Goal: Information Seeking & Learning: Learn about a topic

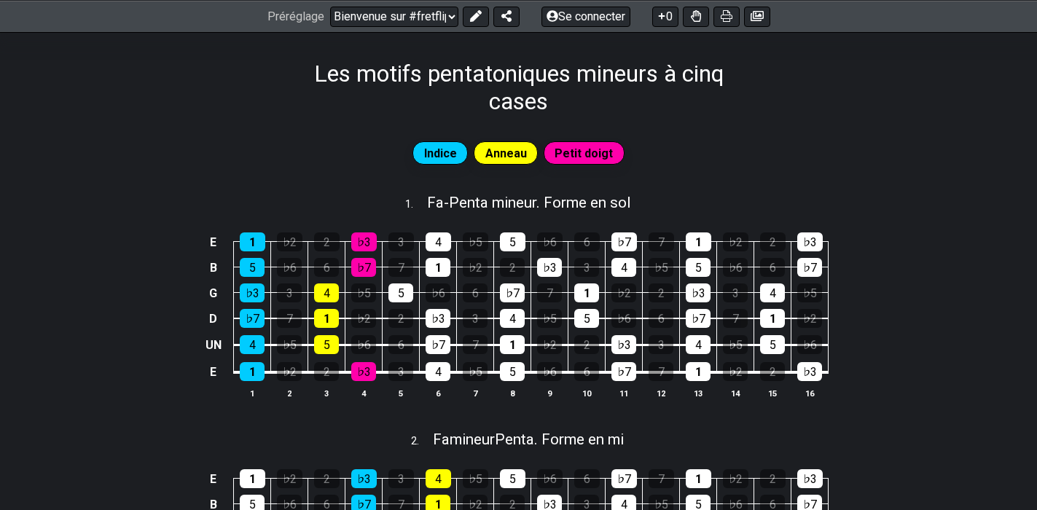
scroll to position [73, 0]
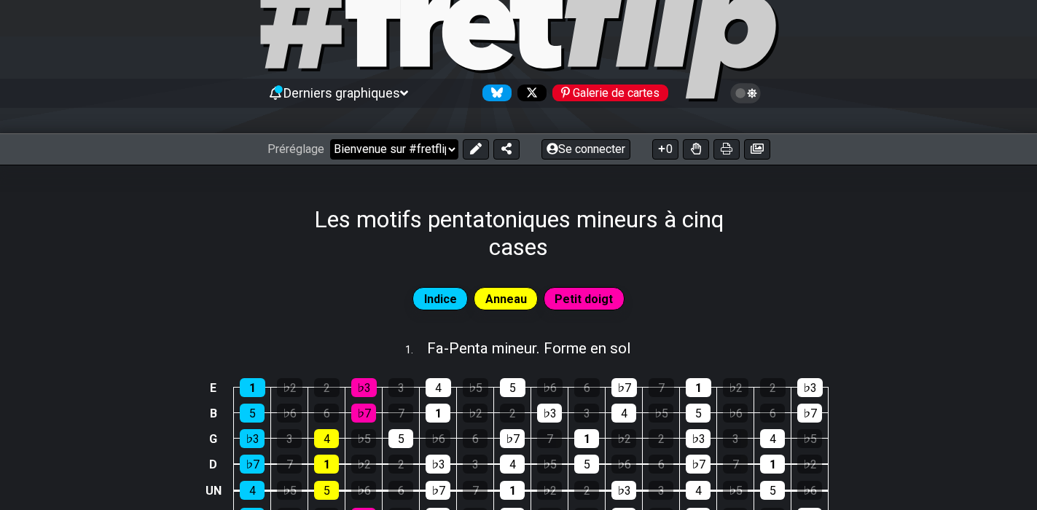
click at [456, 147] on select "Bienvenue sur #fretflip ! Préréglage initial Préréglage personnalisé Pentatoniq…" at bounding box center [394, 149] width 128 height 20
click at [450, 147] on select "Bienvenue sur #fretflip ! Préréglage initial Préréglage personnalisé Pentatoniq…" at bounding box center [394, 149] width 128 height 20
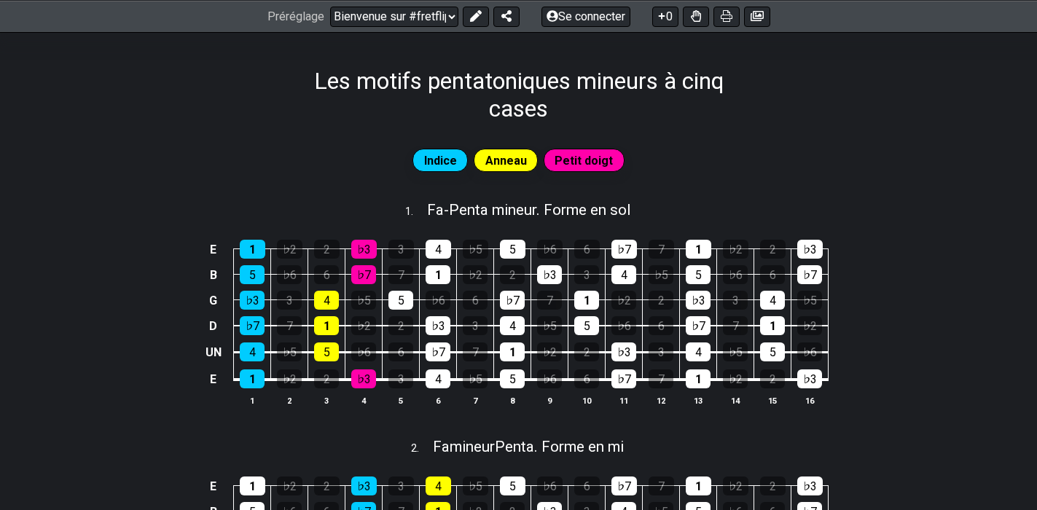
scroll to position [219, 0]
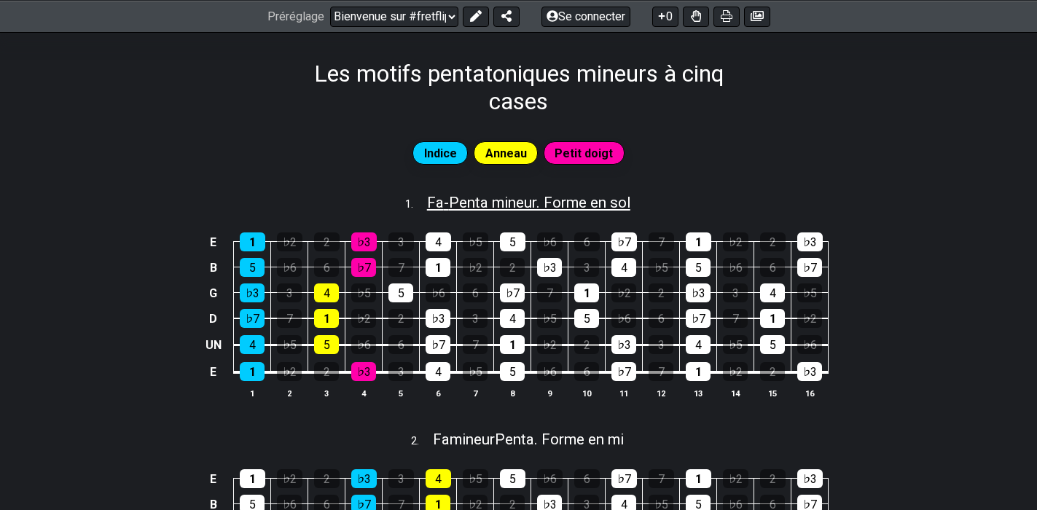
click at [460, 200] on font "Penta mineur. Forme en sol" at bounding box center [539, 202] width 181 height 17
select select "F"
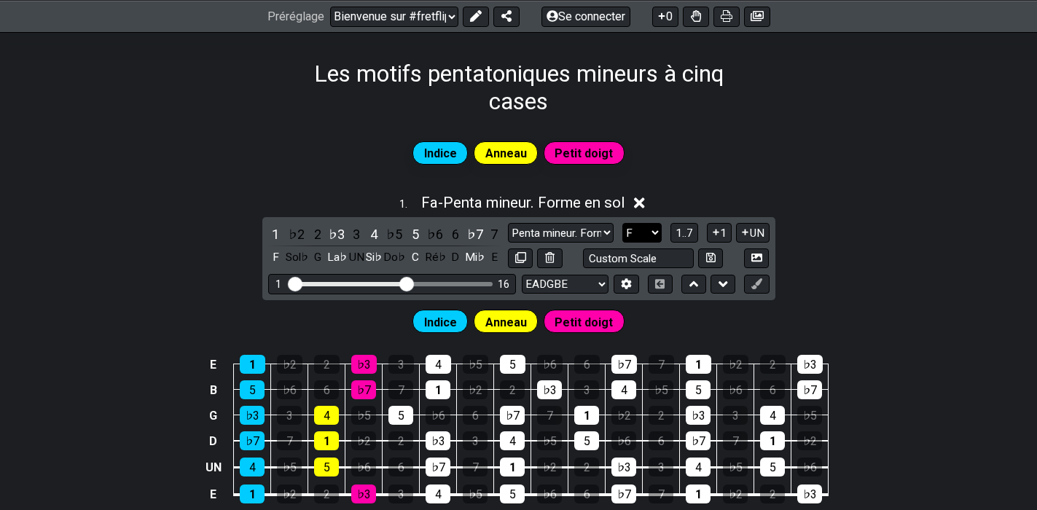
click at [662, 234] on select "La♭ UN Un♯ Si♭ B C C♯ Ré♭ D D♯ Mi♭ E F F♯ Sol♭ G Sol♯" at bounding box center [641, 233] width 39 height 20
click at [613, 232] on select "Penta mineur. Forme en G Penta mineur. Forme en G Pentatonique mineure Pentaton…" at bounding box center [560, 233] width 105 height 20
select select "Minor Pentatonic"
click at [521, 223] on select "Penta mineur. Forme en G Penta mineur. Forme en G Pentatonique mineure Pentaton…" at bounding box center [560, 233] width 105 height 20
click at [656, 229] on select "La♭ UN Un♯ Si♭ B C C♯ Ré♭ D D♯ Mi♭ E F F♯ Sol♭ G Sol♯" at bounding box center [641, 233] width 39 height 20
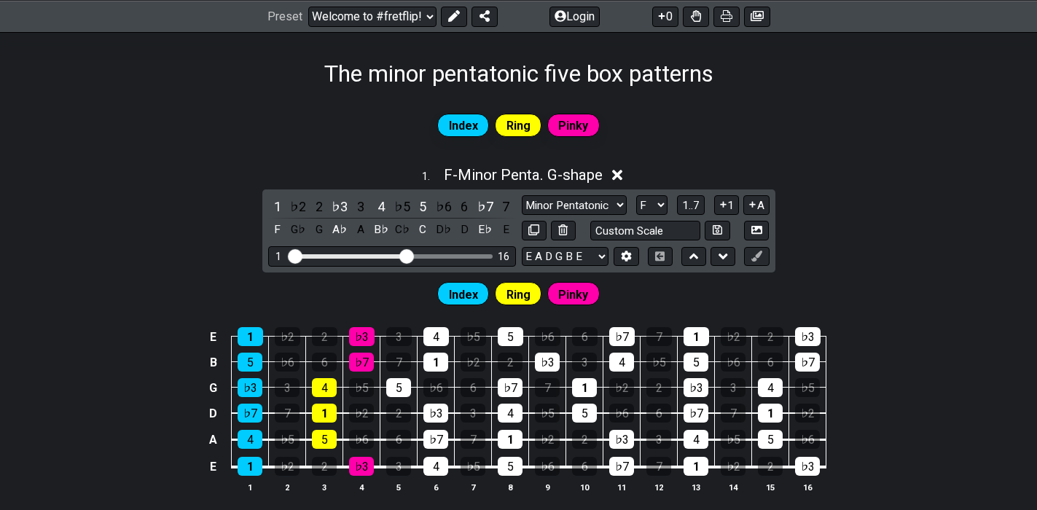
click at [839, 128] on div "Index Ring Pinky" at bounding box center [518, 125] width 1037 height 29
click at [659, 205] on select "A♭ A A♯ B♭ B C C♯ D♭ D D♯ E♭ E F F♯ G♭ G G♯" at bounding box center [651, 205] width 31 height 20
select select "A"
click at [636, 195] on select "A♭ A A♯ B♭ B C C♯ D♭ D D♯ E♭ E F F♯ G♭ G G♯" at bounding box center [651, 205] width 31 height 20
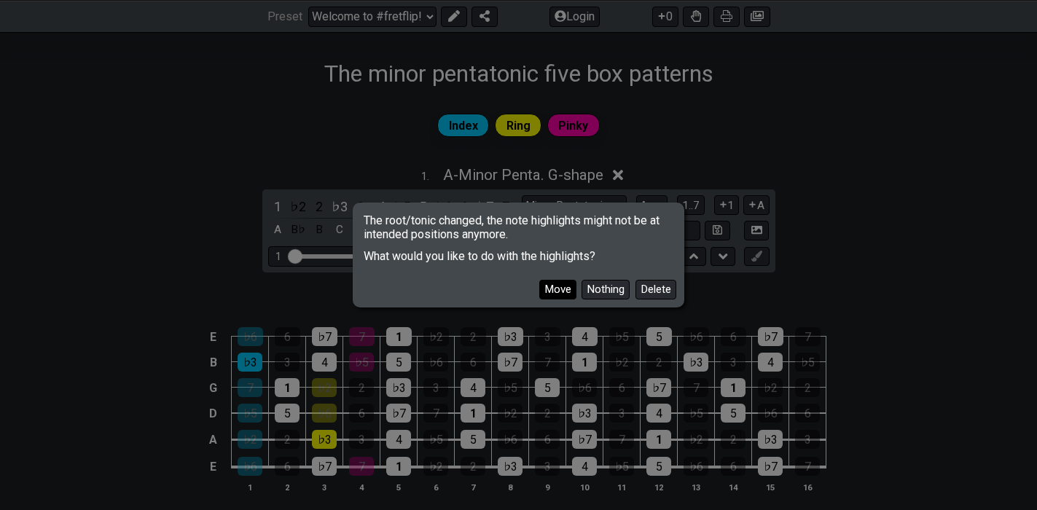
click at [562, 291] on button "Move" at bounding box center [557, 290] width 37 height 20
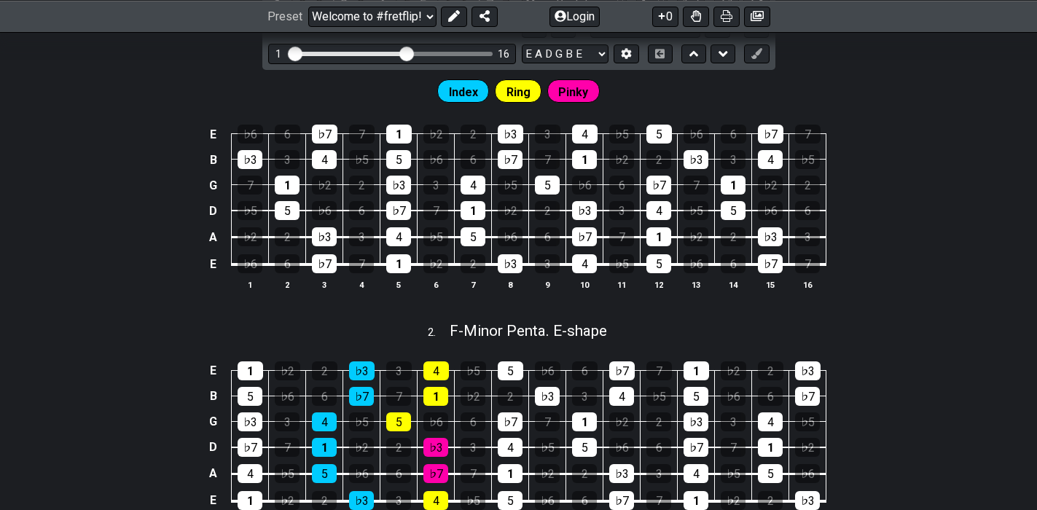
scroll to position [219, 0]
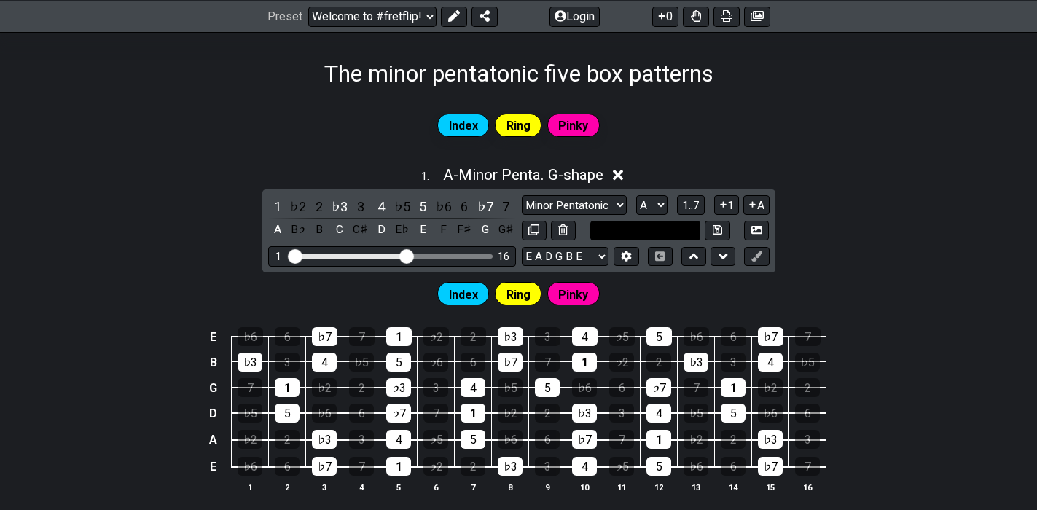
click at [672, 227] on input "text" at bounding box center [645, 231] width 111 height 20
click at [673, 227] on input "text" at bounding box center [645, 231] width 111 height 20
type input "Custom Scale"
click at [464, 294] on span "Index" at bounding box center [463, 294] width 29 height 21
click at [465, 294] on span "Index" at bounding box center [463, 294] width 29 height 21
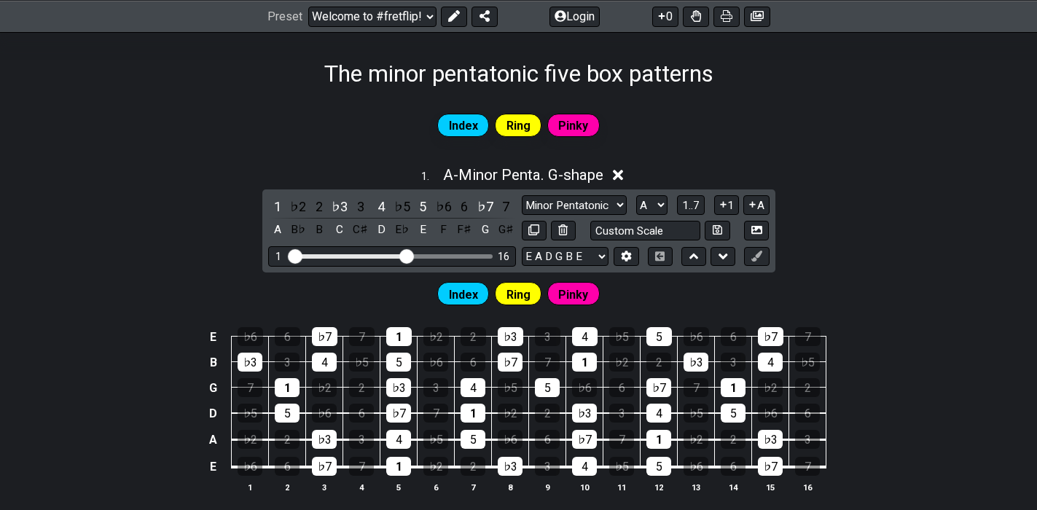
click at [511, 293] on span "Ring" at bounding box center [518, 294] width 24 height 21
click at [581, 295] on span "Pinky" at bounding box center [573, 294] width 30 height 21
click at [473, 132] on span "Index" at bounding box center [463, 125] width 29 height 21
click at [619, 206] on select "Minor Penta. G-shape Minor Penta. G-shape Minor Pentatonic Major Pentatonic Min…" at bounding box center [574, 205] width 105 height 20
select select "Minor Penta. G-shape"
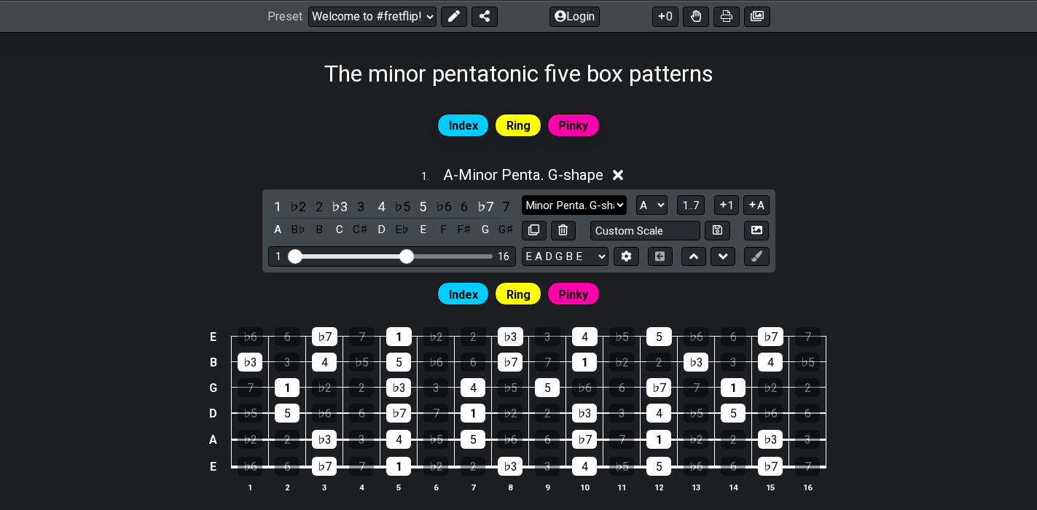
click at [522, 195] on select "Minor Penta. G-shape Minor Penta. G-shape Minor Pentatonic Major Pentatonic Min…" at bounding box center [574, 205] width 105 height 20
click at [826, 259] on div "1 . A - Minor Penta. G-shape 1 ♭2 2 ♭3 3 4 ♭5 5 ♭6 6 ♭7 7 A B♭ B C C♯ D E♭ E F …" at bounding box center [518, 335] width 1037 height 356
click at [664, 205] on select "A♭ A A♯ B♭ B C C♯ D♭ D D♯ E♭ E F F♯ G♭ G G♯" at bounding box center [651, 205] width 31 height 20
click at [636, 195] on select "A♭ A A♯ B♭ B C C♯ D♭ D D♯ E♭ E F F♯ G♭ G G♯" at bounding box center [651, 205] width 31 height 20
click at [901, 244] on div "1 . A - Minor Penta. G-shape 1 ♭2 2 ♭3 3 4 ♭5 5 ♭6 6 ♭7 7 A B♭ B C C♯ D E♭ E F …" at bounding box center [518, 335] width 1037 height 356
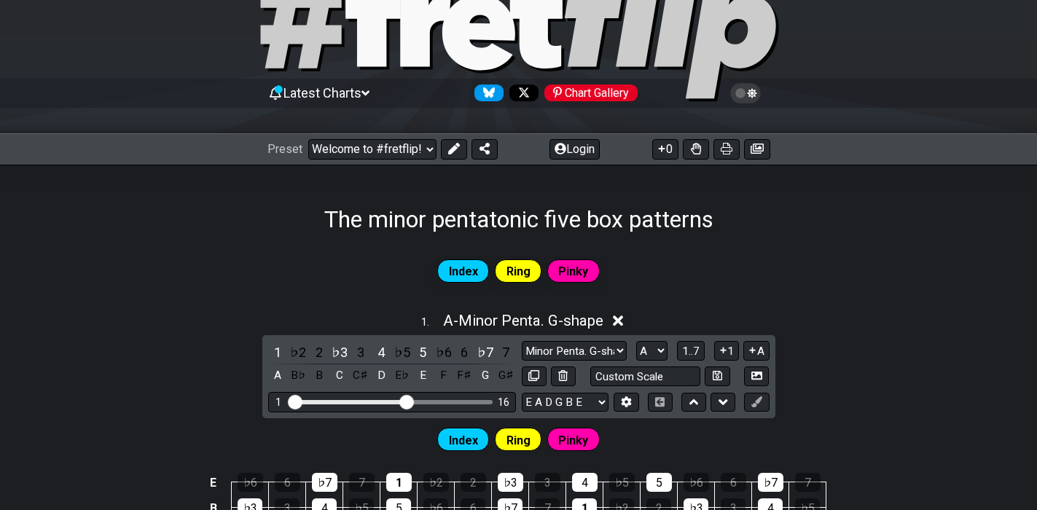
scroll to position [291, 0]
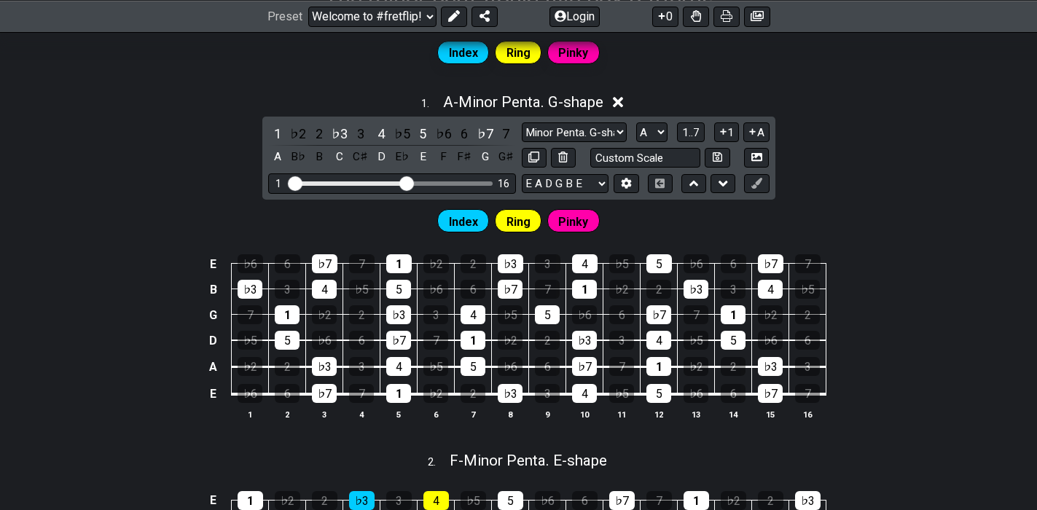
click at [924, 270] on div "E ♭6 6 ♭7 7 1 ♭2 2 ♭3 3 4 ♭5 5 ♭6 6 ♭7 7 B ♭3 3 4 ♭5 5 ♭6 6 ♭7 7 1 ♭2 2 ♭3 3 4 …" at bounding box center [518, 337] width 1037 height 205
click at [530, 218] on div "Ring" at bounding box center [518, 220] width 47 height 23
drag, startPoint x: 407, startPoint y: 184, endPoint x: 435, endPoint y: 181, distance: 27.8
click at [435, 182] on input "Visible fret range" at bounding box center [391, 182] width 207 height 0
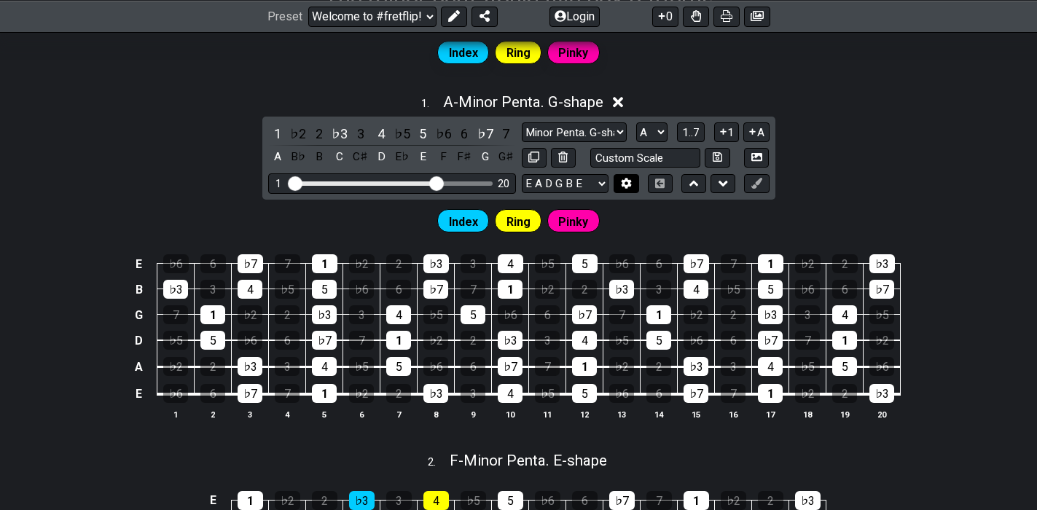
click at [623, 184] on icon at bounding box center [626, 183] width 10 height 11
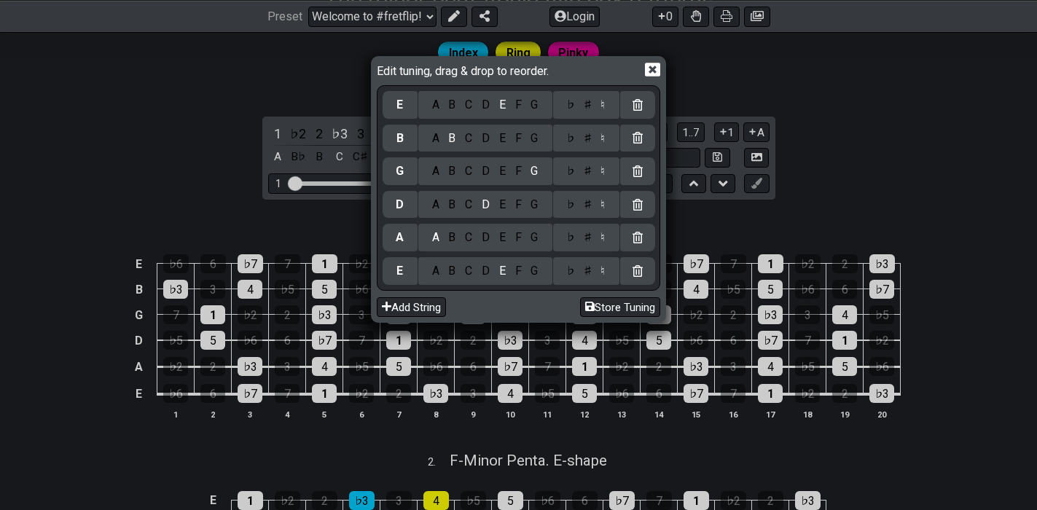
click at [885, 144] on div "Edit tuning, drag & drop to reorder. E A B C D E F G ♭ ♯ ♮ B A B C D E F G ♭ ♯ …" at bounding box center [518, 255] width 1037 height 510
click at [656, 67] on icon at bounding box center [652, 70] width 15 height 14
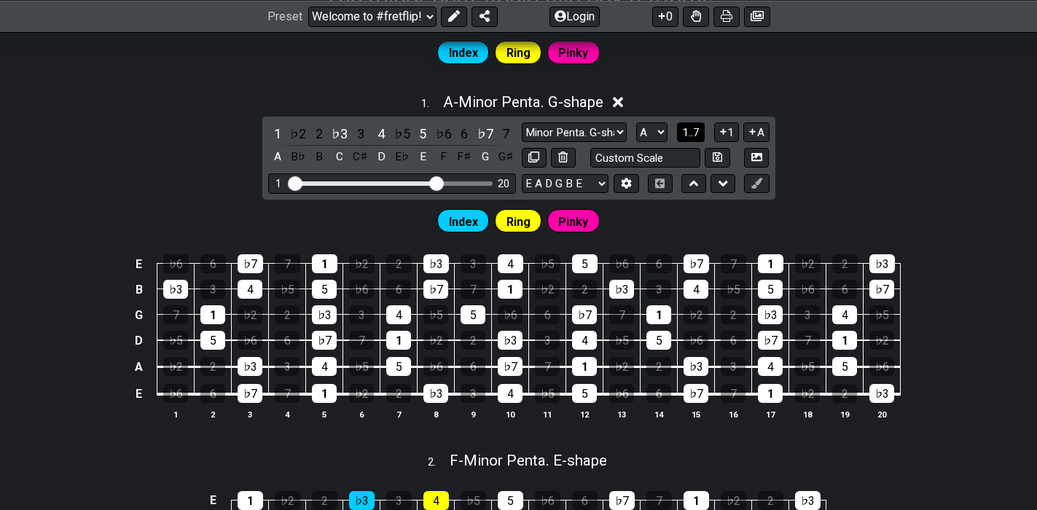
click at [694, 127] on span "1..7" at bounding box center [690, 132] width 17 height 13
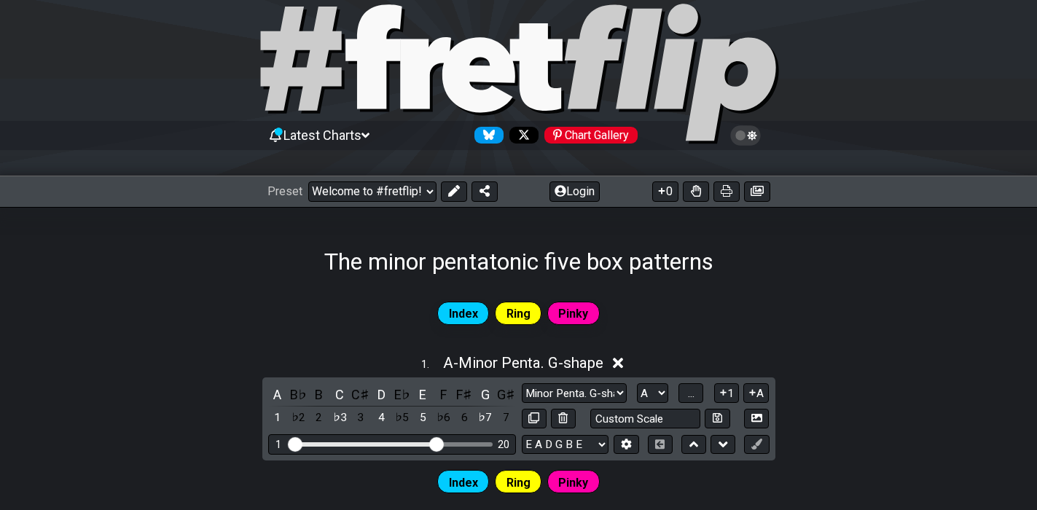
scroll to position [0, 0]
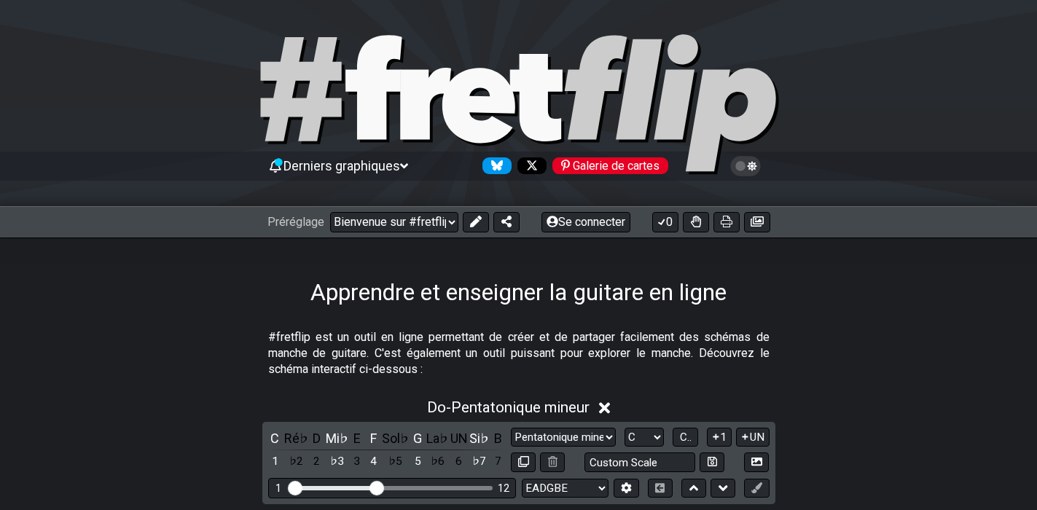
select select "C"
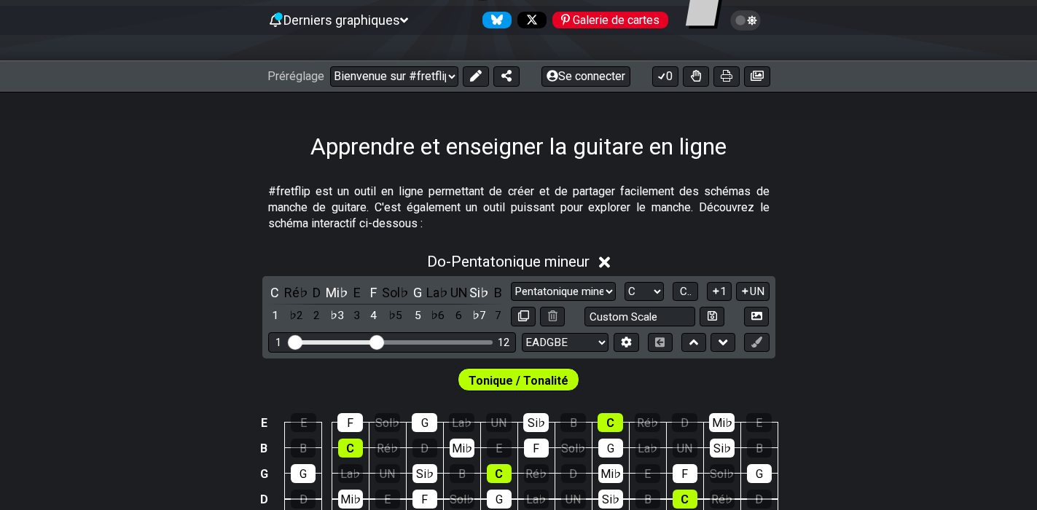
scroll to position [219, 0]
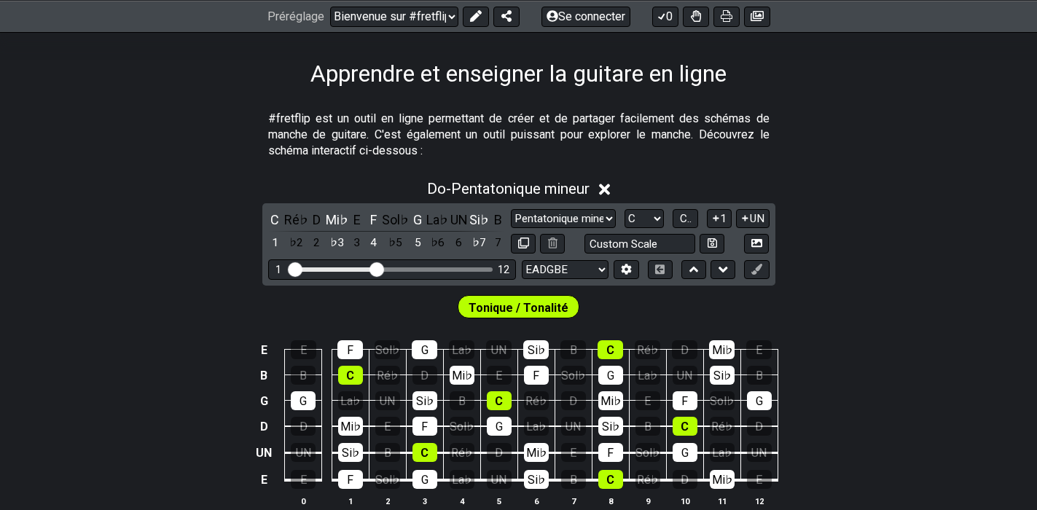
click at [535, 310] on font "Tonique / Tonalité" at bounding box center [518, 308] width 100 height 14
drag, startPoint x: 379, startPoint y: 268, endPoint x: 438, endPoint y: 270, distance: 59.1
click at [438, 268] on input "Plage de frettes visible" at bounding box center [391, 268] width 207 height 0
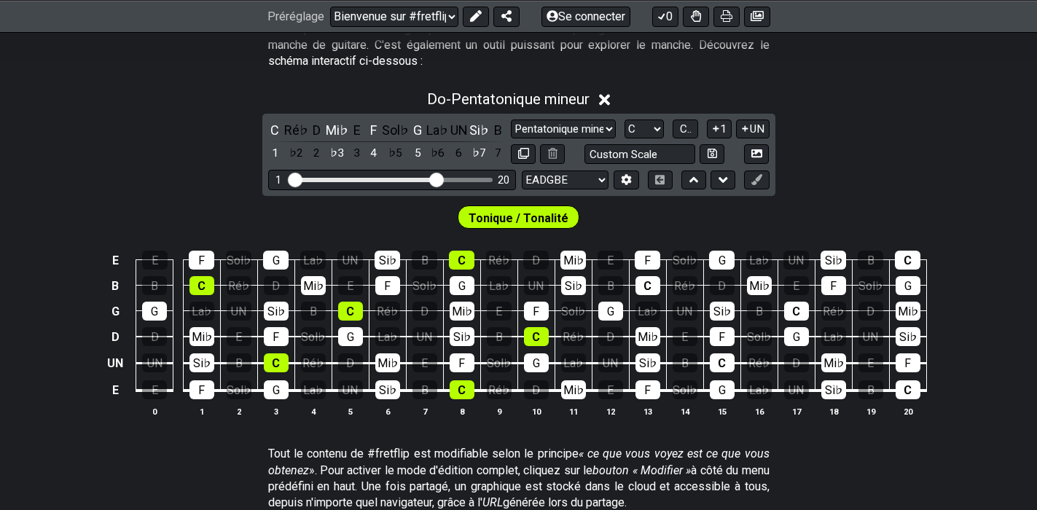
scroll to position [291, 0]
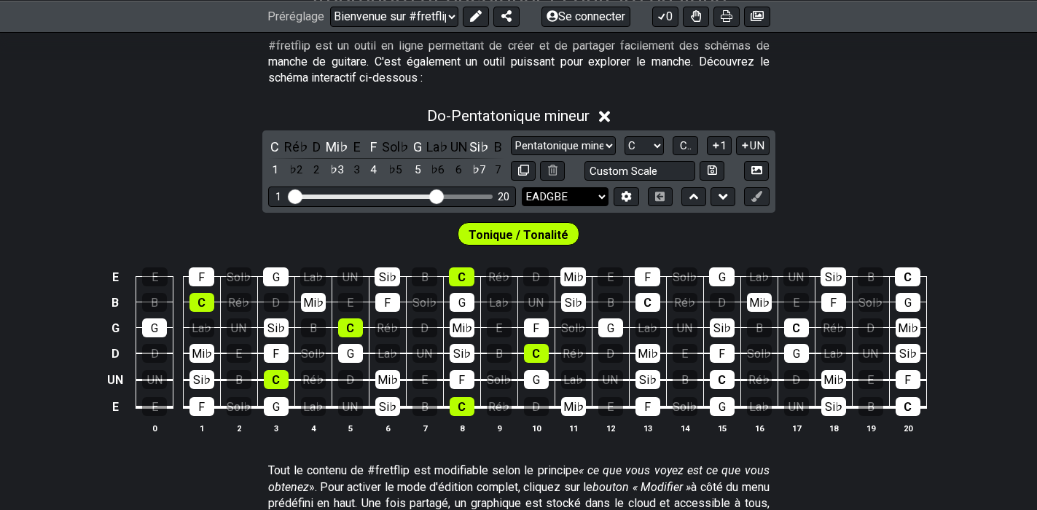
click at [602, 195] on select "EADGBE EADGBE EADGBE BEADF♯ B ADGCEA DADGBE Mi♭ La♭ Ré♭ Sol♭ Si♭ Mi♭ CGCFAD DGC…" at bounding box center [565, 197] width 87 height 20
click at [616, 145] on select "Pentatonique mineure Cliquez pour modifier Pentatonique mineure Pentatonique ma…" at bounding box center [563, 146] width 105 height 20
select select "Minor Pentatonic"
click at [521, 136] on select "Pentatonique mineure Cliquez pour modifier Pentatonique mineure Pentatonique ma…" at bounding box center [563, 146] width 105 height 20
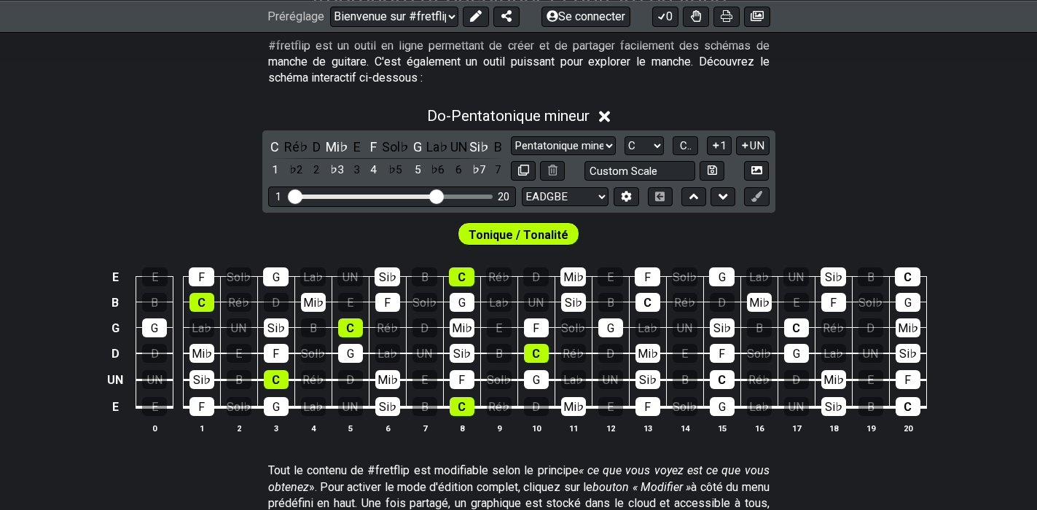
click at [613, 224] on div "Tonique / Tonalité" at bounding box center [518, 231] width 1037 height 36
click at [656, 144] on select "La♭ UN Un♯ Si♭ B C C♯ Ré♭ D D♯ Mi♭ E F F♯ Sol♭ G Sol♯" at bounding box center [643, 146] width 39 height 20
select select "A"
click at [635, 136] on select "La♭ UN Un♯ Si♭ B C C♯ Ré♭ D D♯ Mi♭ E F F♯ Sol♭ G Sol♯" at bounding box center [643, 146] width 39 height 20
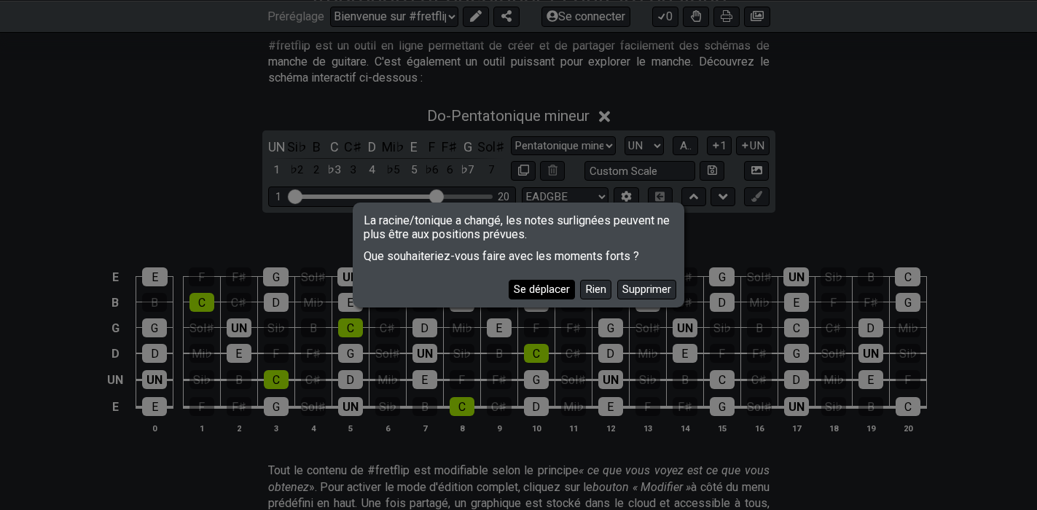
click at [544, 291] on font "Se déplacer" at bounding box center [542, 289] width 56 height 13
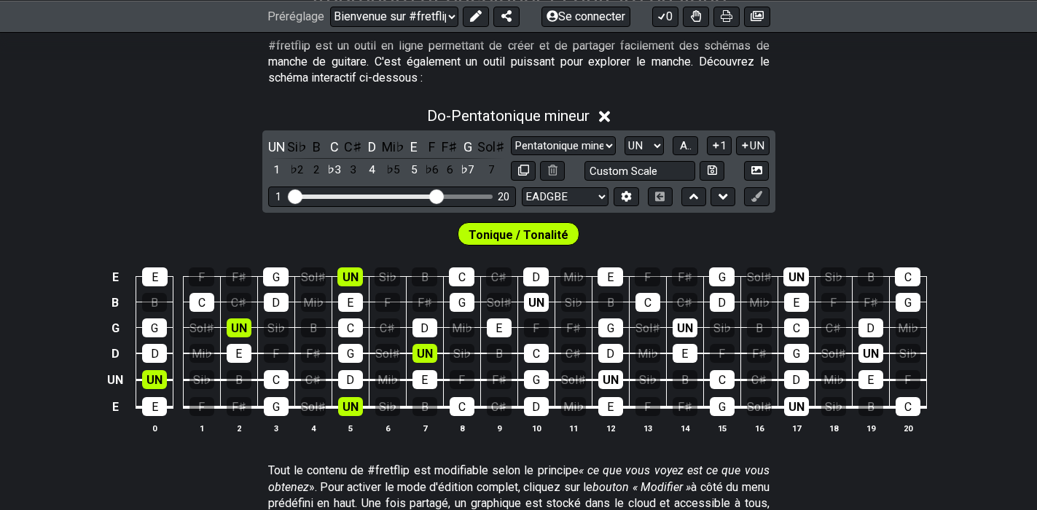
click at [917, 184] on div "Do - Pentatonique mineur UN Si♭ B C C♯ D Mi♭ E F F♯ G Sol♯ 1 ♭2 2 ♭3 3 4 ♭5 5 ♭…" at bounding box center [518, 276] width 1037 height 356
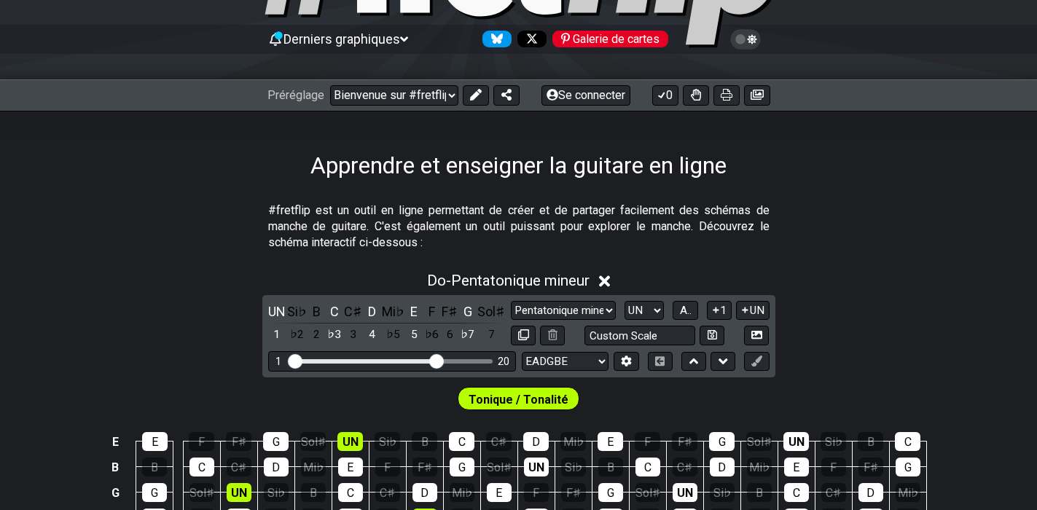
scroll to position [181, 0]
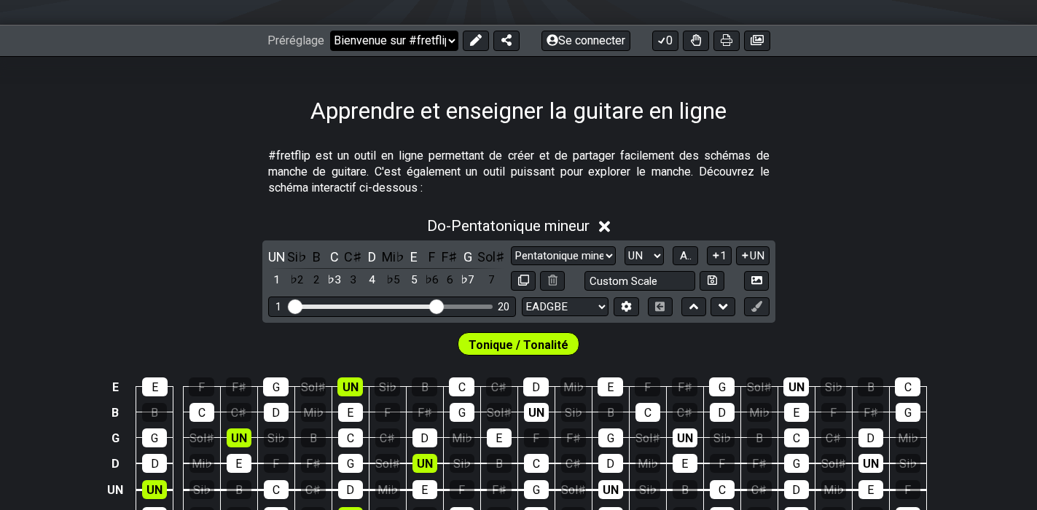
click at [451, 40] on select "Bienvenue sur #fretflip ! Préréglage initial Préréglage personnalisé Pentatoniq…" at bounding box center [394, 41] width 128 height 20
click at [330, 31] on select "Bienvenue sur #fretflip ! Préréglage initial Préréglage personnalisé Pentatoniq…" at bounding box center [394, 41] width 128 height 20
select select "/welcome"
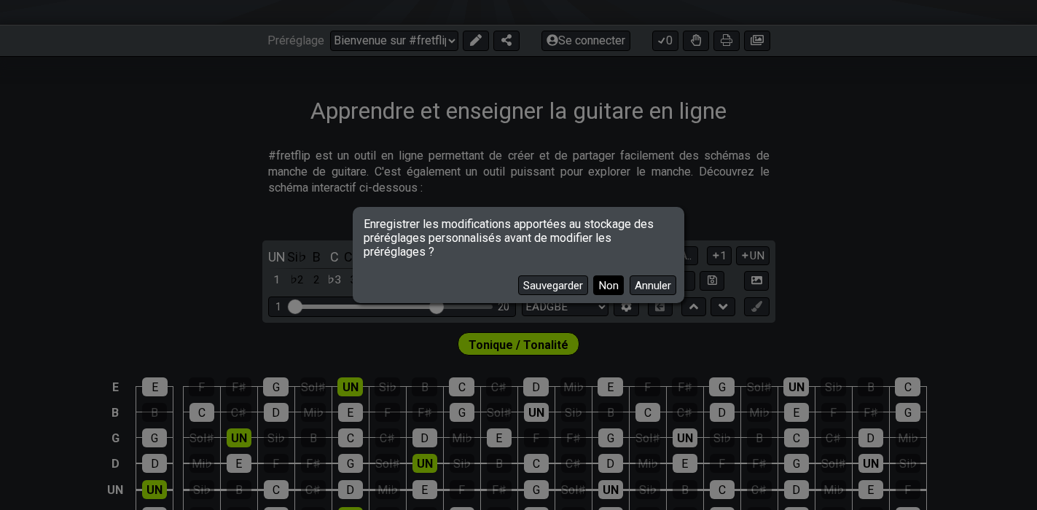
click at [612, 288] on font "Non" at bounding box center [608, 285] width 20 height 13
select select "C"
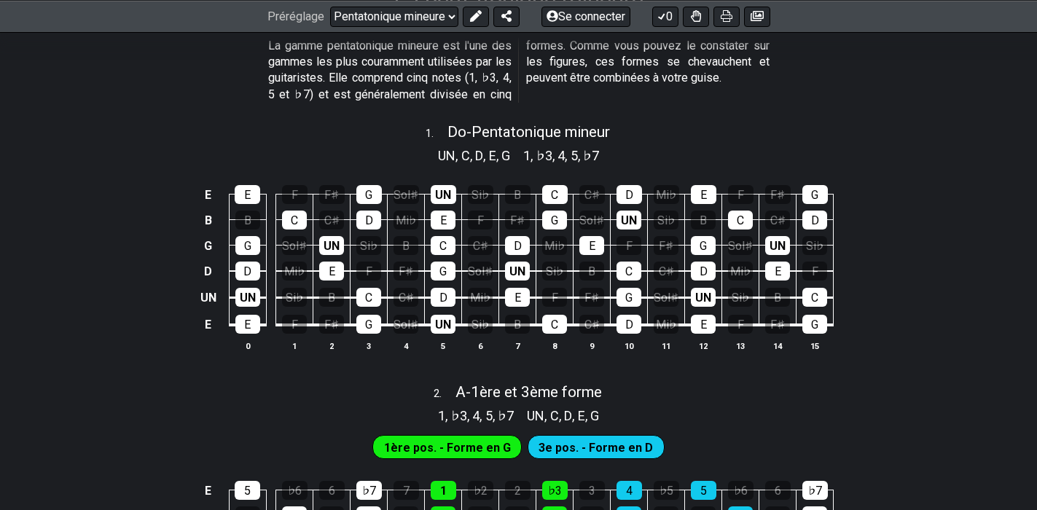
scroll to position [510, 0]
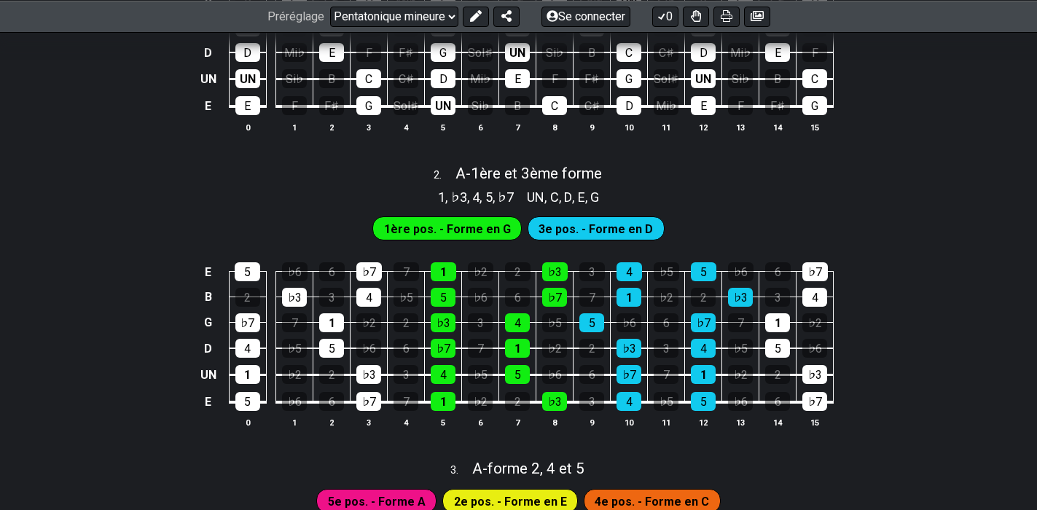
click at [460, 227] on font "1ère pos. - Forme en G" at bounding box center [447, 229] width 127 height 14
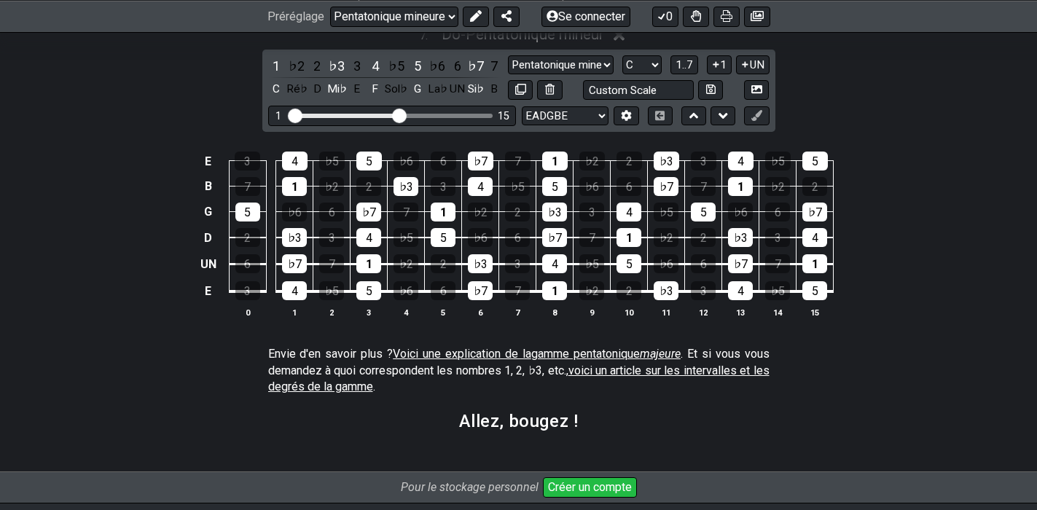
scroll to position [1821, 0]
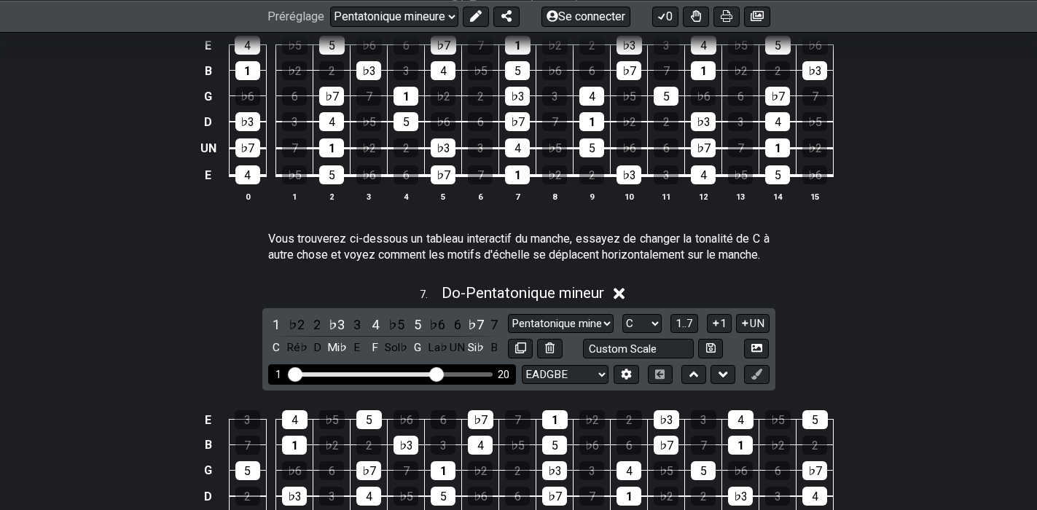
drag, startPoint x: 400, startPoint y: 374, endPoint x: 435, endPoint y: 374, distance: 35.0
click at [435, 373] on input "Plage de frettes visible" at bounding box center [391, 373] width 207 height 0
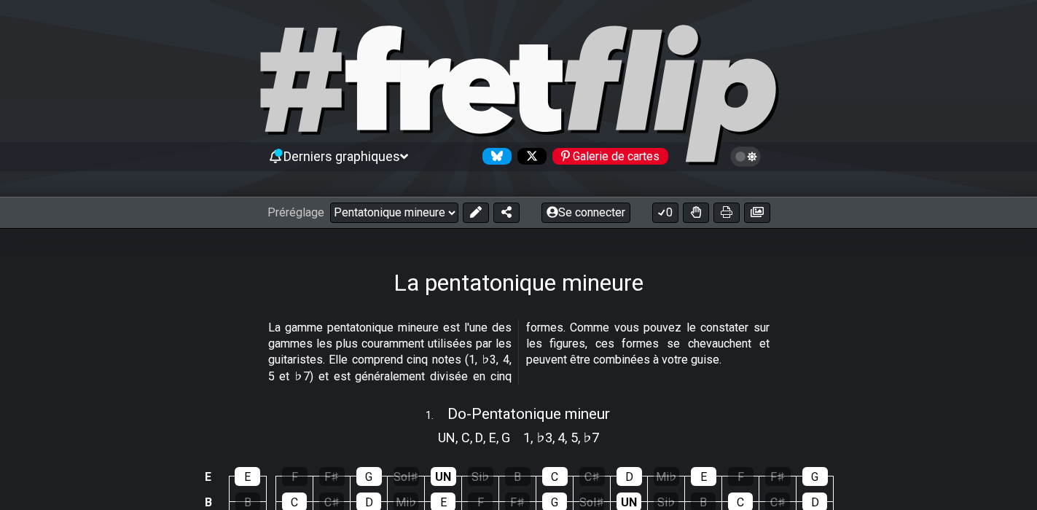
scroll to position [73, 0]
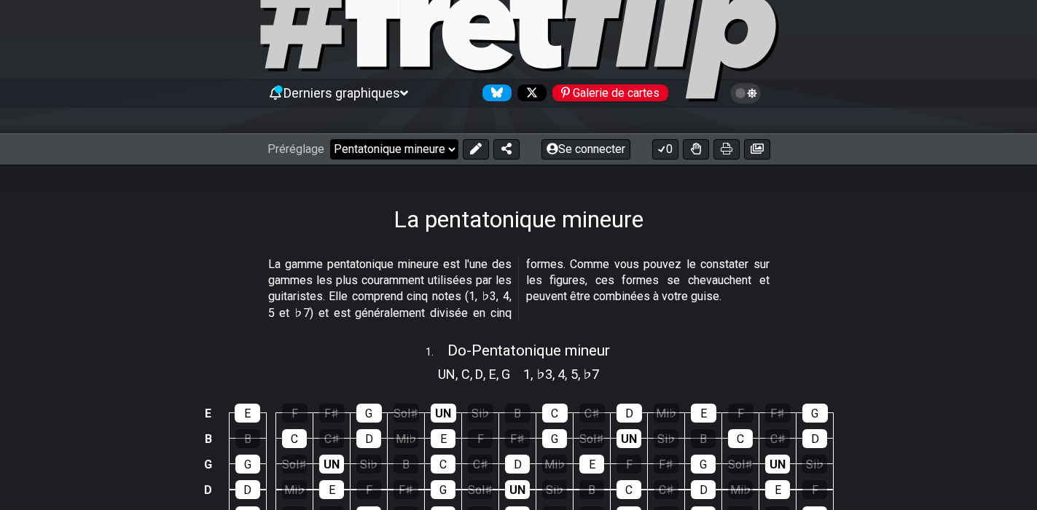
click at [452, 149] on select "Bienvenue sur #fretflip ! Préréglage initial Préréglage personnalisé Pentatoniq…" at bounding box center [394, 149] width 128 height 20
click at [330, 139] on select "Bienvenue sur #fretflip ! Préréglage initial Préréglage personnalisé Pentatoniq…" at bounding box center [394, 149] width 128 height 20
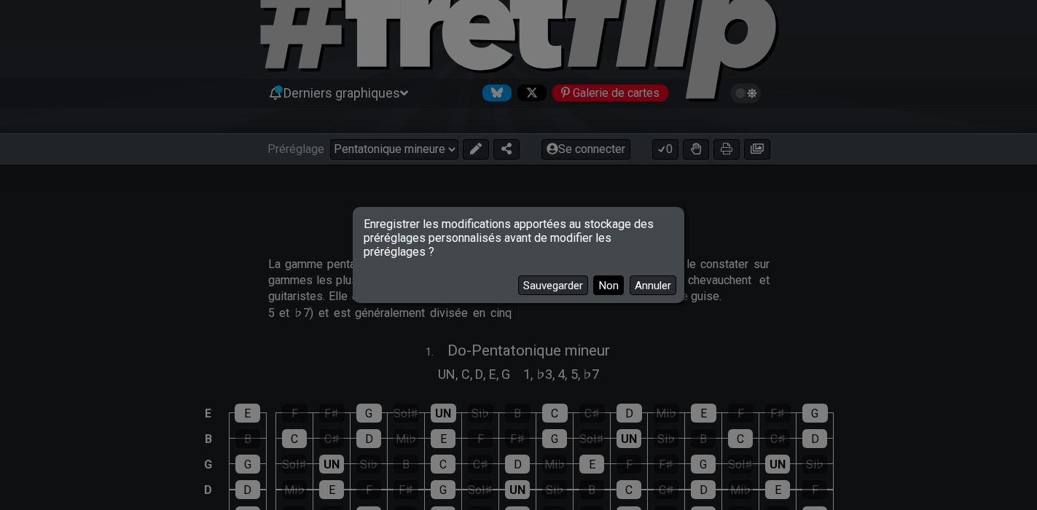
click at [611, 288] on font "Non" at bounding box center [608, 285] width 20 height 13
select select "/user-defined"
select select "A"
select select "C"
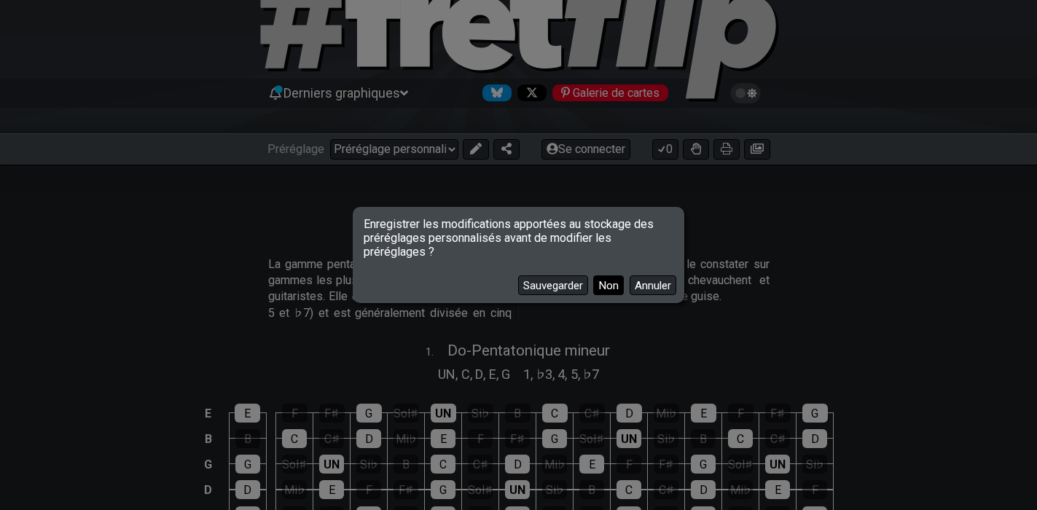
select select "A"
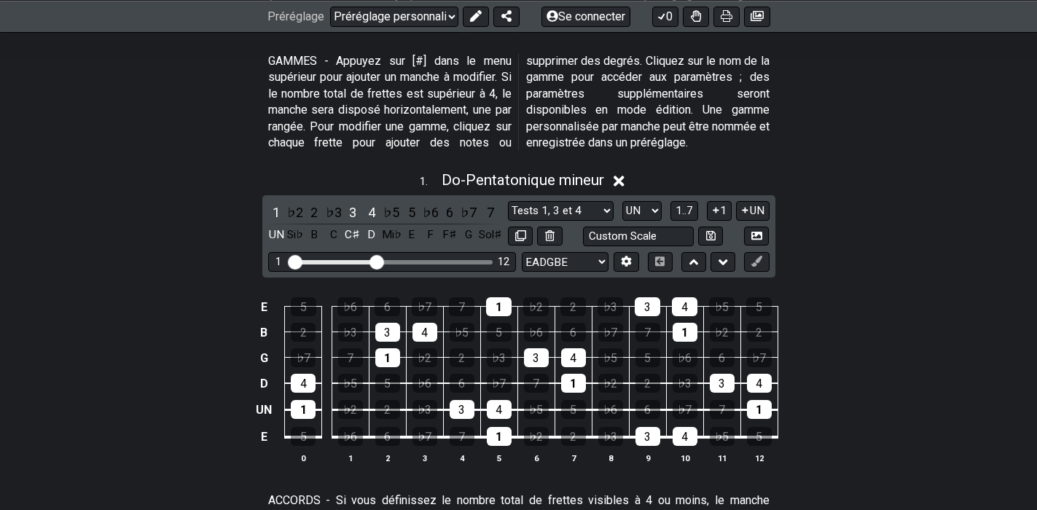
scroll to position [437, 0]
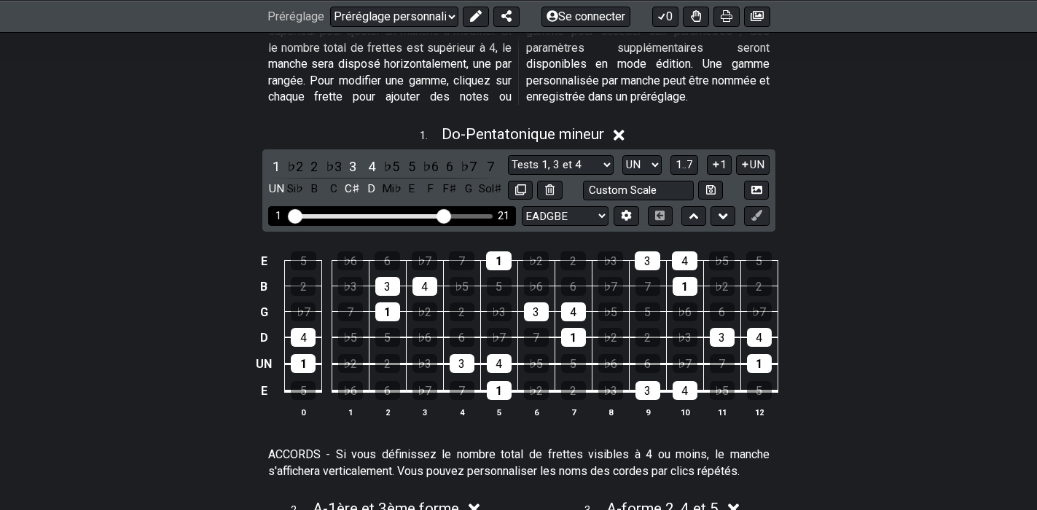
drag, startPoint x: 376, startPoint y: 216, endPoint x: 442, endPoint y: 219, distance: 66.4
click at [442, 215] on input "Plage de frettes visible" at bounding box center [391, 215] width 207 height 0
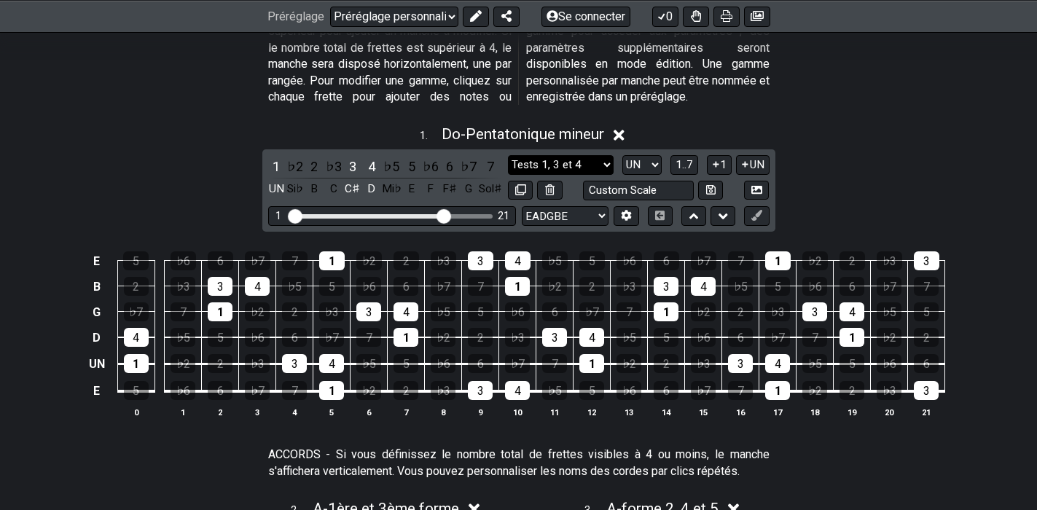
click at [612, 165] on select "Tests 1, 3 et 4 Tests 1, 3 et 4 Pentatonique mineure Pentatonique majeur Blues …" at bounding box center [560, 165] width 105 height 20
select select "Minor Pentatonic"
click at [515, 155] on select "Tests 1, 3 et 4 Tests 1, 3 et 4 Pentatonique mineure Pentatonique majeur Blues …" at bounding box center [560, 165] width 105 height 20
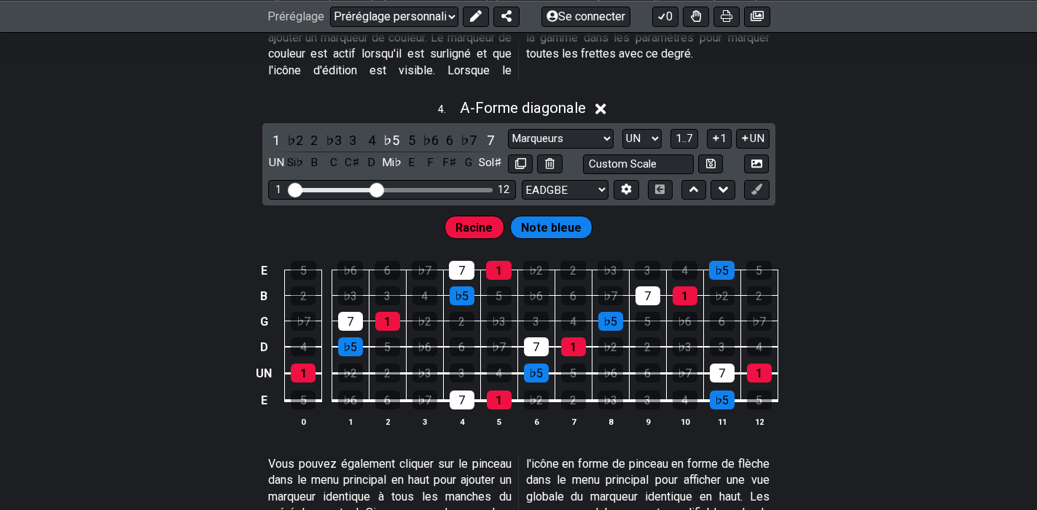
scroll to position [1384, 0]
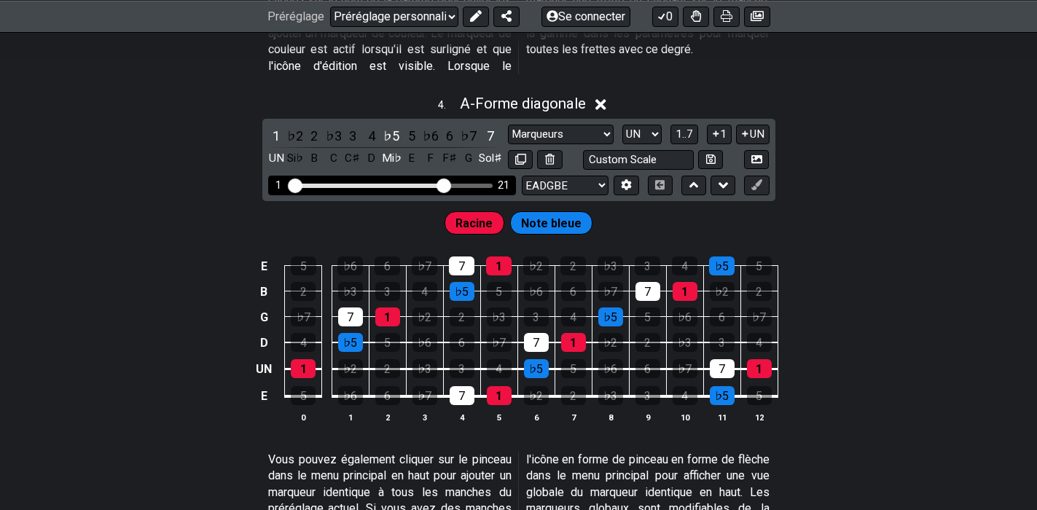
drag, startPoint x: 374, startPoint y: 187, endPoint x: 444, endPoint y: 187, distance: 69.9
click at [444, 184] on input "Plage de frettes visible" at bounding box center [391, 184] width 207 height 0
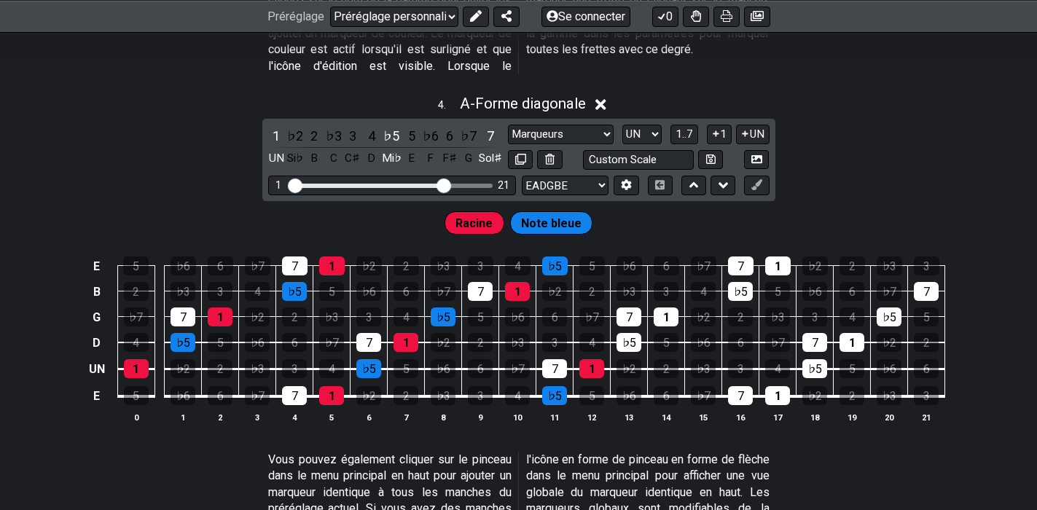
click at [934, 164] on div "4 . A - Forme diagonale 1 ♭2 2 ♭3 3 4 ♭5 5 ♭6 6 ♭7 7 UN Si♭ B C C♯ D Mi♭ E F F♯…" at bounding box center [518, 264] width 1037 height 357
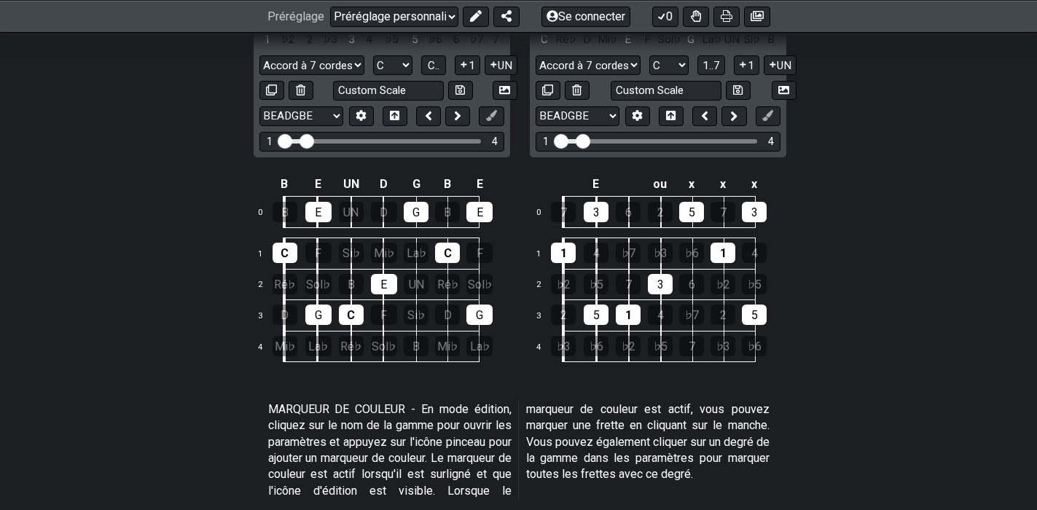
scroll to position [933, 0]
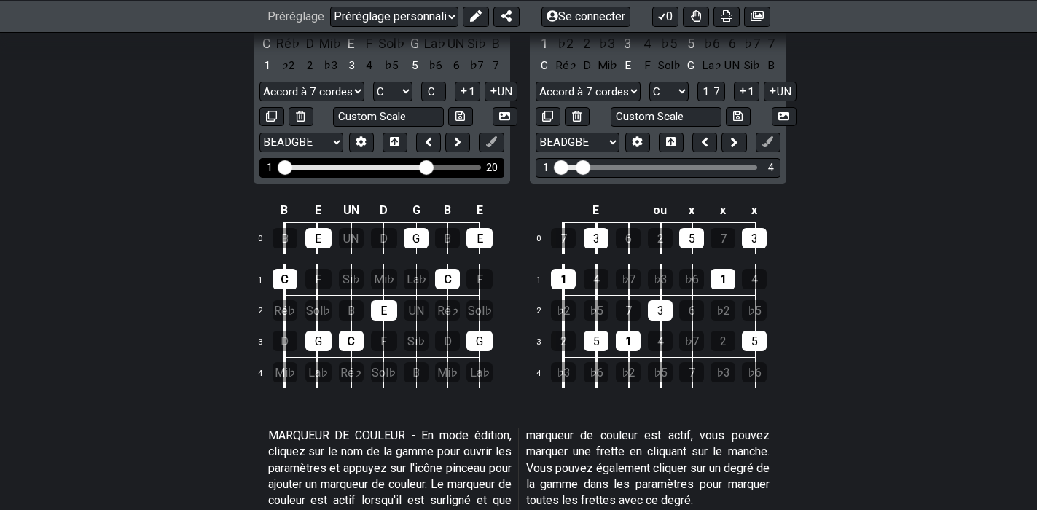
drag, startPoint x: 310, startPoint y: 165, endPoint x: 424, endPoint y: 173, distance: 114.6
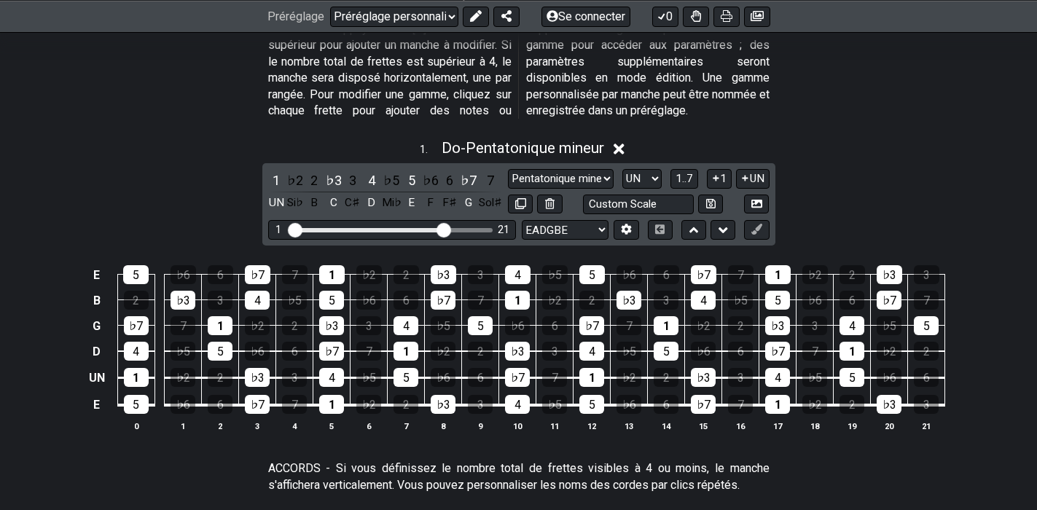
scroll to position [496, 0]
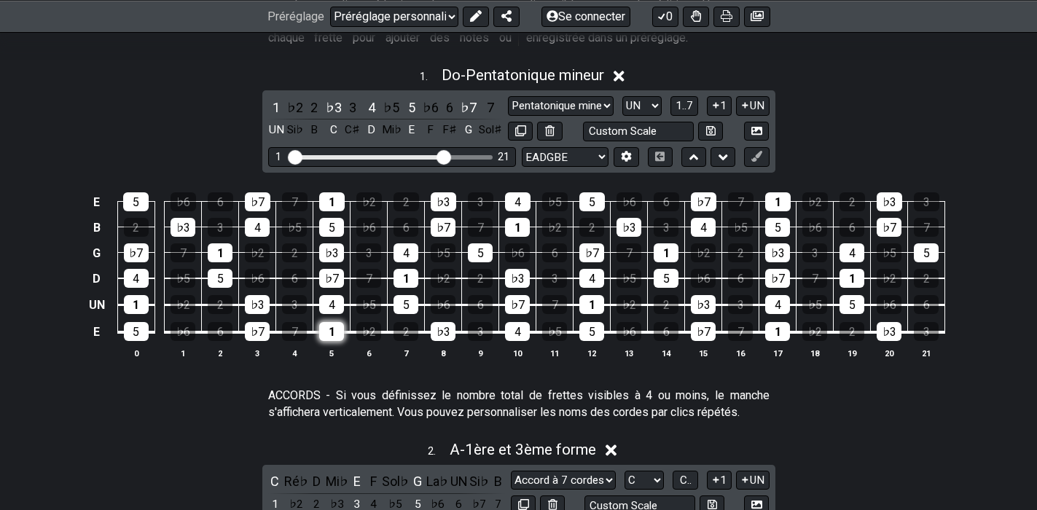
click at [335, 336] on div "1" at bounding box center [331, 331] width 25 height 19
click at [670, 133] on input "text" at bounding box center [638, 132] width 111 height 20
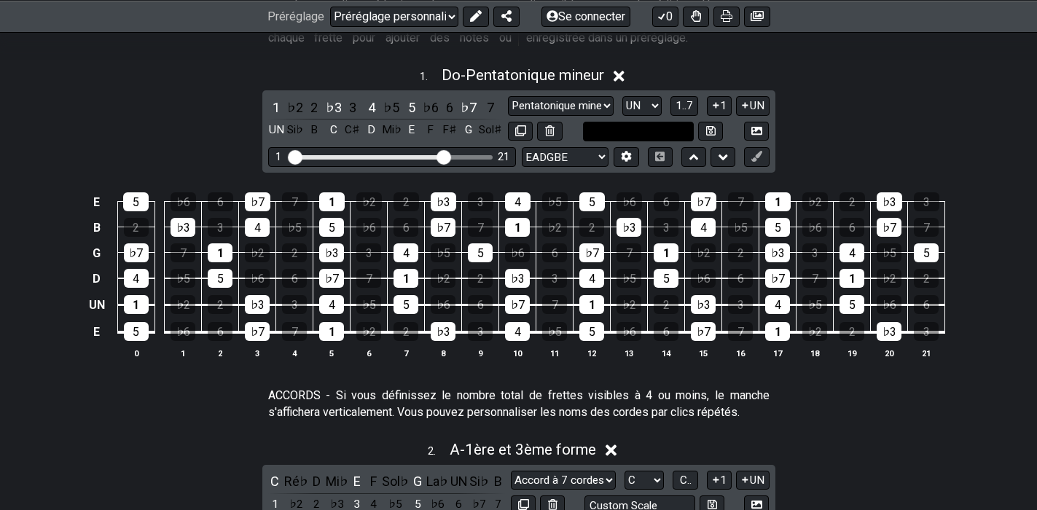
click at [670, 133] on input "text" at bounding box center [638, 132] width 111 height 20
type input "Custom Scale"
click at [762, 157] on button at bounding box center [756, 157] width 25 height 20
click at [658, 156] on icon at bounding box center [659, 156] width 11 height 9
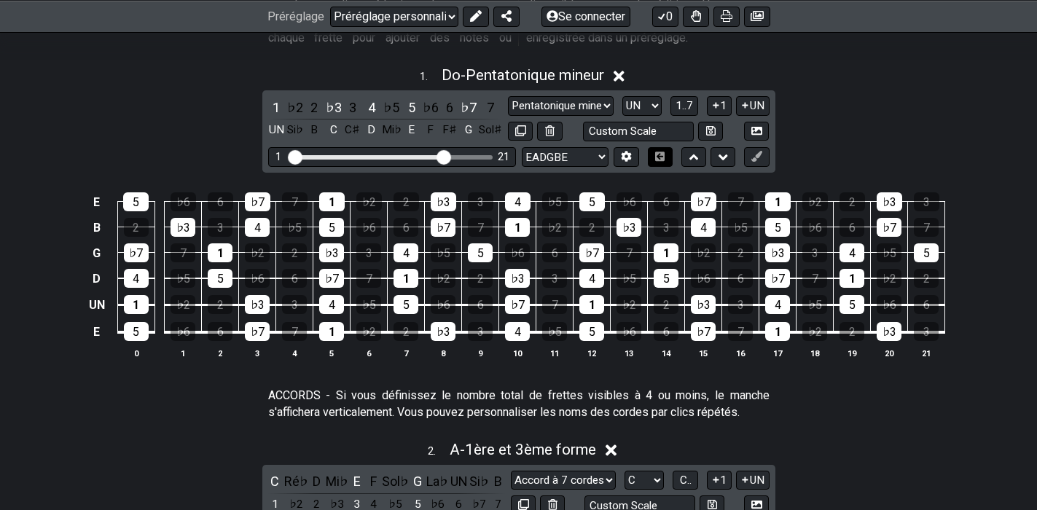
click at [659, 156] on icon at bounding box center [659, 156] width 11 height 9
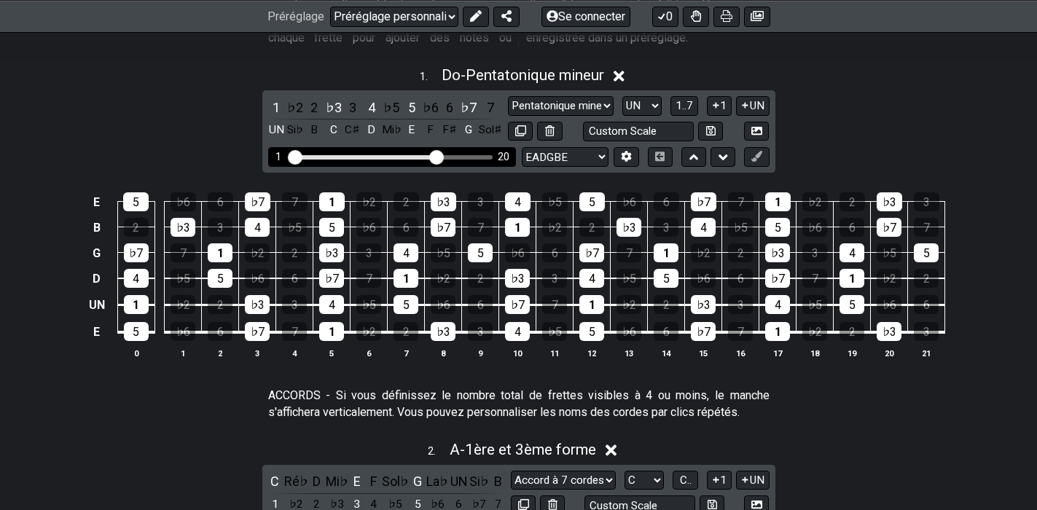
click at [437, 156] on input "Plage de frettes visible" at bounding box center [391, 156] width 207 height 0
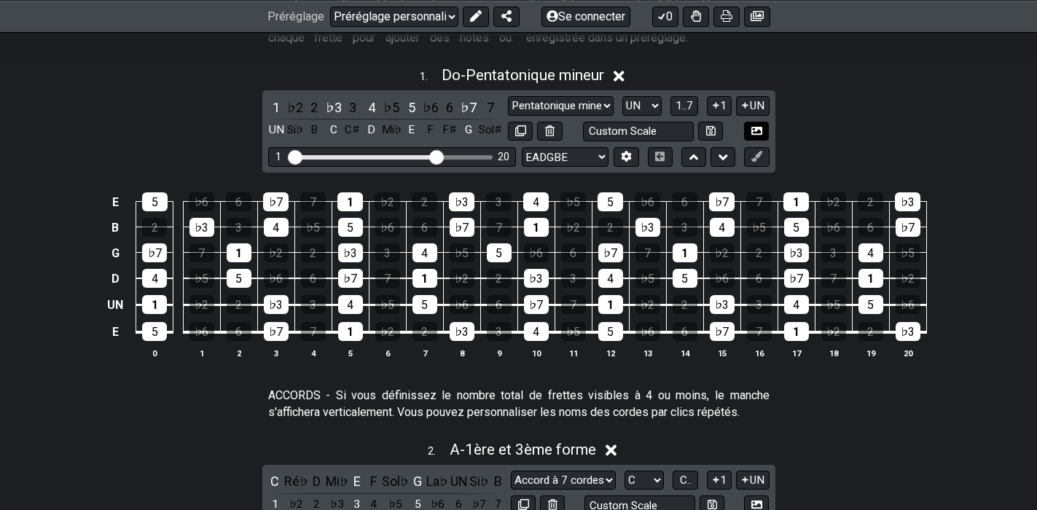
click at [759, 131] on icon at bounding box center [756, 130] width 11 height 11
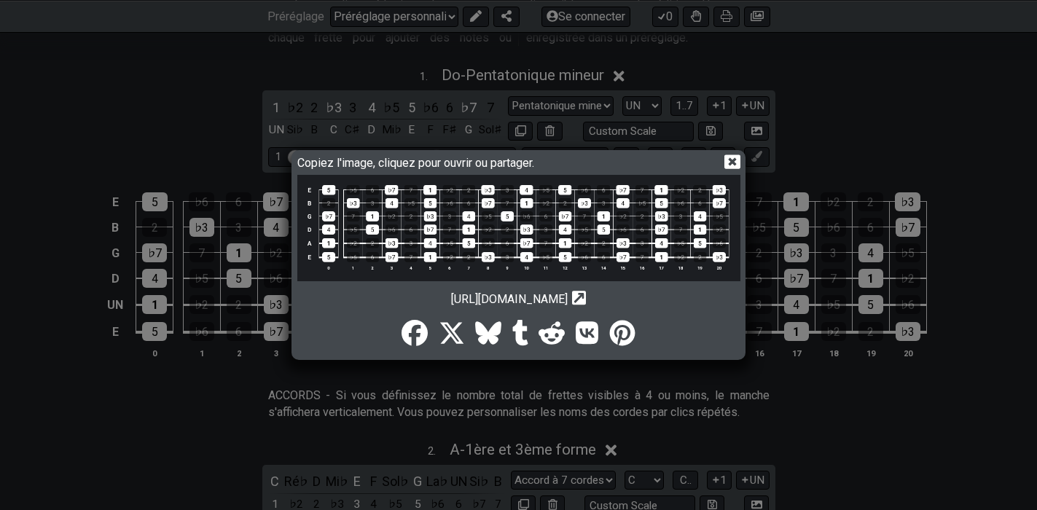
click at [541, 235] on img at bounding box center [518, 228] width 443 height 106
click at [509, 216] on img at bounding box center [518, 228] width 443 height 106
click at [735, 160] on icon at bounding box center [731, 161] width 15 height 15
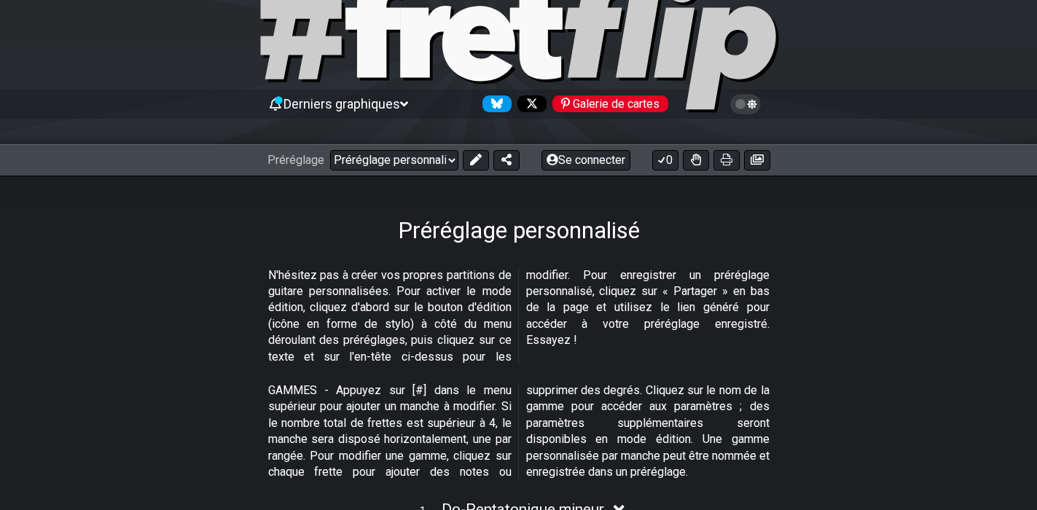
scroll to position [0, 0]
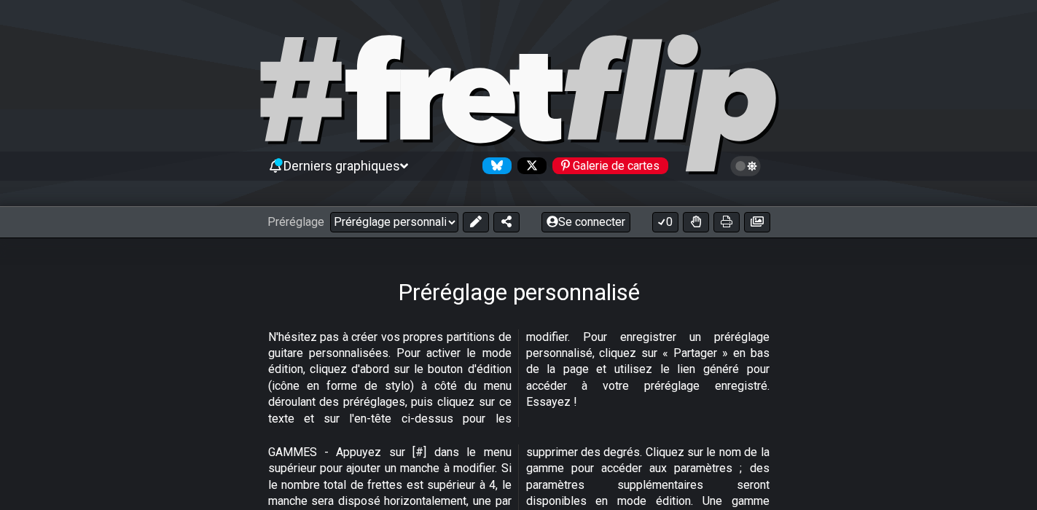
click at [403, 164] on icon at bounding box center [404, 166] width 8 height 13
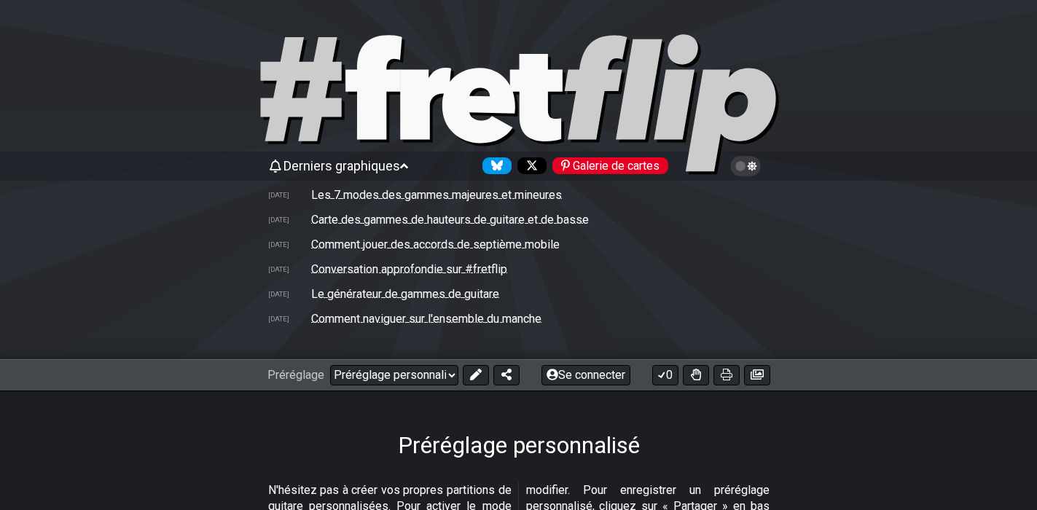
click at [428, 292] on font "Le générateur de gammes de guitare" at bounding box center [405, 294] width 188 height 14
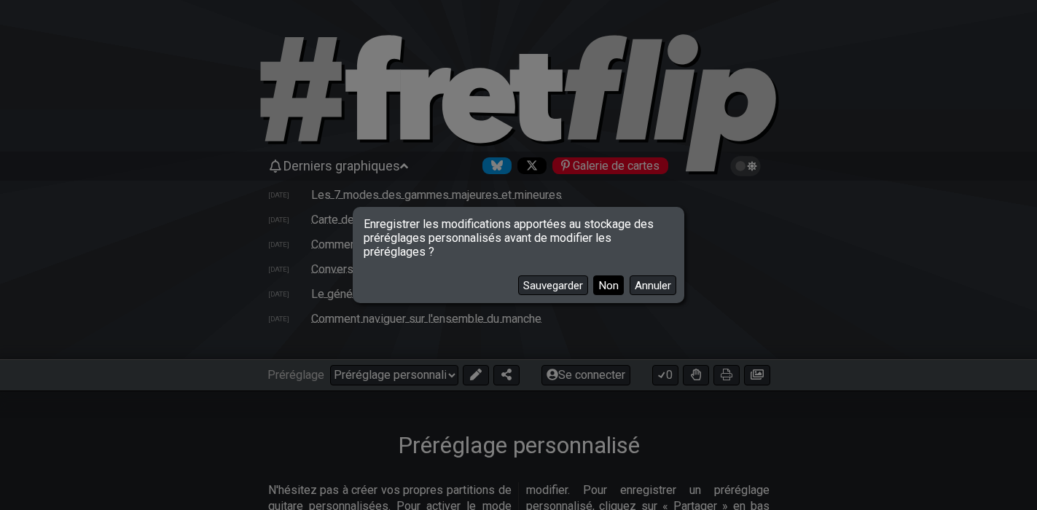
click at [611, 290] on font "Non" at bounding box center [608, 285] width 20 height 13
select select "/guitar-scales-generator"
select select "A"
select select "Root"
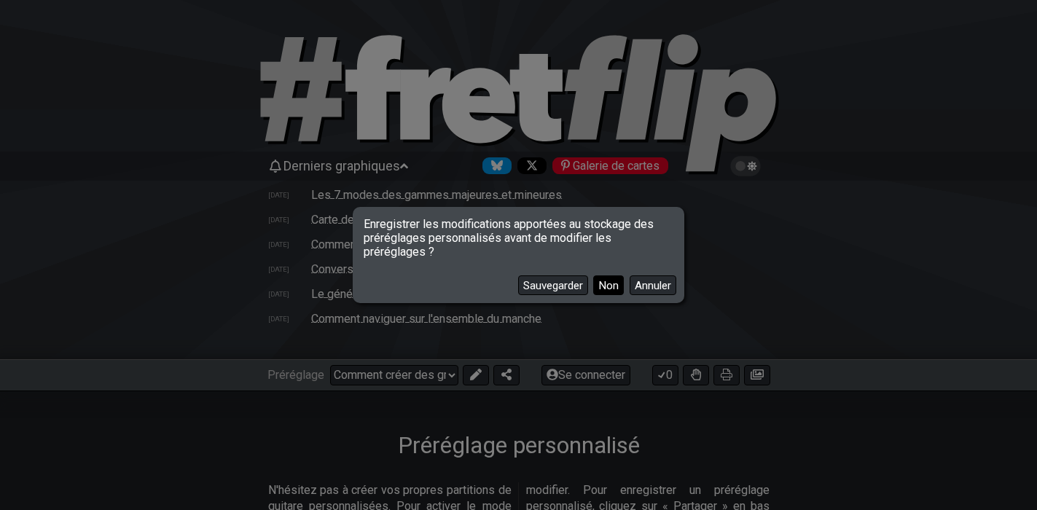
select select "E A D G B E"
select select "Minor Blues"
select select "E A D G B E"
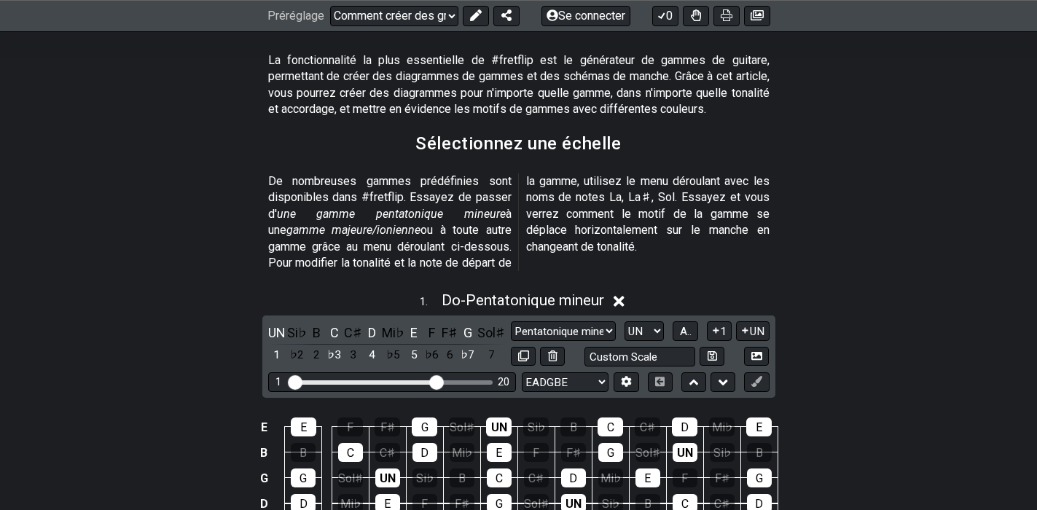
scroll to position [583, 0]
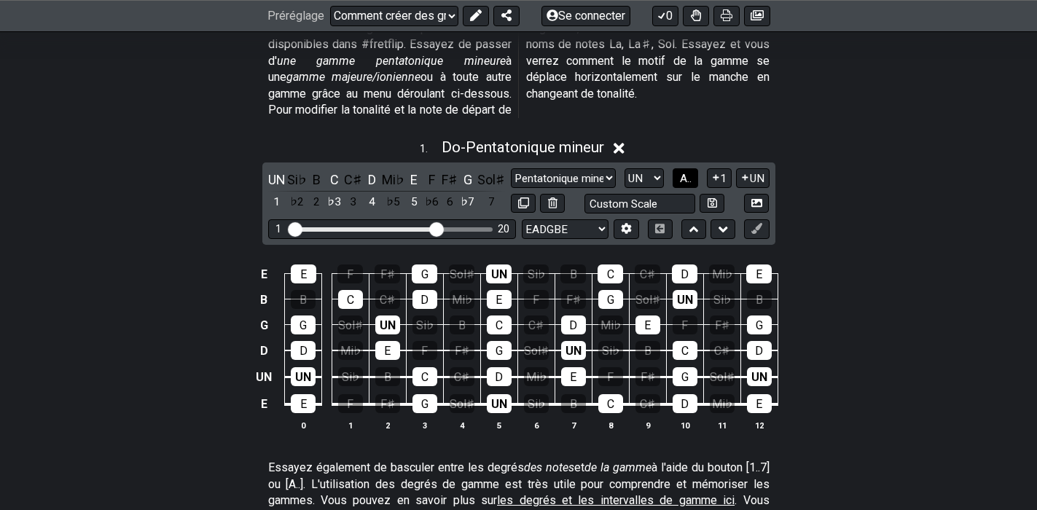
click at [697, 173] on button "A.." at bounding box center [684, 178] width 25 height 20
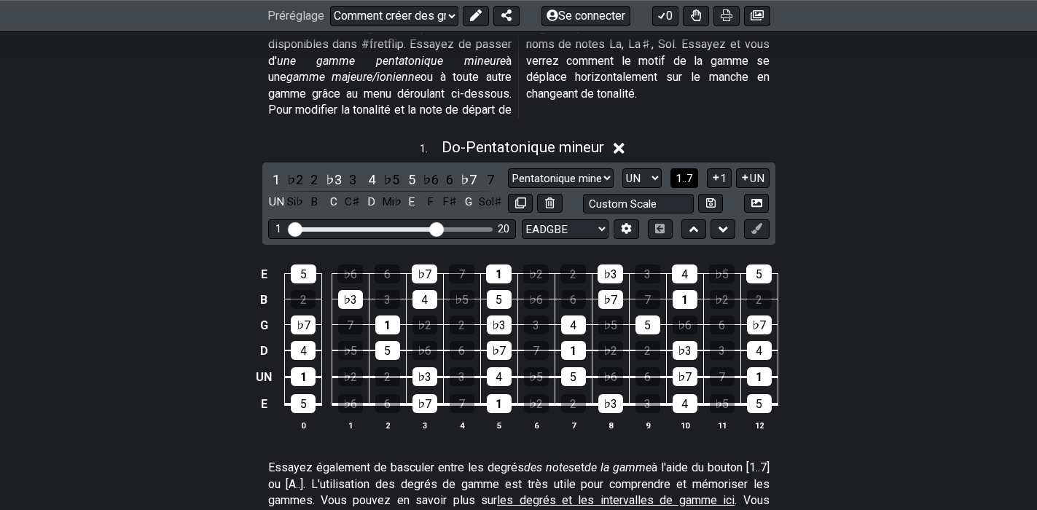
click at [693, 173] on span "1..7" at bounding box center [683, 178] width 17 height 13
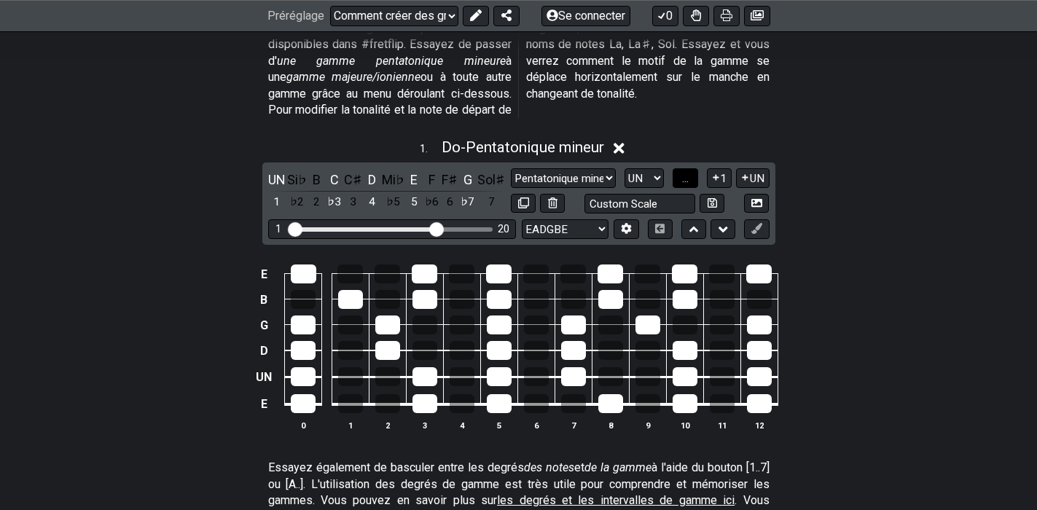
click at [697, 173] on button "..." at bounding box center [684, 178] width 25 height 20
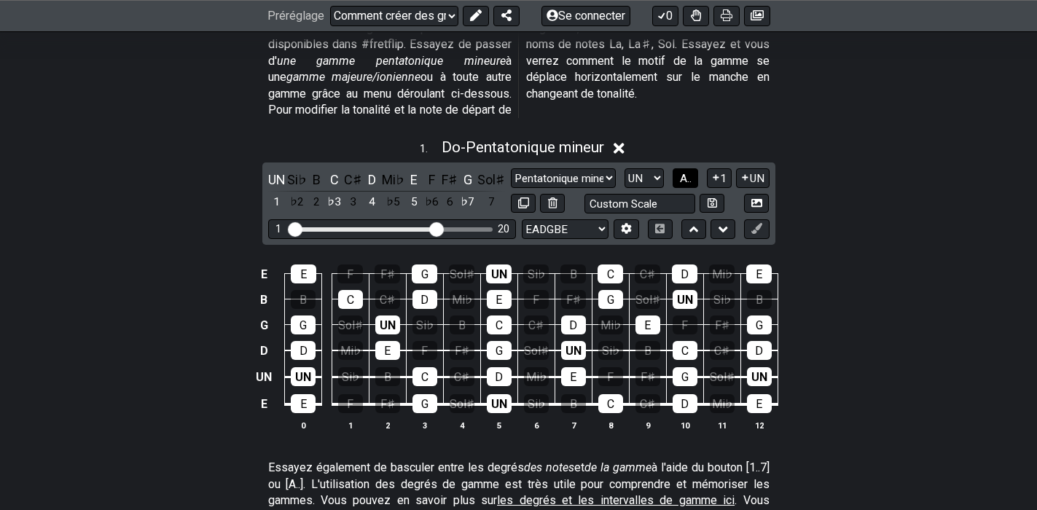
click at [697, 173] on button "A.." at bounding box center [684, 178] width 25 height 20
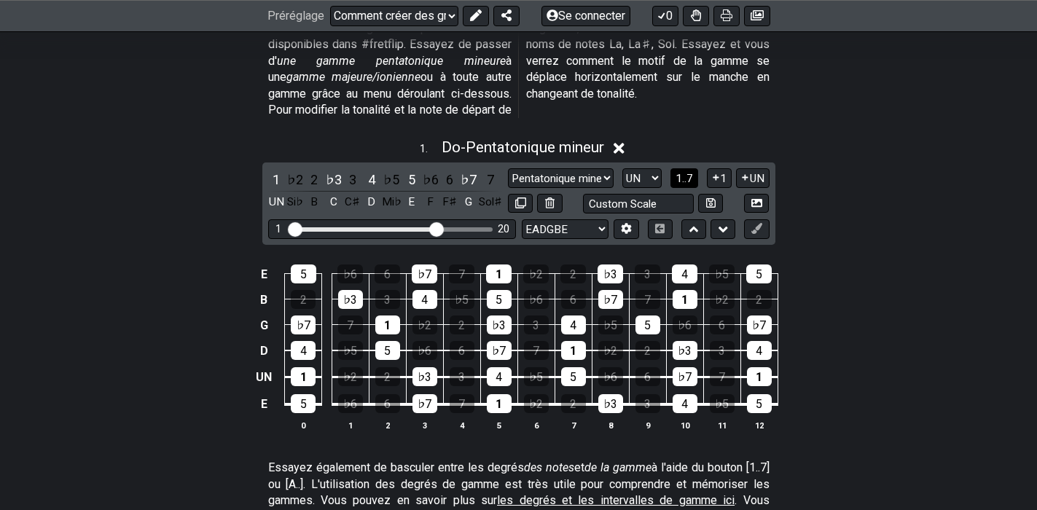
click at [693, 173] on span "1..7" at bounding box center [683, 178] width 17 height 13
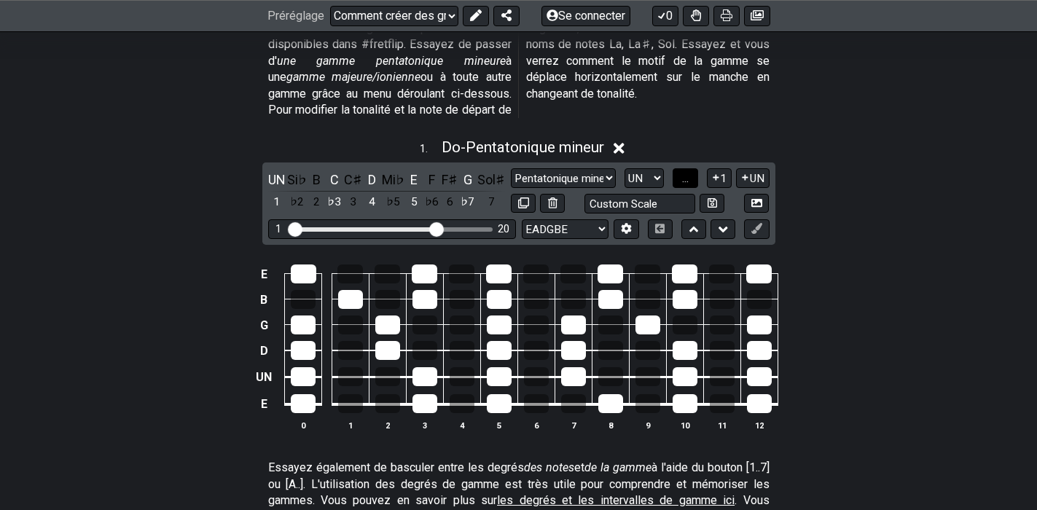
click at [688, 178] on span "..." at bounding box center [685, 178] width 7 height 13
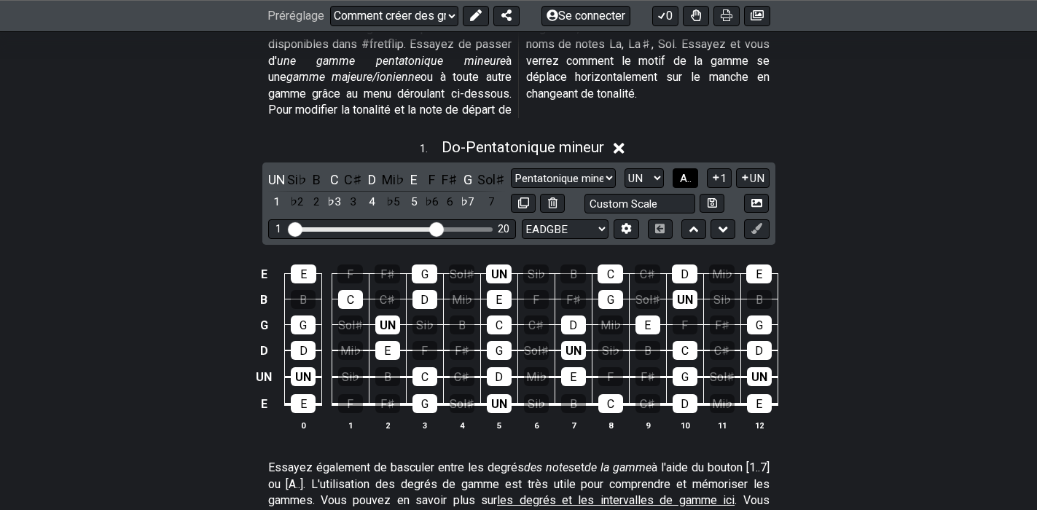
click at [691, 178] on span "A.." at bounding box center [686, 178] width 12 height 13
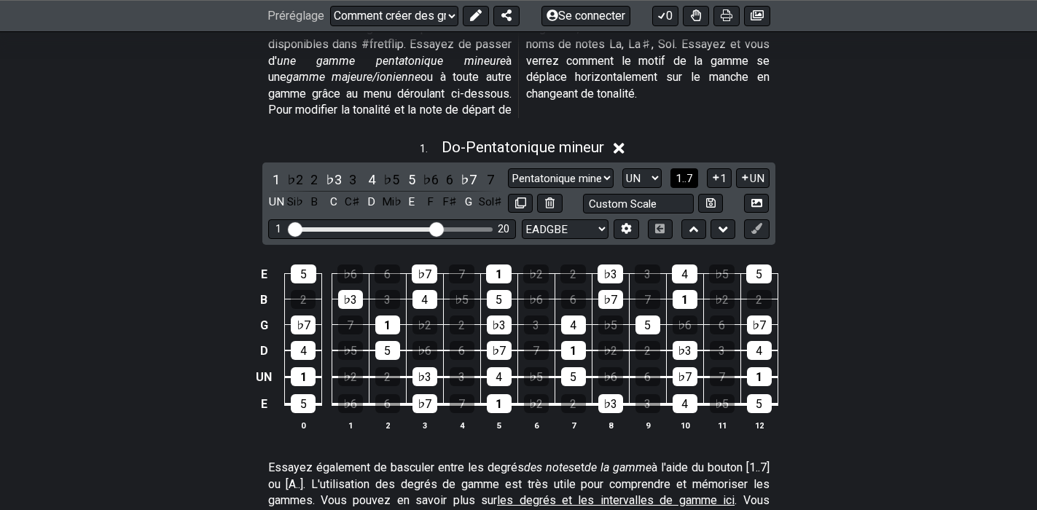
click at [691, 178] on span "1..7" at bounding box center [683, 178] width 17 height 13
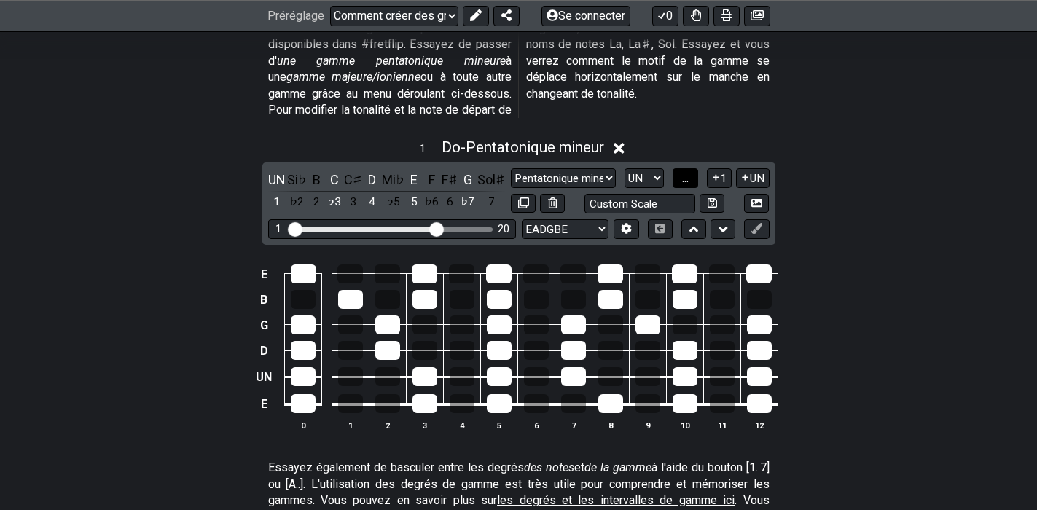
click at [688, 178] on span "..." at bounding box center [685, 178] width 7 height 13
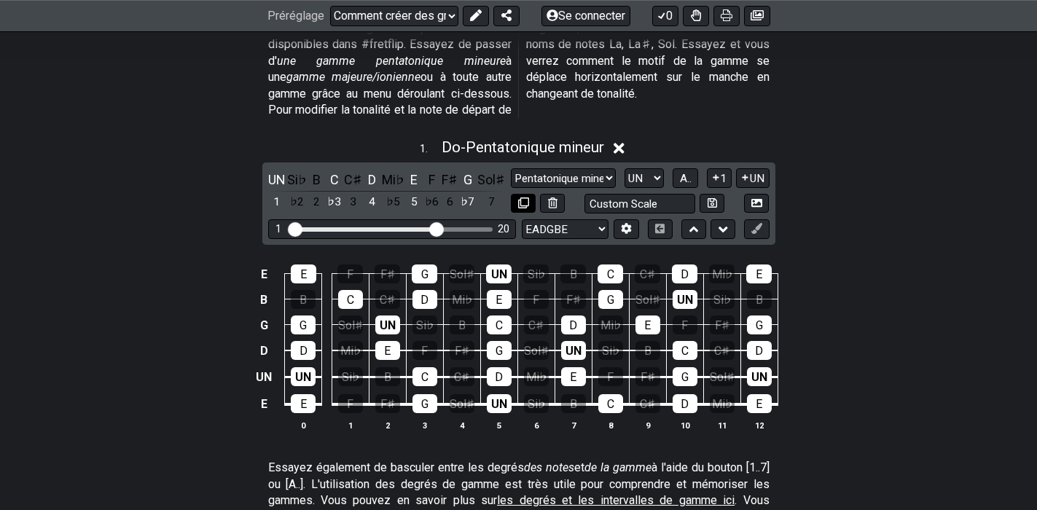
click at [522, 200] on button at bounding box center [523, 204] width 25 height 20
select select "Minor Pentatonic"
select select "Root"
select select "A"
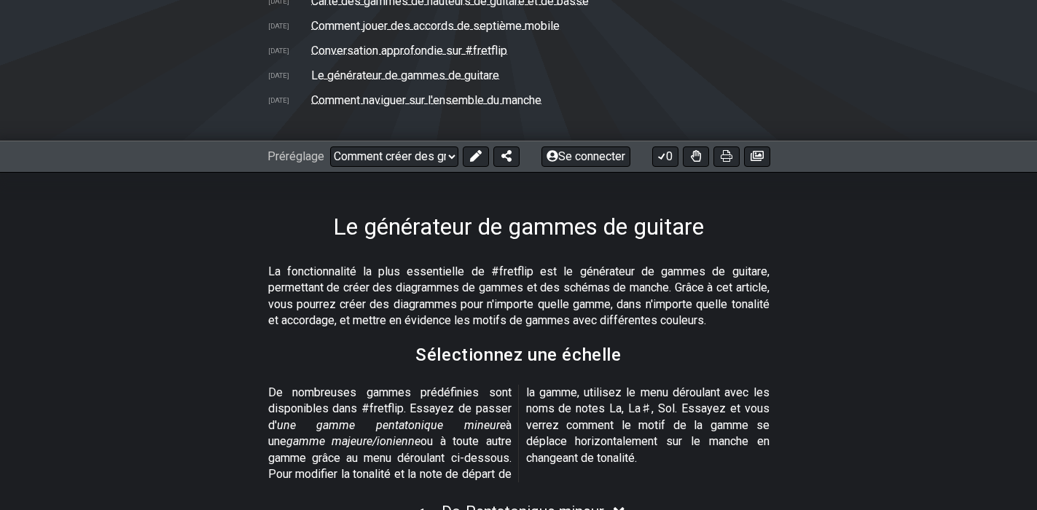
scroll to position [583, 0]
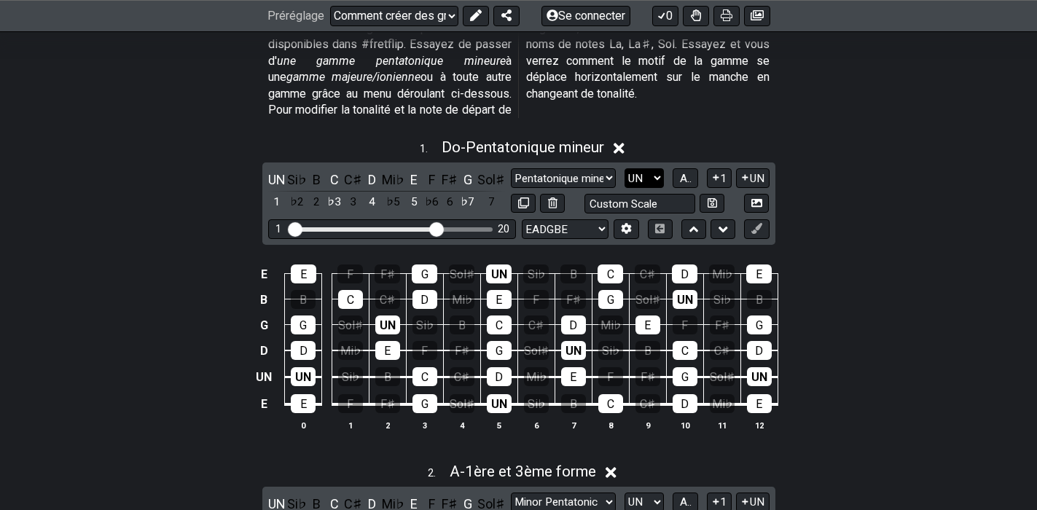
click at [664, 173] on select "La♭ UN Un♯ Si♭ B C C♯ Ré♭ D D♯ Mi♭ E F F♯ Sol♭ G Sol♯" at bounding box center [643, 178] width 39 height 20
click at [632, 168] on select "La♭ UN Un♯ Si♭ B C C♯ Ré♭ D D♯ Mi♭ E F F♯ Sol♭ G Sol♯" at bounding box center [643, 178] width 39 height 20
click at [623, 149] on icon at bounding box center [618, 148] width 11 height 11
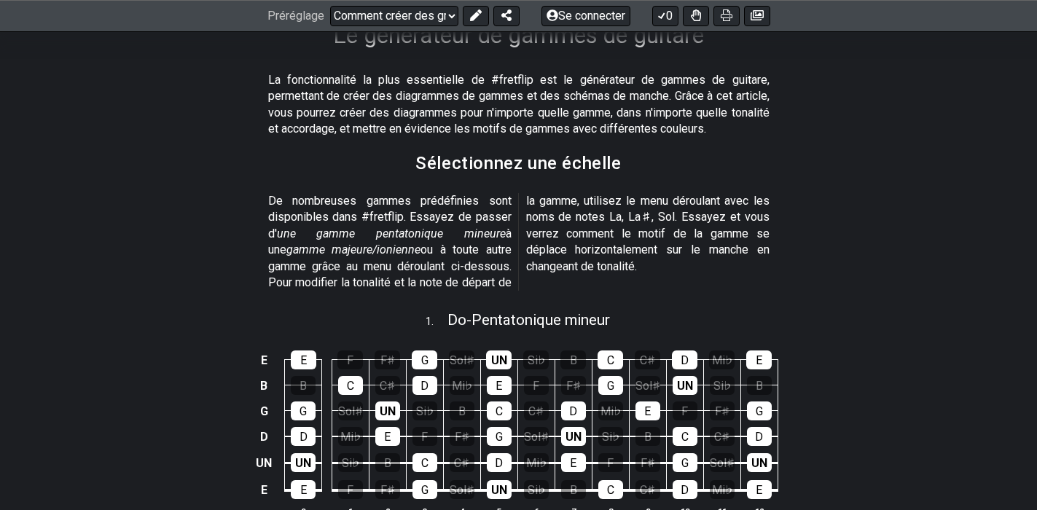
scroll to position [510, 0]
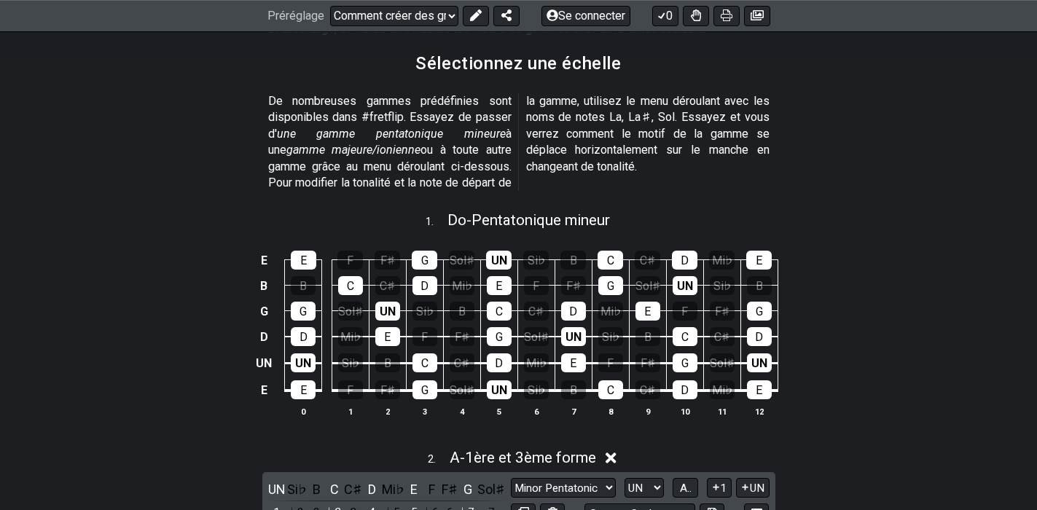
click at [592, 327] on td "Si♭" at bounding box center [610, 323] width 37 height 26
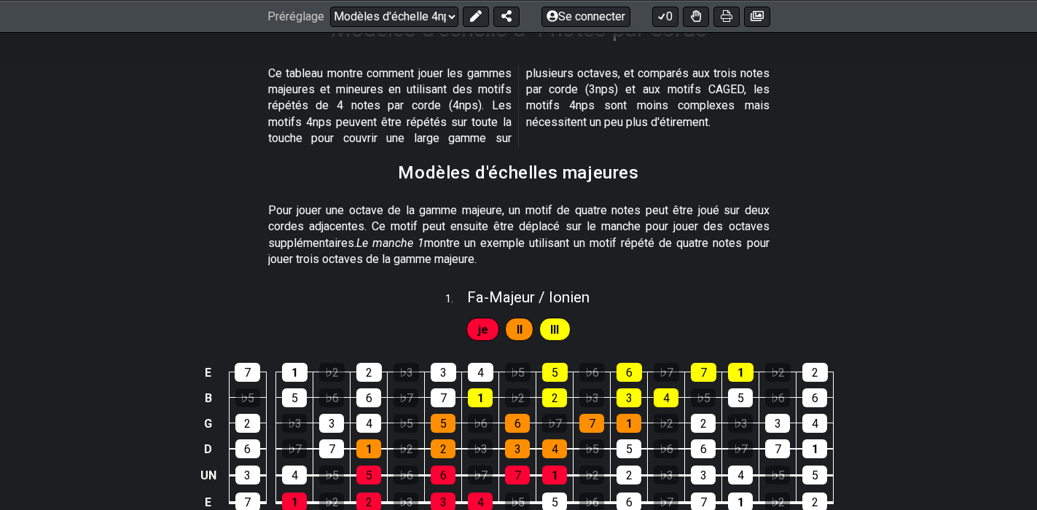
scroll to position [130, 0]
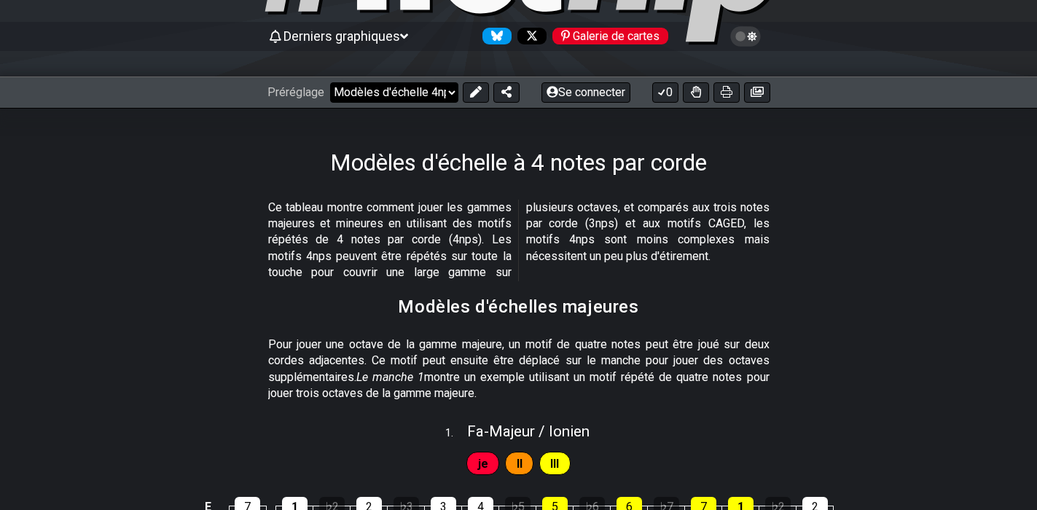
click at [450, 93] on select "Bienvenue sur #fretflip ! Préréglage initial Préréglage personnalisé Pentatoniq…" at bounding box center [394, 92] width 128 height 20
click at [330, 82] on select "Bienvenue sur #fretflip ! Préréglage initial Préréglage personnalisé Pentatoniq…" at bounding box center [394, 92] width 128 height 20
select select "/4nps"
select select "C"
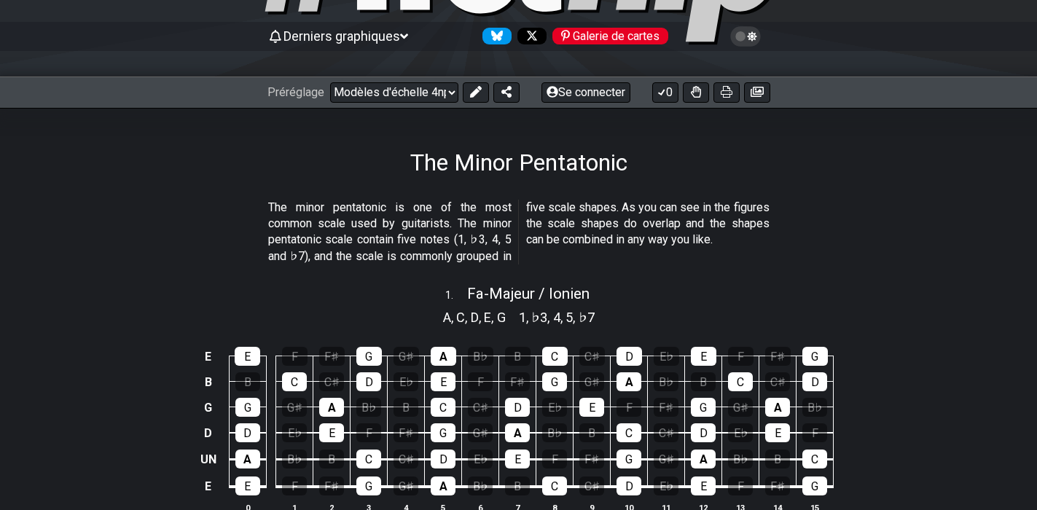
select select "/minor-pentatonic"
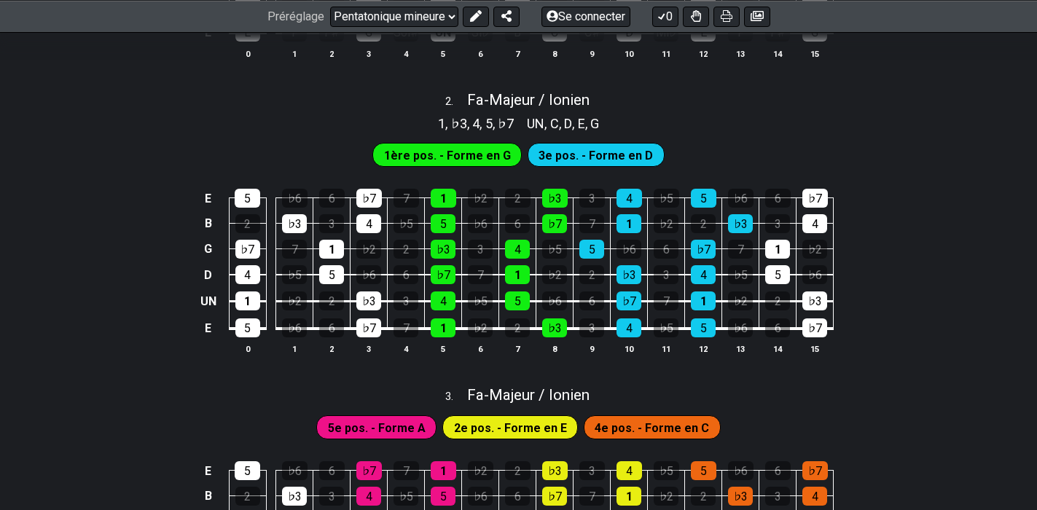
scroll to position [567, 0]
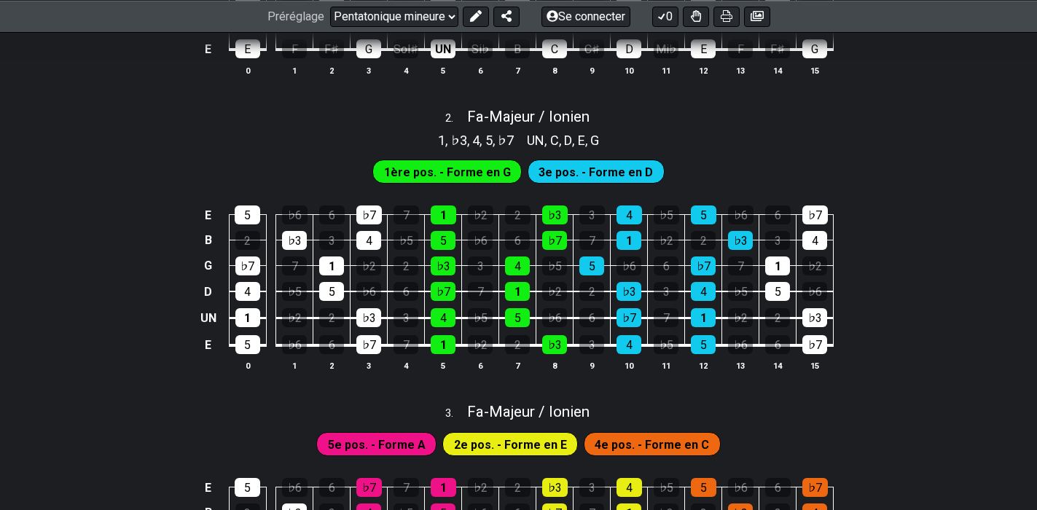
click at [478, 168] on font "1ère pos. - Forme en G" at bounding box center [447, 172] width 127 height 14
click at [614, 169] on font "3e pos. - Forme en D" at bounding box center [595, 172] width 114 height 14
click at [535, 124] on font "Majeur / Ionien" at bounding box center [539, 116] width 101 height 17
select select "A"
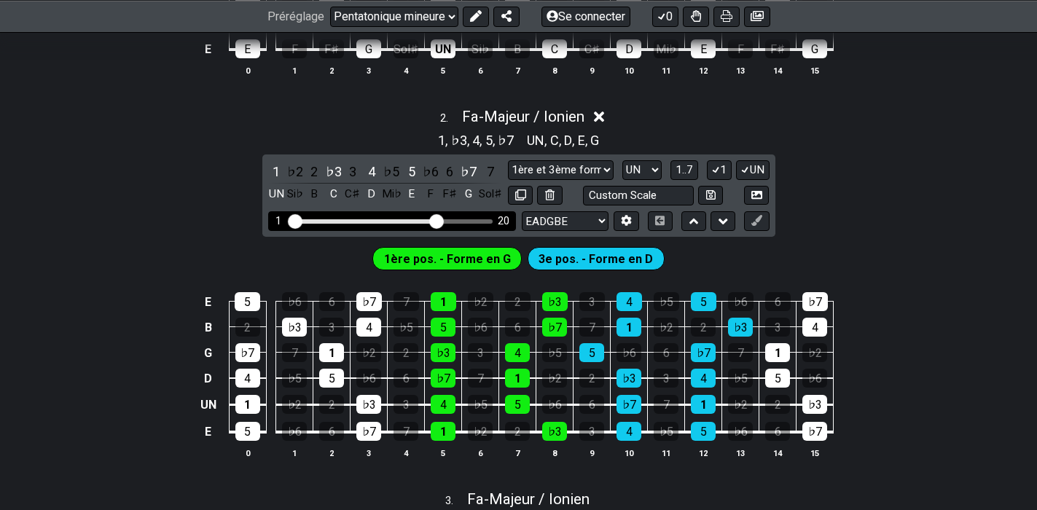
drag, startPoint x: 401, startPoint y: 222, endPoint x: 438, endPoint y: 221, distance: 36.4
click at [438, 220] on input "Plage de frettes visible" at bounding box center [391, 220] width 207 height 0
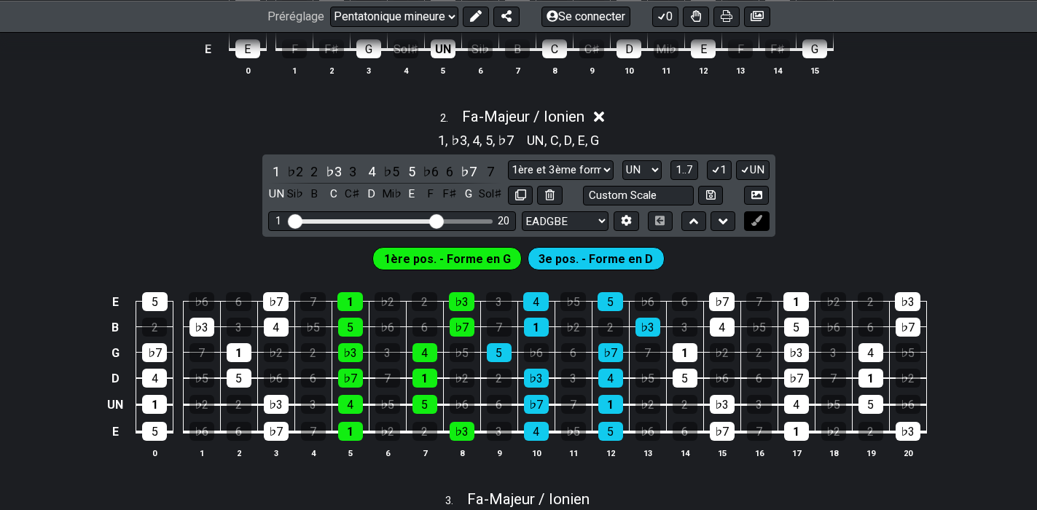
click at [761, 220] on icon at bounding box center [756, 220] width 11 height 11
click at [150, 305] on div "5" at bounding box center [154, 301] width 25 height 19
click at [756, 223] on icon at bounding box center [756, 220] width 11 height 11
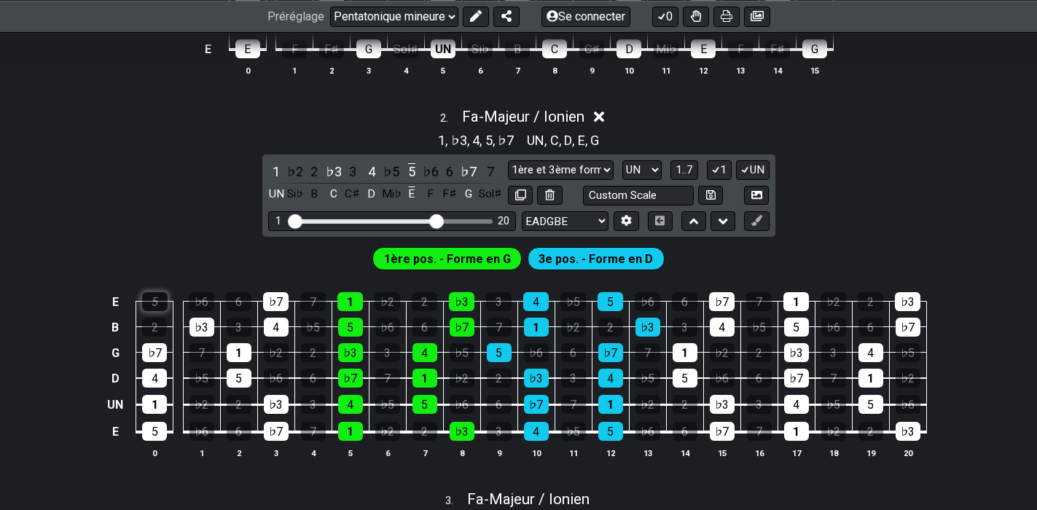
click at [145, 301] on div "5" at bounding box center [154, 301] width 25 height 19
click at [728, 224] on button at bounding box center [722, 221] width 25 height 20
select select "A"
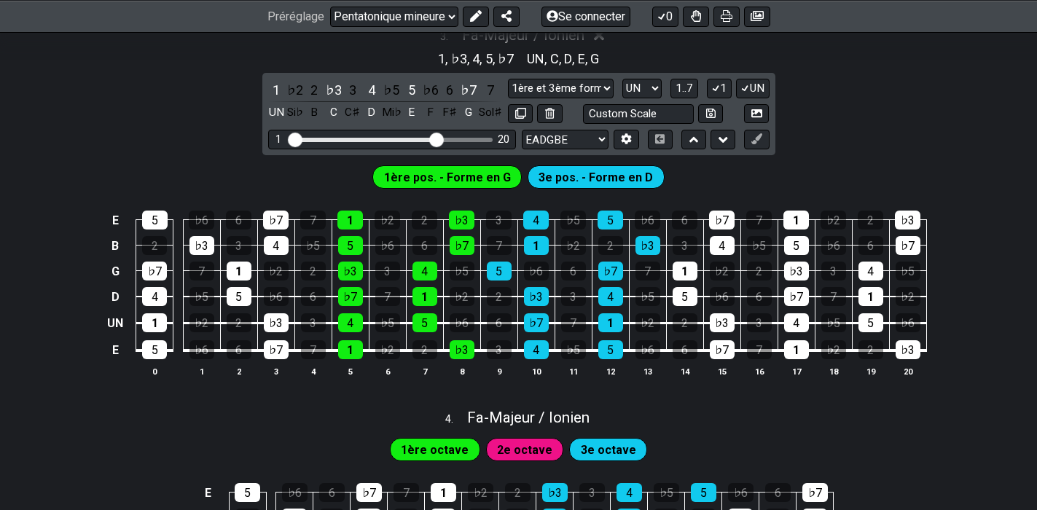
scroll to position [801, 0]
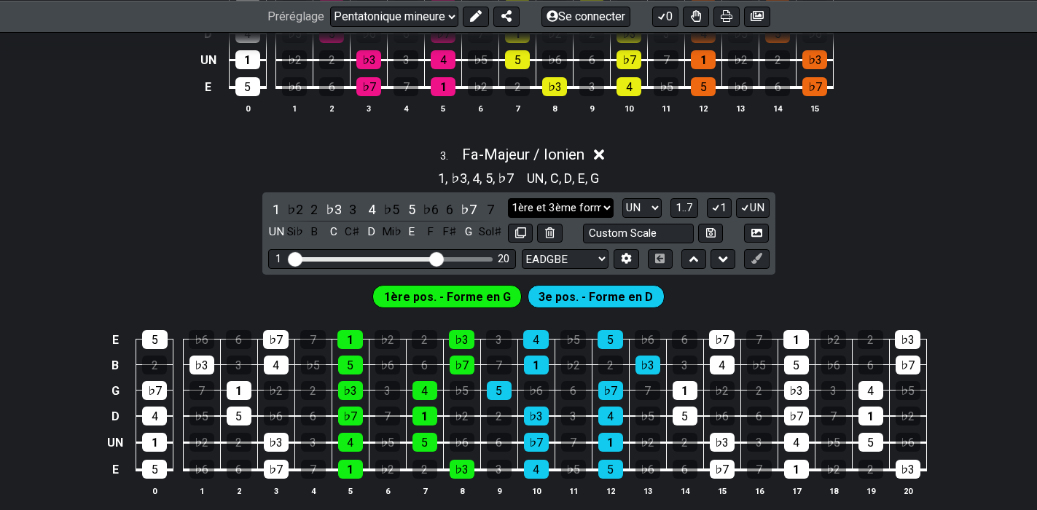
click at [611, 205] on select "1ère et 3ème forme 1ère et 3ème forme Pentatonique mineure Pentatonique majeur …" at bounding box center [560, 208] width 105 height 20
select select "Minor Pentatonic"
click at [515, 198] on select "1ère et 3ème forme 1ère et 3ème forme Pentatonique mineure Pentatonique majeur …" at bounding box center [560, 208] width 105 height 20
drag, startPoint x: 436, startPoint y: 259, endPoint x: 407, endPoint y: 259, distance: 28.4
click at [407, 258] on input "Plage de frettes visible" at bounding box center [391, 258] width 207 height 0
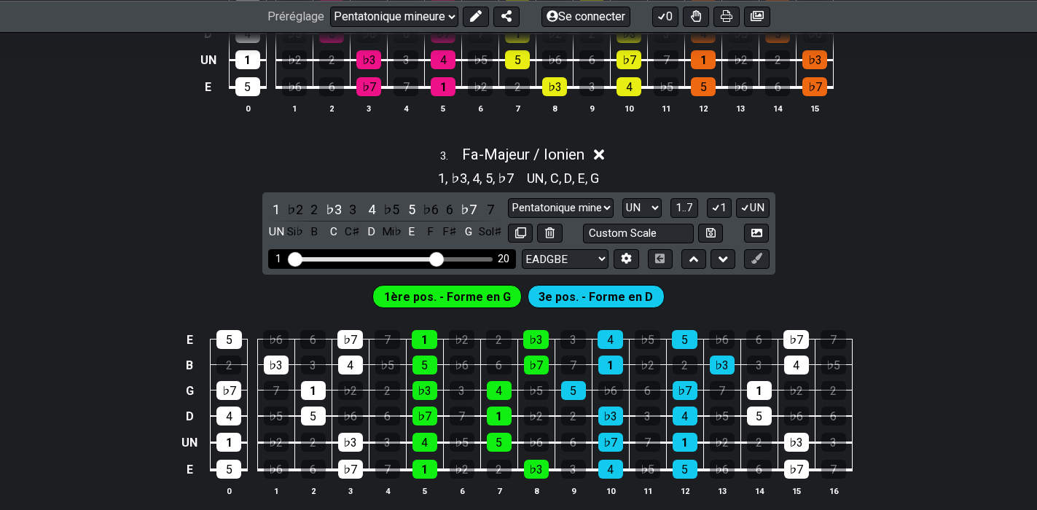
drag, startPoint x: 407, startPoint y: 259, endPoint x: 439, endPoint y: 259, distance: 32.1
click at [439, 258] on input "Plage de frettes visible" at bounding box center [391, 258] width 207 height 0
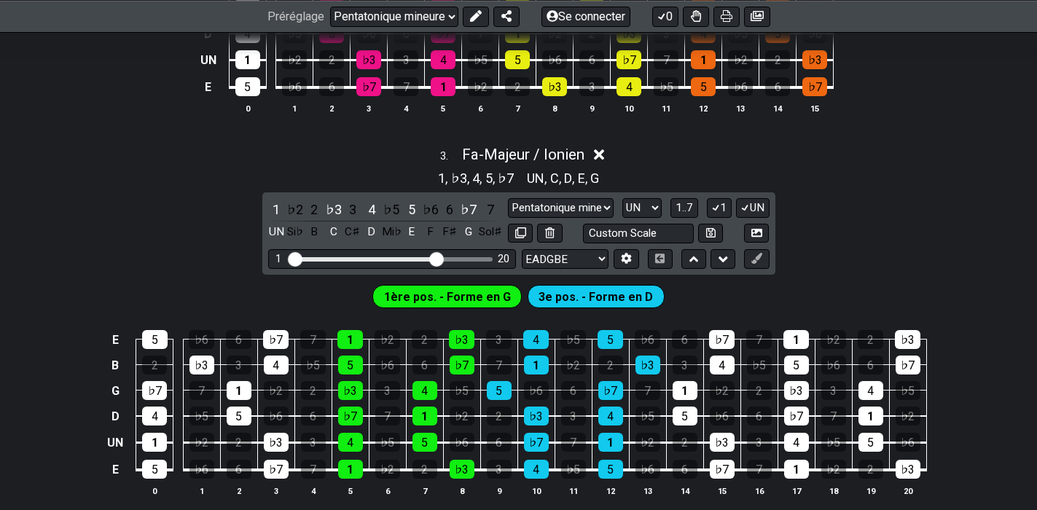
click at [463, 302] on font "1ère pos. - Forme en G" at bounding box center [447, 297] width 127 height 14
click at [571, 301] on font "3e pos. - Forme en D" at bounding box center [595, 297] width 114 height 14
click at [612, 203] on select "1ère et 3ème forme 1ère et 3ème forme Pentatonique mineure Pentatonique majeur …" at bounding box center [560, 208] width 105 height 20
click at [515, 198] on select "1ère et 3ème forme 1ère et 3ème forme Pentatonique mineure Pentatonique majeur …" at bounding box center [560, 208] width 105 height 20
click at [313, 210] on font "2" at bounding box center [313, 209] width 7 height 15
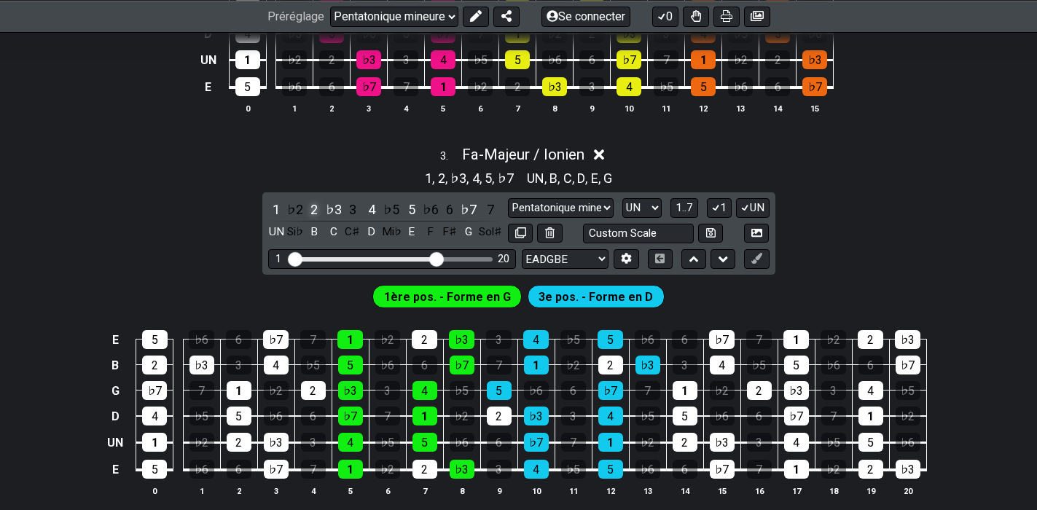
click at [313, 210] on font "2" at bounding box center [313, 209] width 7 height 15
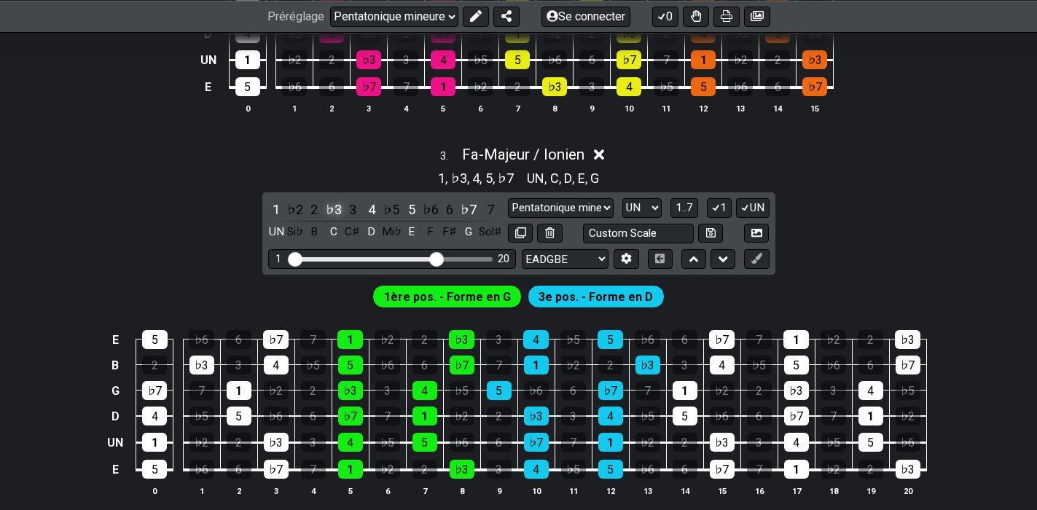
click at [338, 210] on font "♭3" at bounding box center [334, 209] width 16 height 15
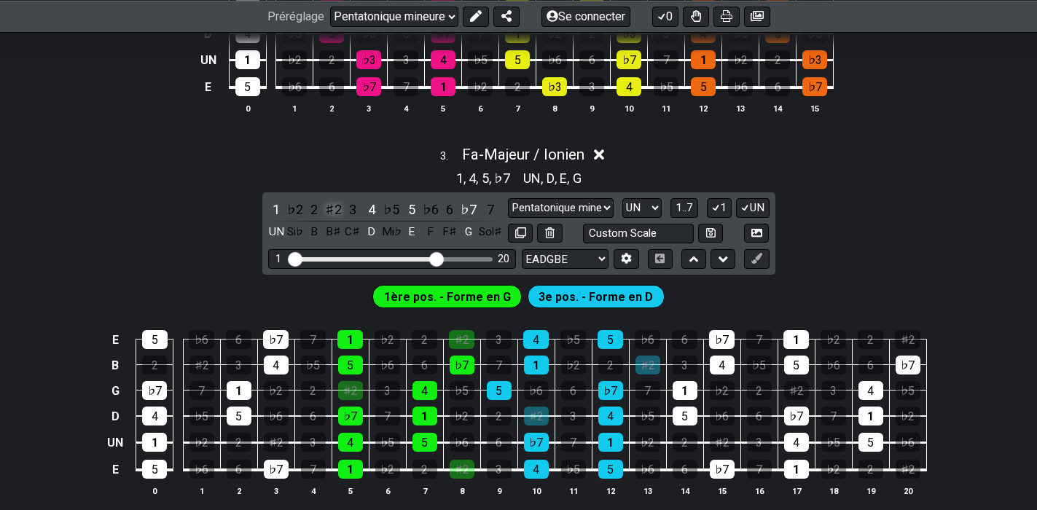
click at [338, 210] on font "♯2" at bounding box center [333, 209] width 17 height 15
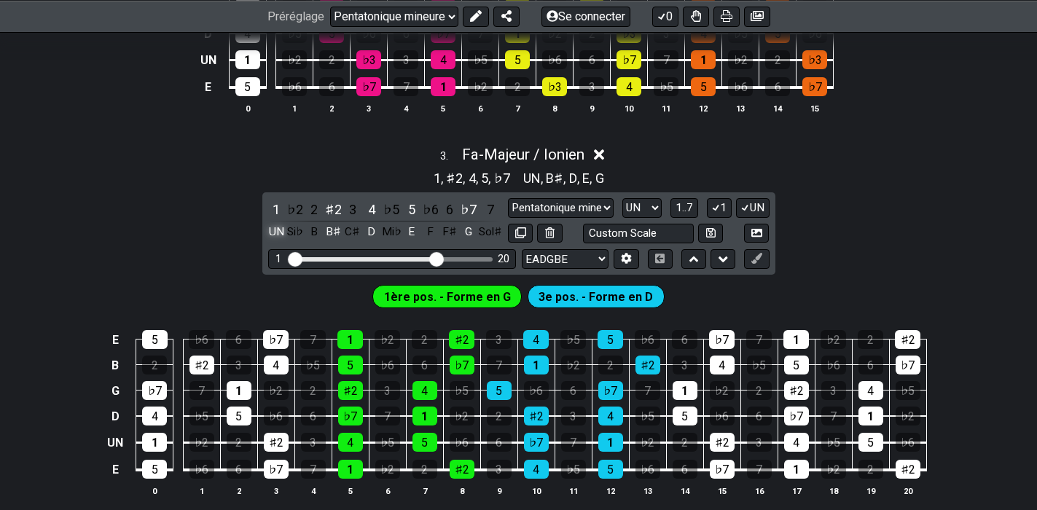
click at [277, 227] on font "UN" at bounding box center [276, 231] width 15 height 13
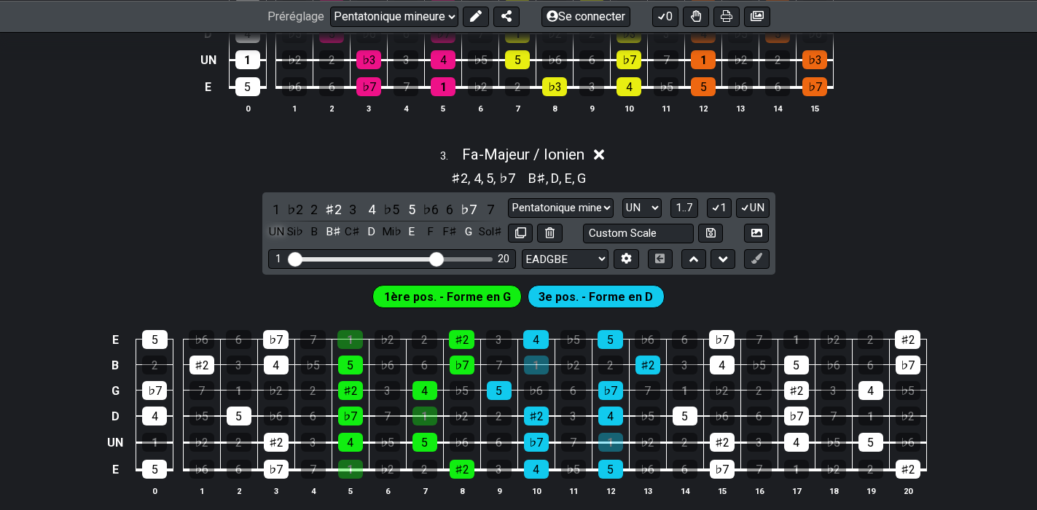
click at [277, 227] on font "UN" at bounding box center [276, 231] width 15 height 13
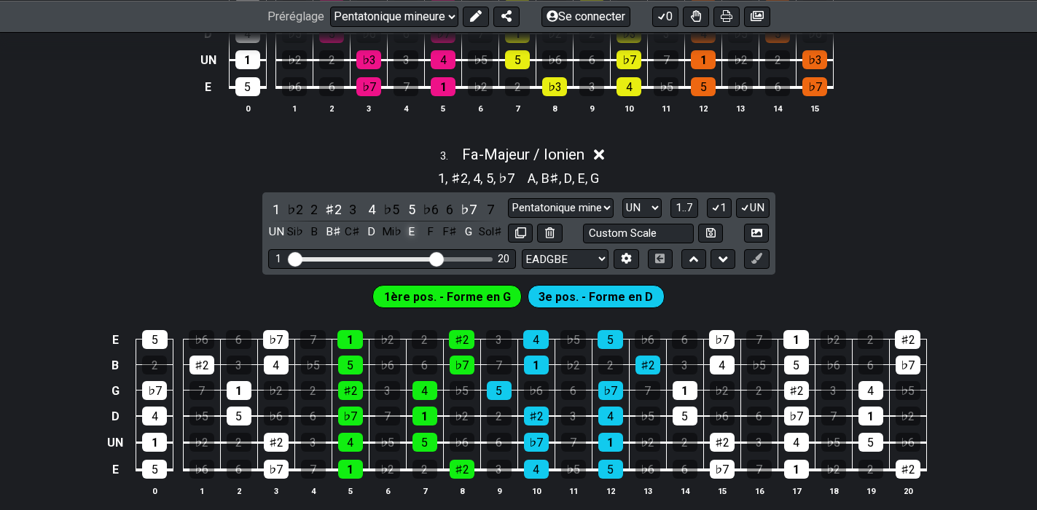
click at [415, 232] on font "E" at bounding box center [411, 231] width 7 height 13
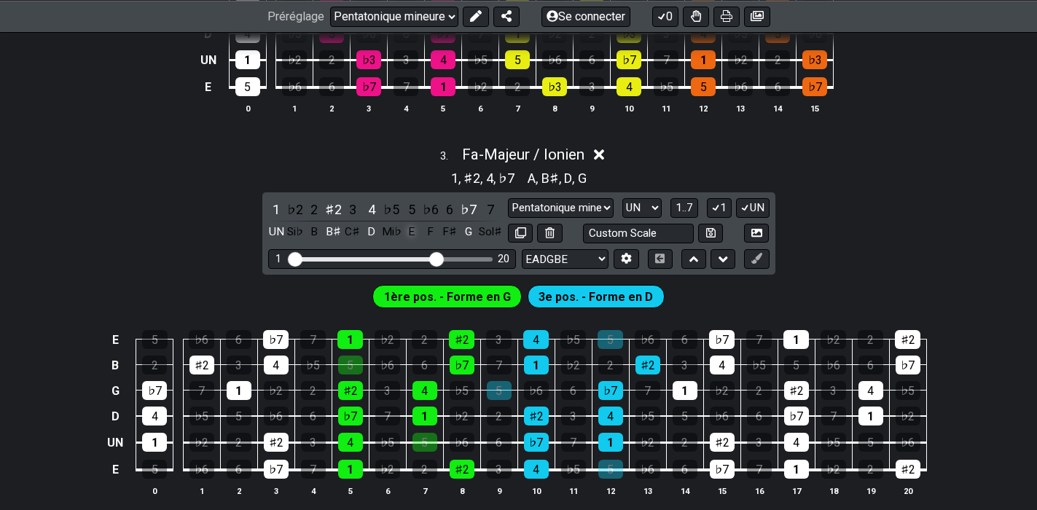
click at [415, 232] on font "E" at bounding box center [411, 231] width 7 height 13
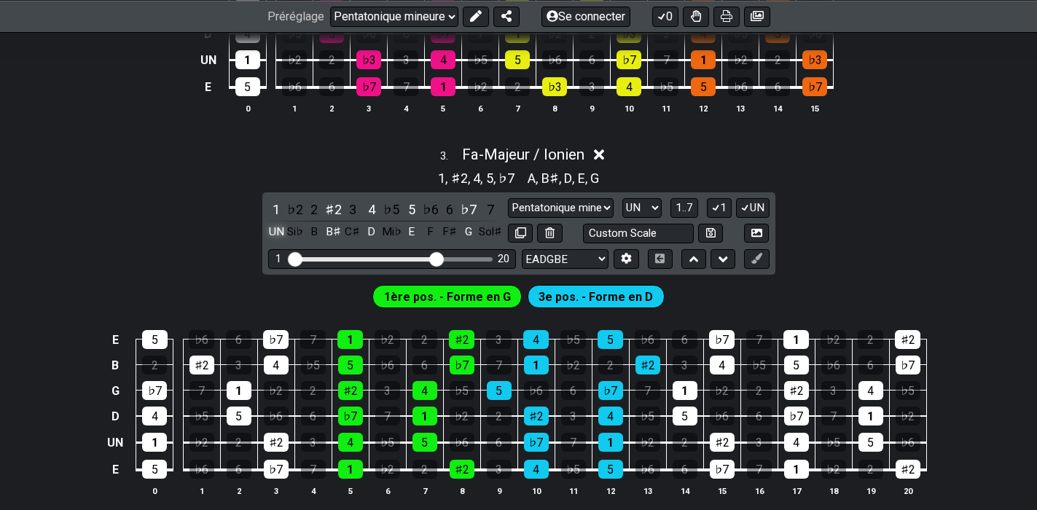
click at [268, 231] on div "UN" at bounding box center [276, 232] width 17 height 20
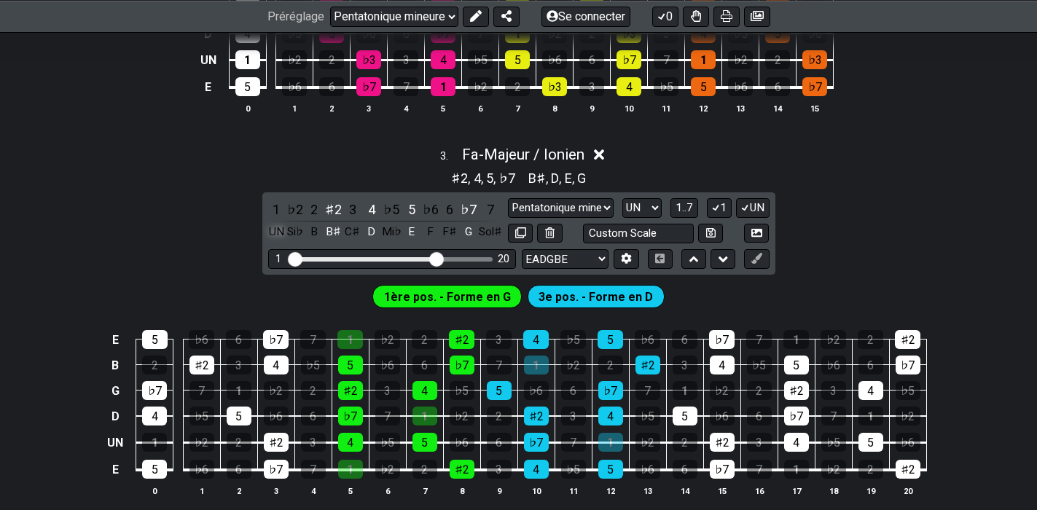
click at [268, 231] on div "UN" at bounding box center [276, 232] width 17 height 20
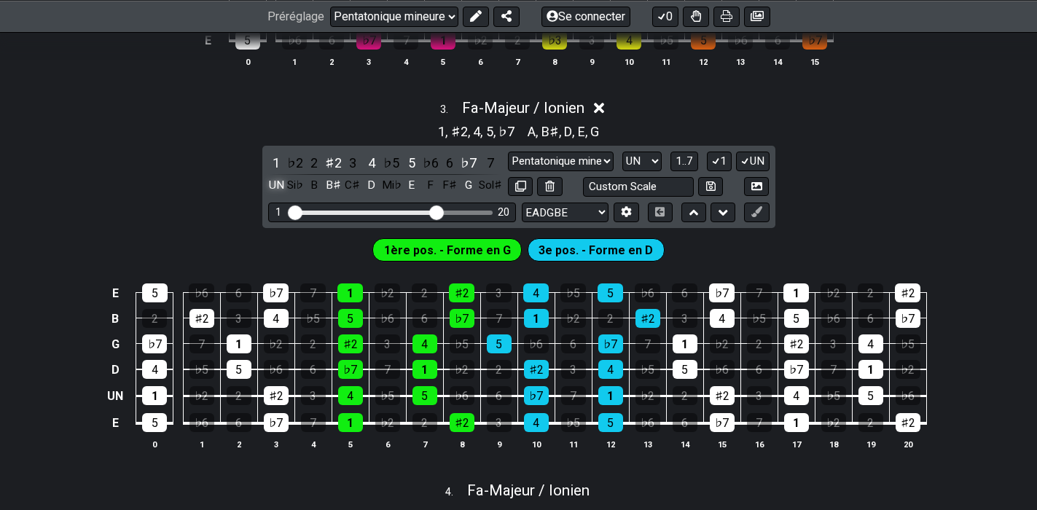
scroll to position [874, 0]
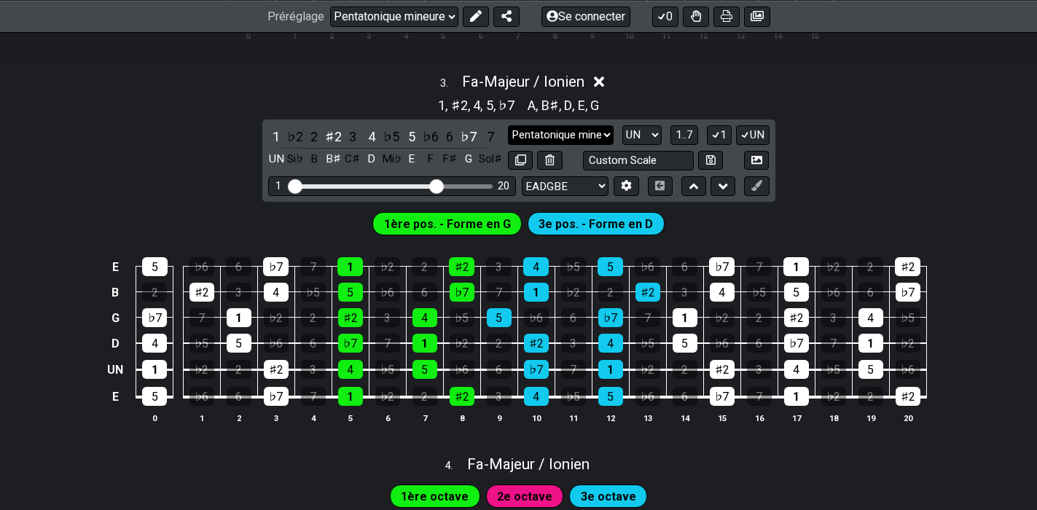
click at [612, 136] on select "1ère et 3ème forme 1ère et 3ème forme Pentatonique mineure Pentatonique majeur …" at bounding box center [560, 135] width 105 height 20
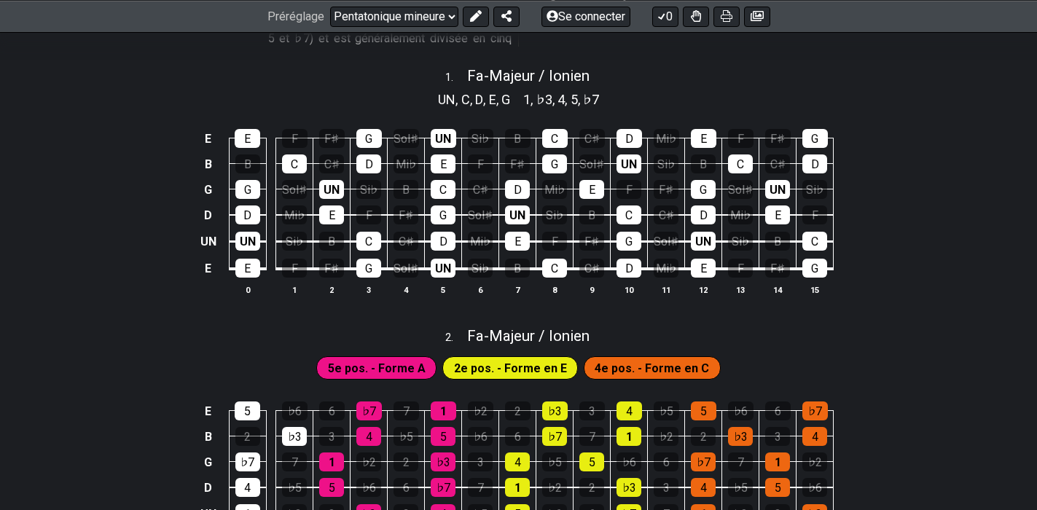
scroll to position [146, 0]
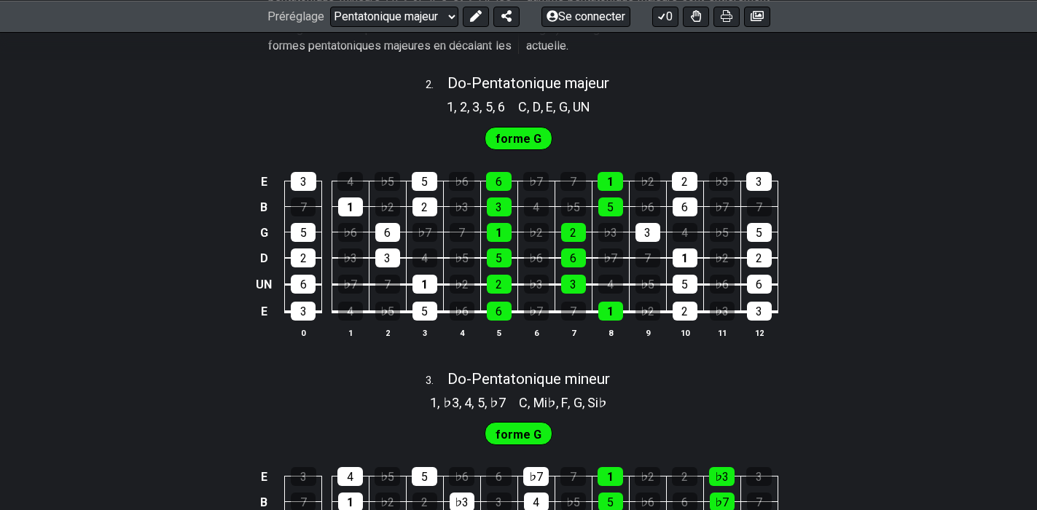
scroll to position [801, 0]
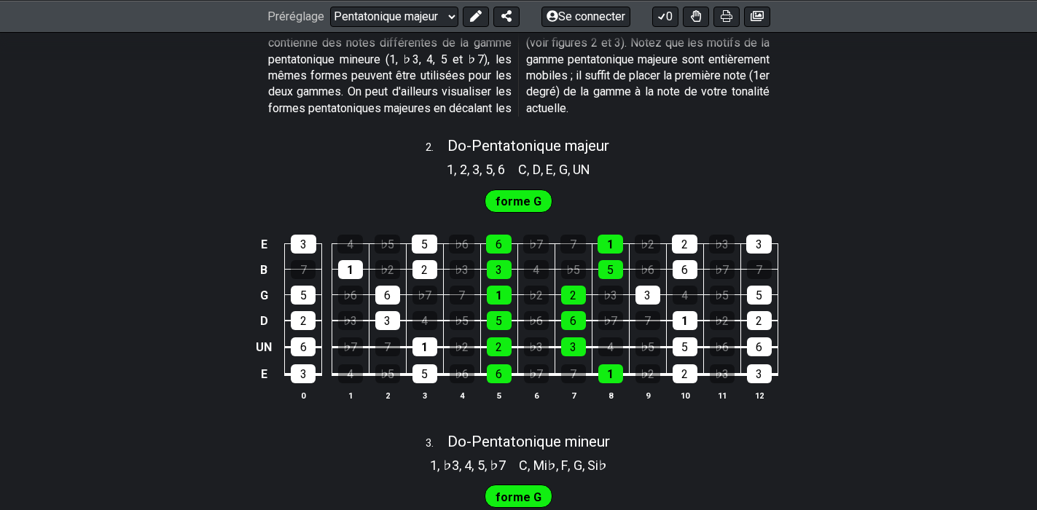
click at [519, 201] on font "forme G" at bounding box center [518, 202] width 46 height 14
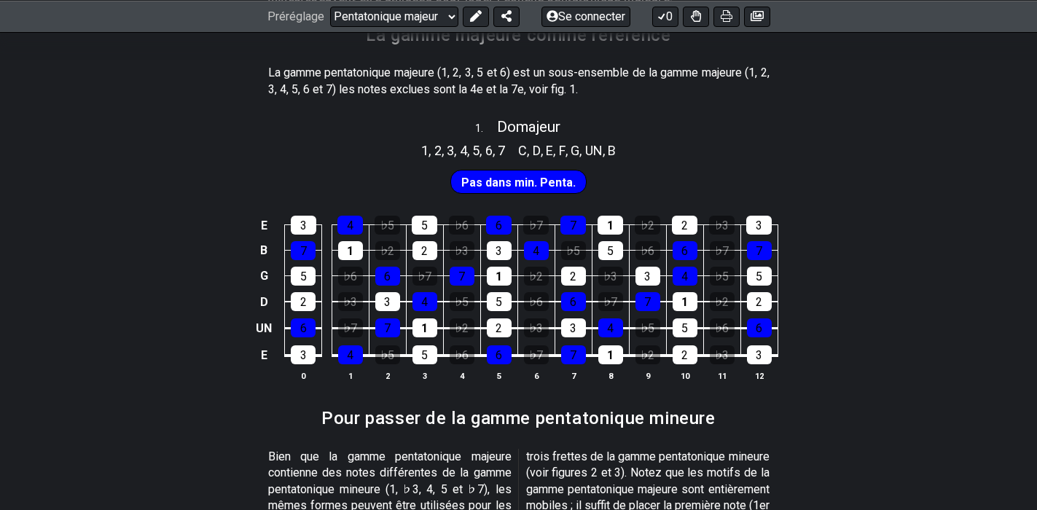
scroll to position [364, 0]
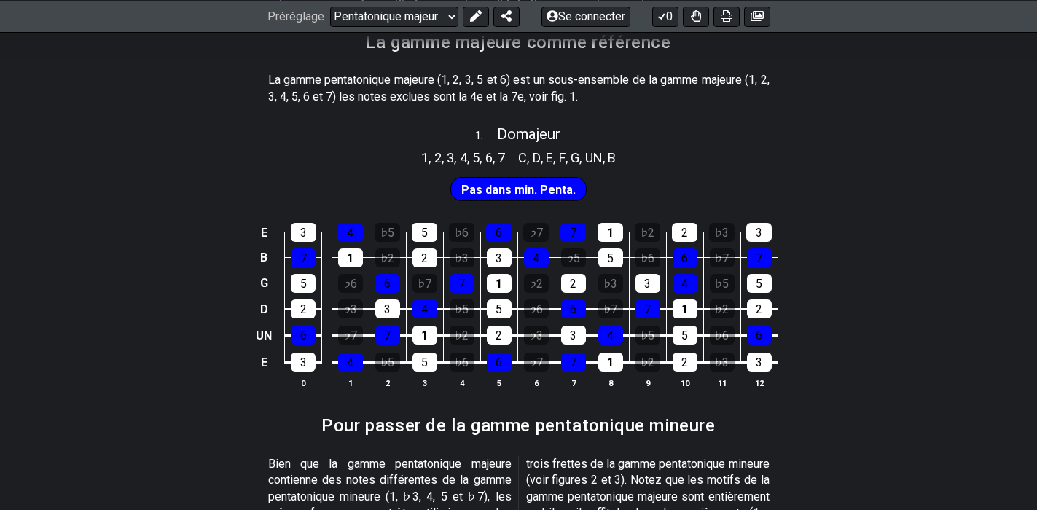
click at [534, 189] on font "Pas dans min. Penta." at bounding box center [518, 190] width 114 height 14
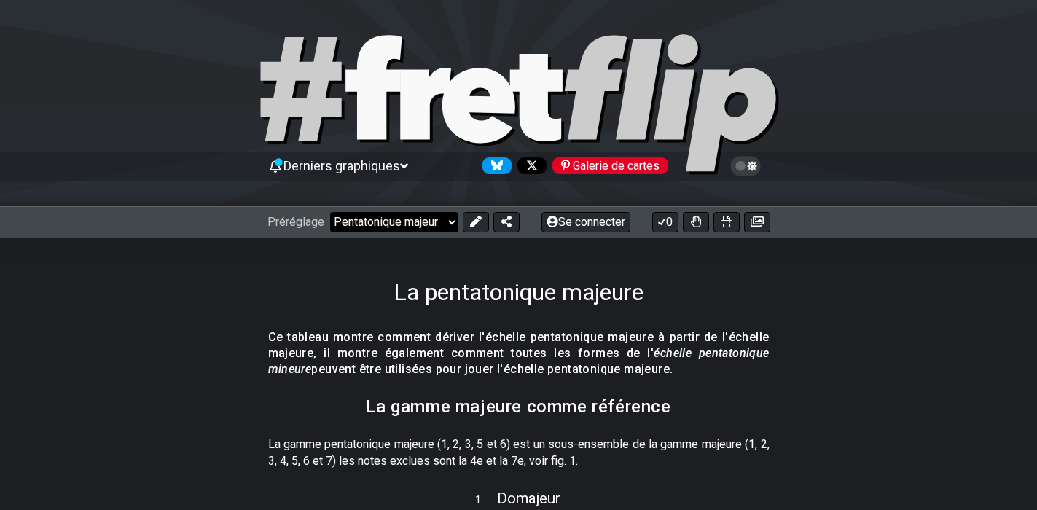
click at [451, 225] on select "Bienvenue sur #fretflip ! Préréglage initial Préréglage personnalisé Pentatoniq…" at bounding box center [394, 222] width 128 height 20
click at [330, 212] on select "Bienvenue sur #fretflip ! Préréglage initial Préréglage personnalisé Pentatoniq…" at bounding box center [394, 222] width 128 height 20
select select "/guitar-scales"
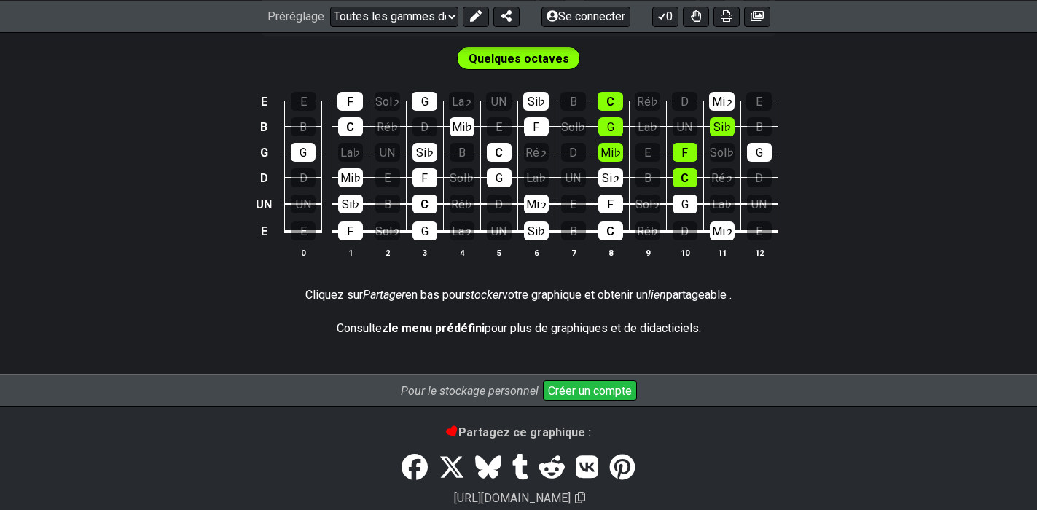
scroll to position [216, 0]
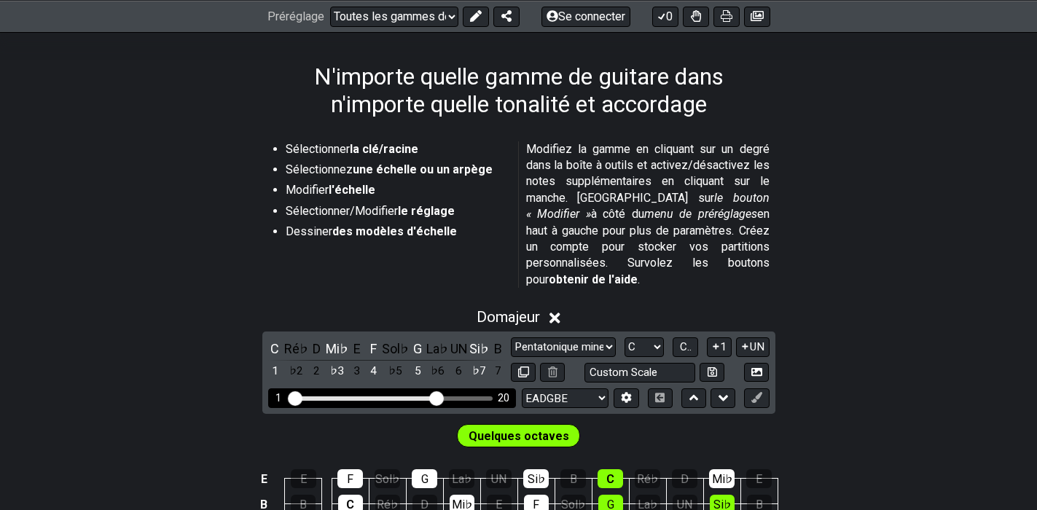
drag, startPoint x: 377, startPoint y: 378, endPoint x: 434, endPoint y: 378, distance: 56.8
click at [434, 397] on input "Plage de frettes visible" at bounding box center [391, 397] width 207 height 0
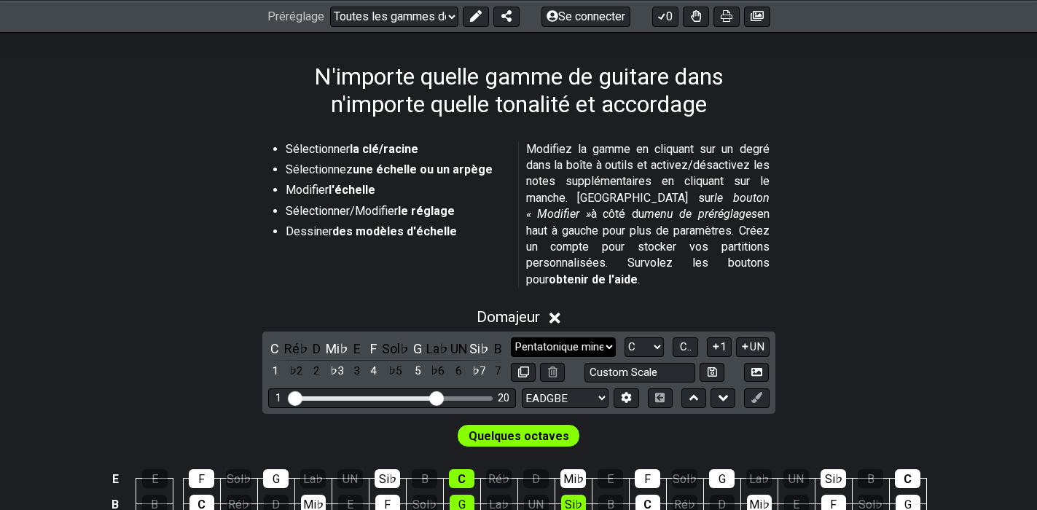
click at [616, 337] on select "Pentatonique mineure Racine Pentatonique mineure Pentatonique majeur Blues mine…" at bounding box center [563, 347] width 105 height 20
click at [521, 337] on select "Pentatonique mineure Racine Pentatonique mineure Pentatonique majeur Blues mine…" at bounding box center [563, 347] width 105 height 20
click at [892, 171] on section "Sélectionner la clé/racine Sélectionnez une échelle ou un arpège Modifier l'éch…" at bounding box center [518, 218] width 1037 height 165
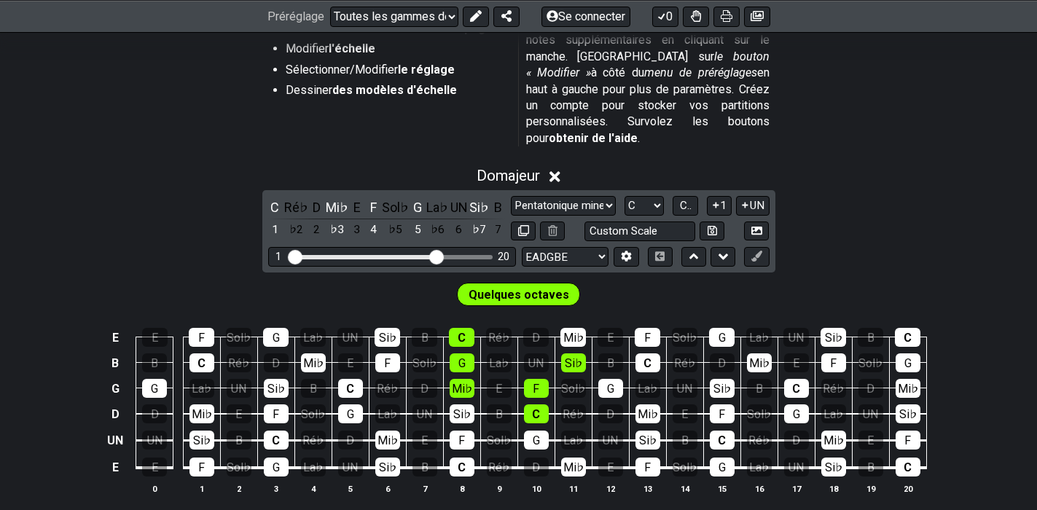
scroll to position [361, 0]
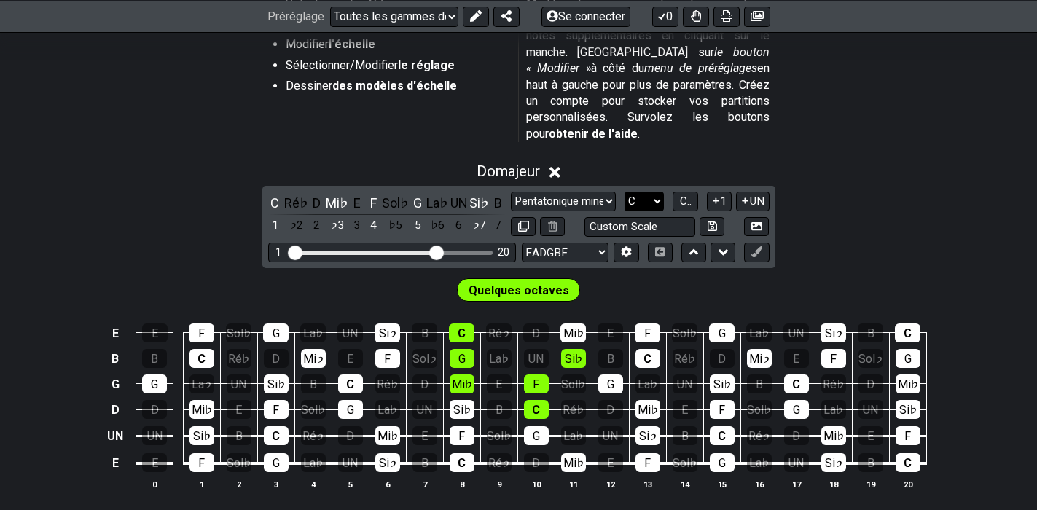
click at [661, 192] on select "La♭ UN Un♯ Si♭ B C C♯ Ré♭ D D♯ Mi♭ E F F♯ Sol♭ G Sol♯" at bounding box center [643, 202] width 39 height 20
select select "A"
click at [635, 192] on select "La♭ UN Un♯ Si♭ B C C♯ Ré♭ D D♯ Mi♭ E F F♯ Sol♭ G Sol♯" at bounding box center [643, 202] width 39 height 20
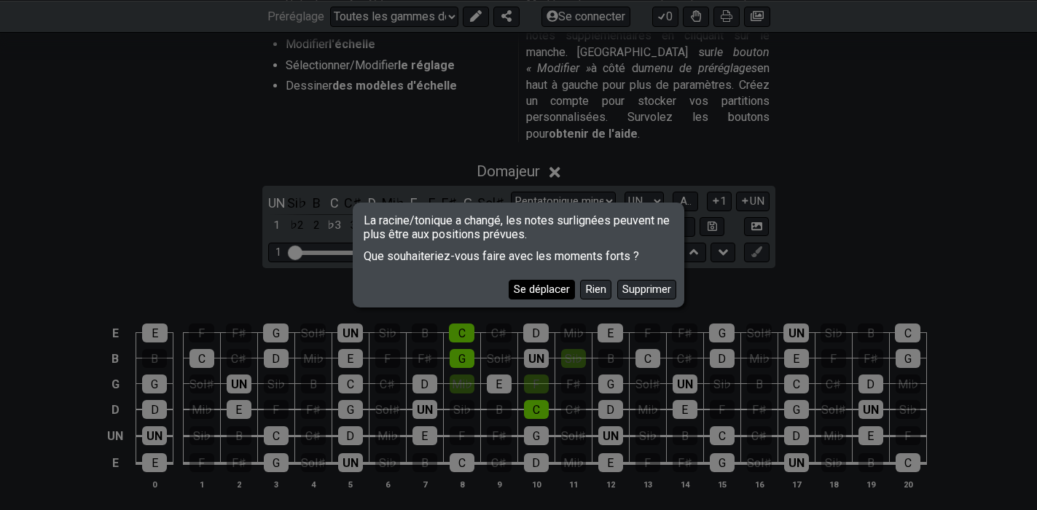
click at [559, 292] on font "Se déplacer" at bounding box center [542, 289] width 56 height 13
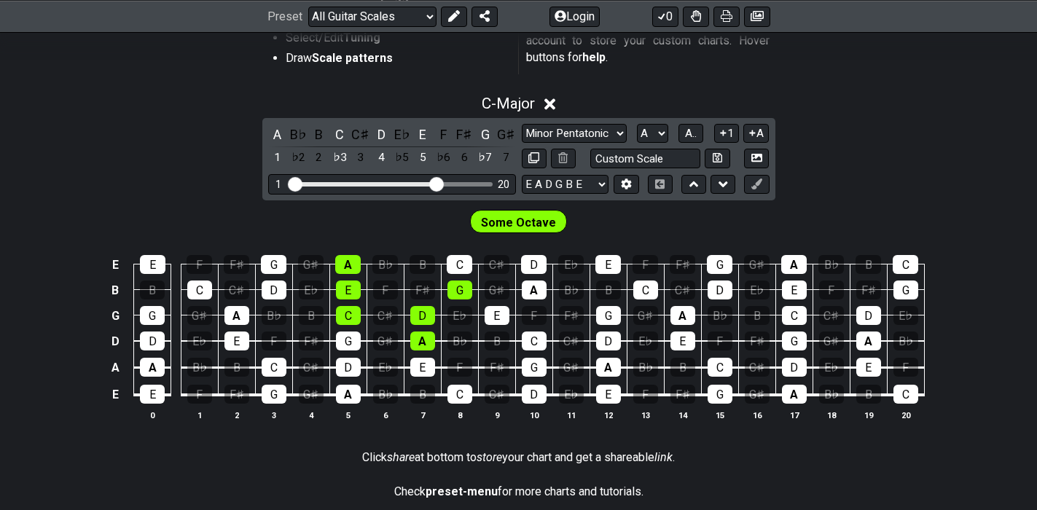
scroll to position [334, 0]
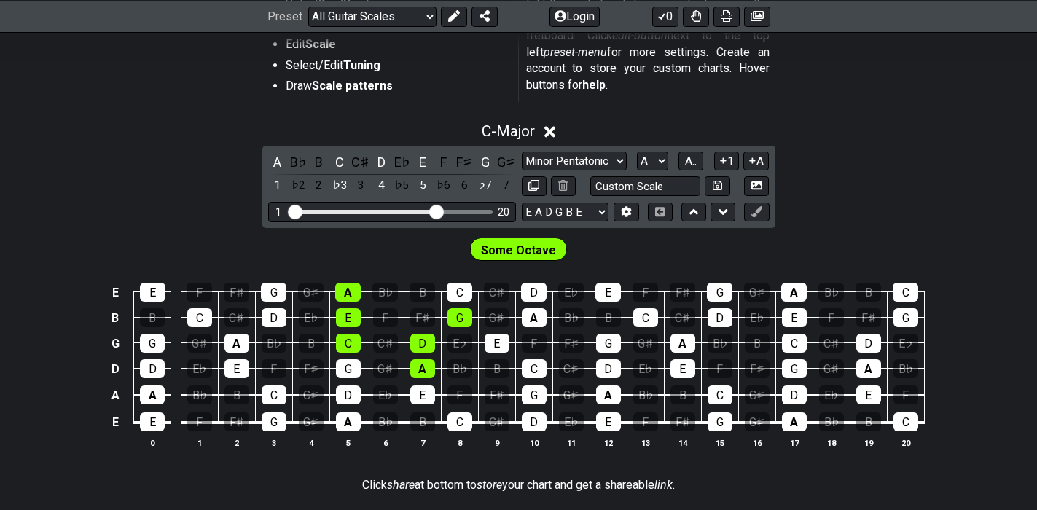
click at [905, 127] on div "C - Major" at bounding box center [518, 127] width 1037 height 27
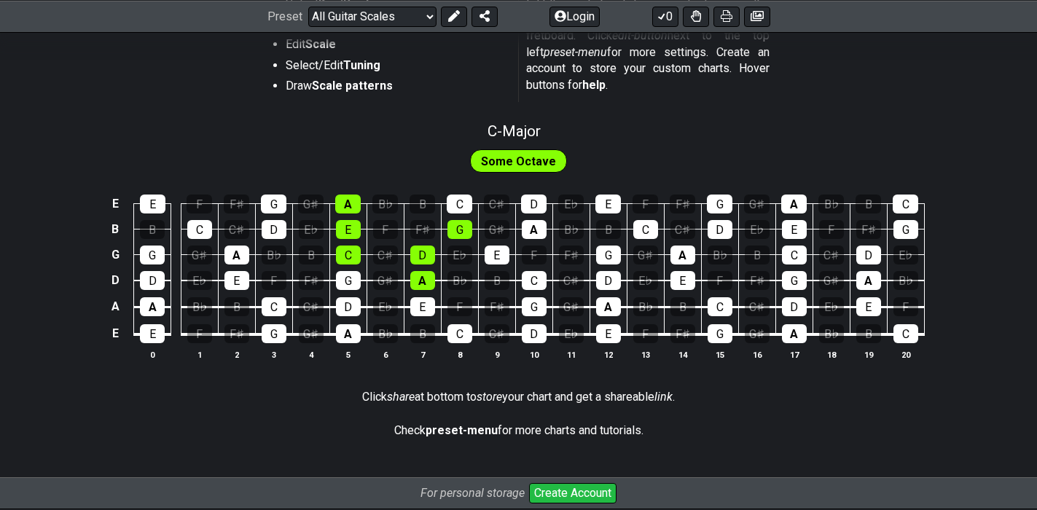
click at [535, 163] on span "Some Octave" at bounding box center [518, 161] width 75 height 21
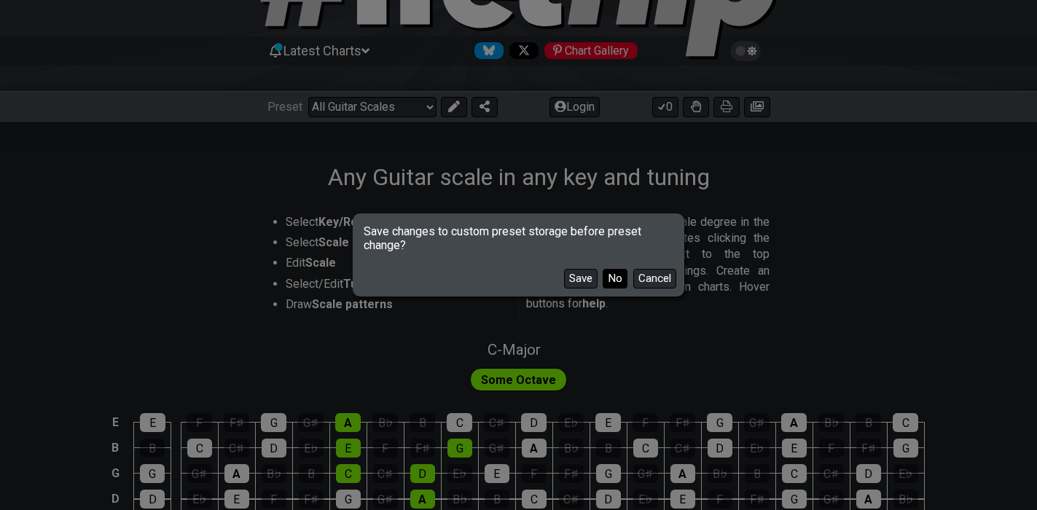
click at [619, 284] on button "No" at bounding box center [614, 279] width 25 height 20
select select "/welcome"
select select "C"
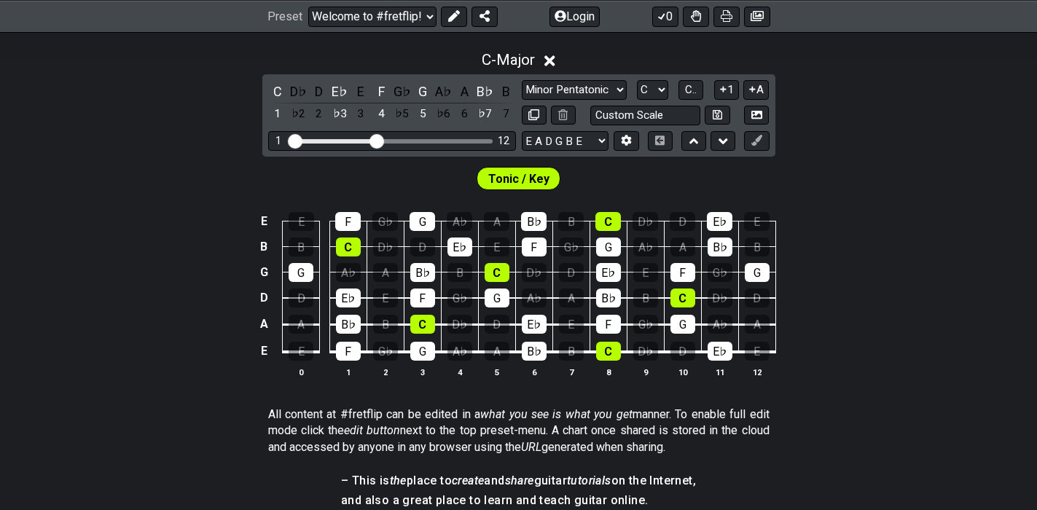
scroll to position [261, 0]
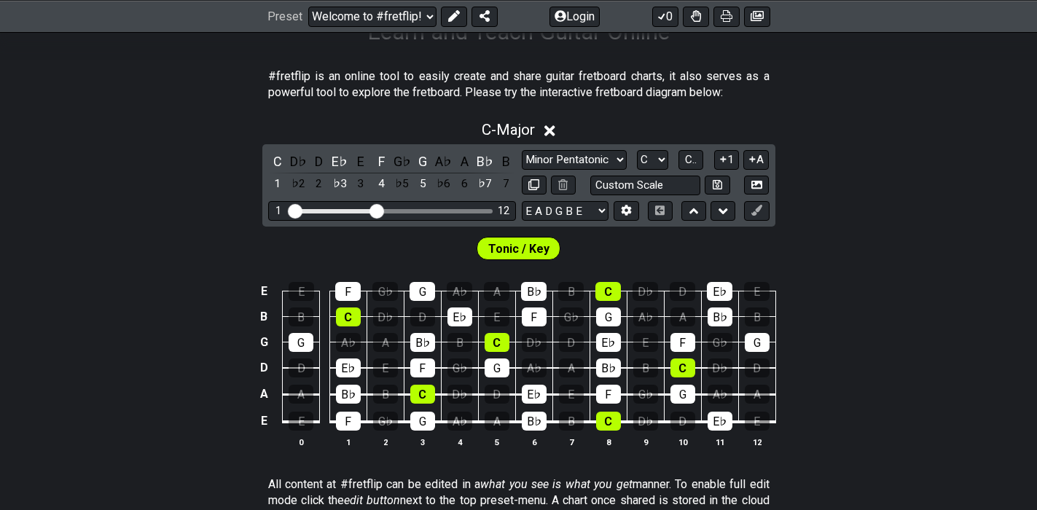
click at [534, 251] on span "Tonic / Key" at bounding box center [518, 248] width 61 height 21
click at [533, 251] on span "Tonic / Key" at bounding box center [518, 248] width 61 height 21
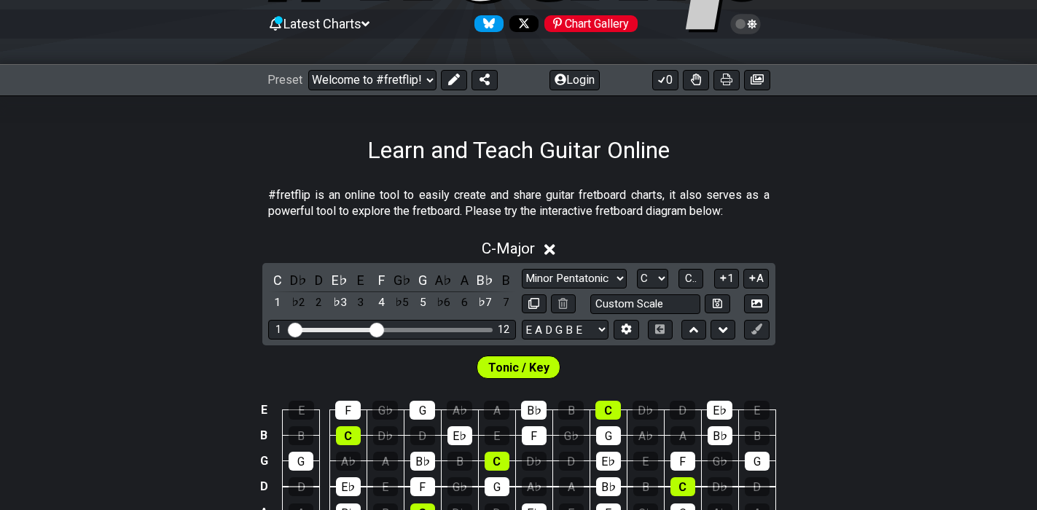
scroll to position [146, 0]
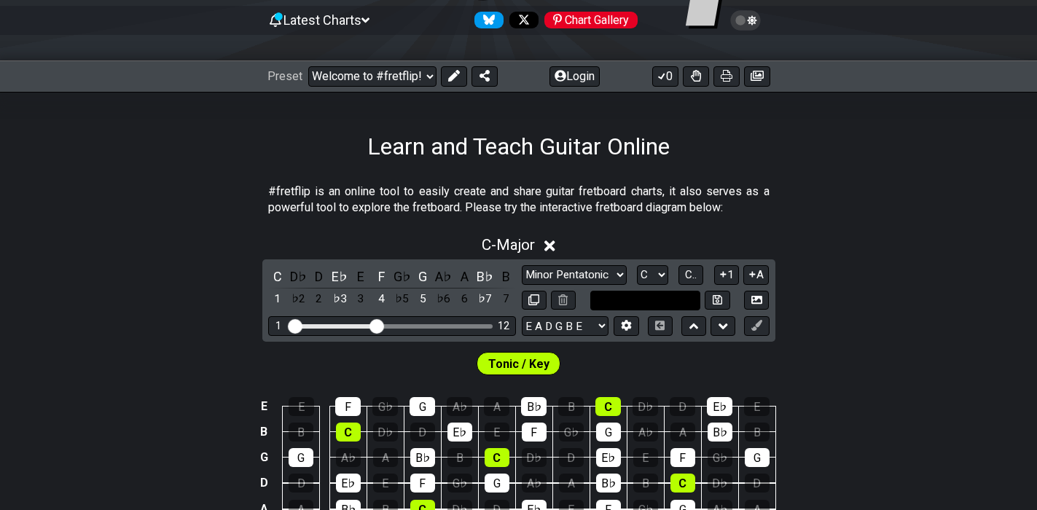
click at [659, 302] on input "text" at bounding box center [645, 301] width 111 height 20
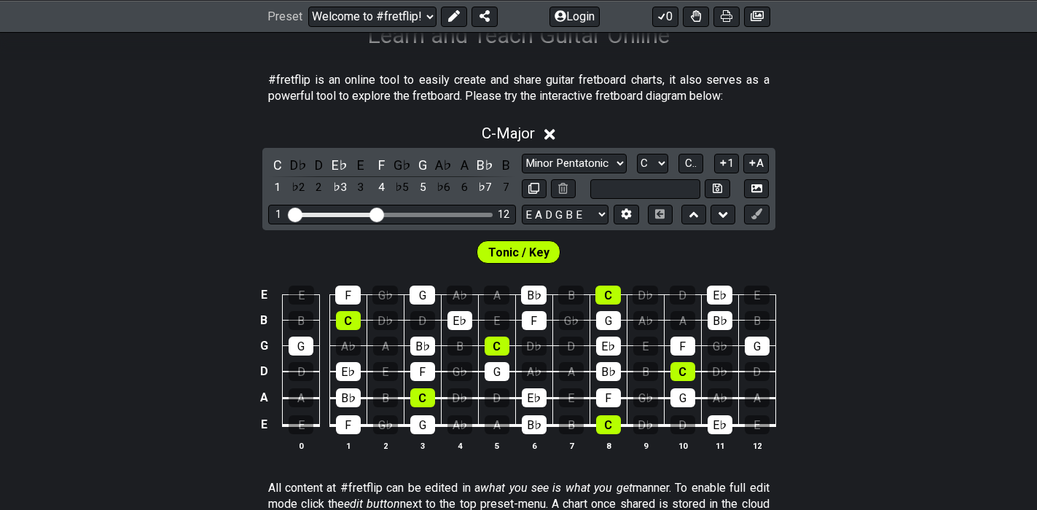
scroll to position [291, 0]
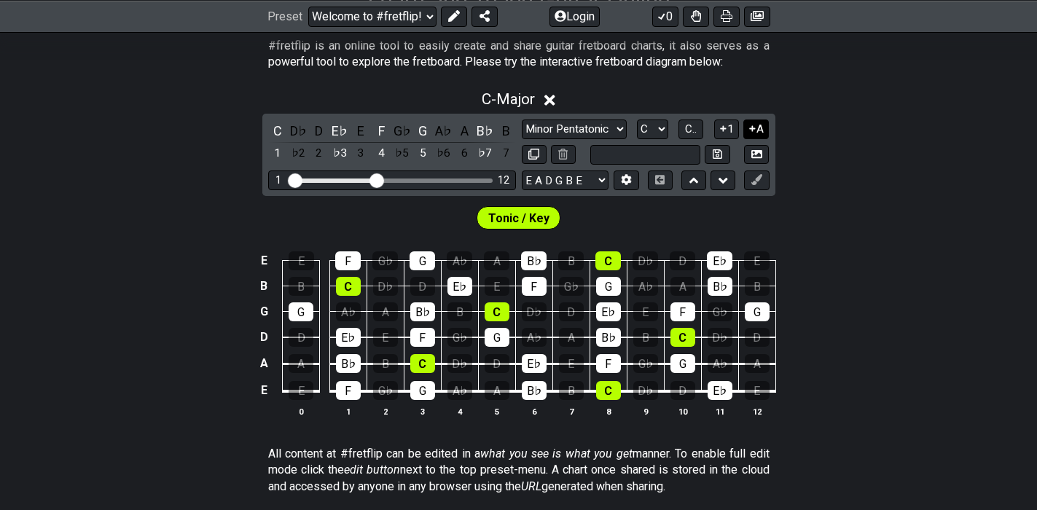
type input "Custom Scale"
click at [750, 129] on icon at bounding box center [753, 129] width 6 height 6
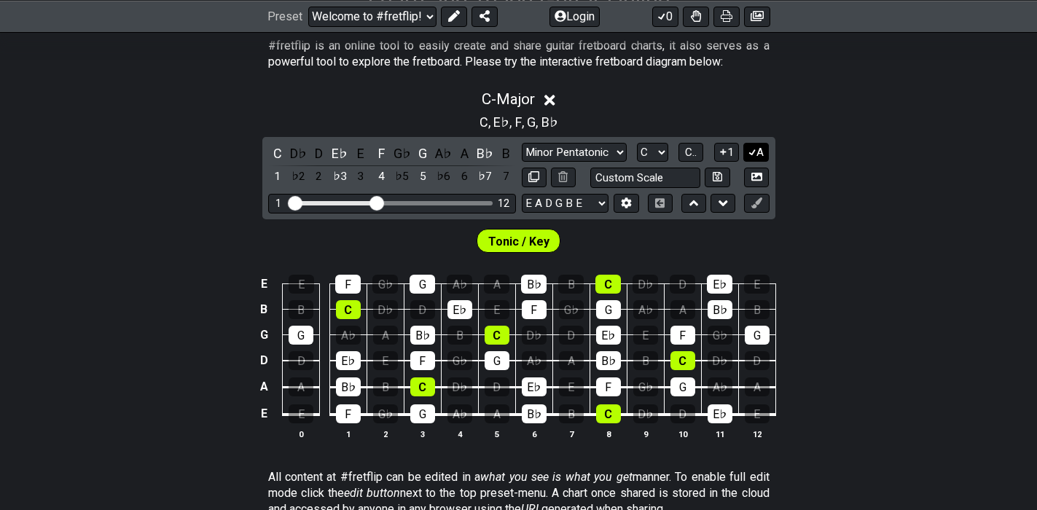
click at [764, 152] on button "A" at bounding box center [755, 153] width 25 height 20
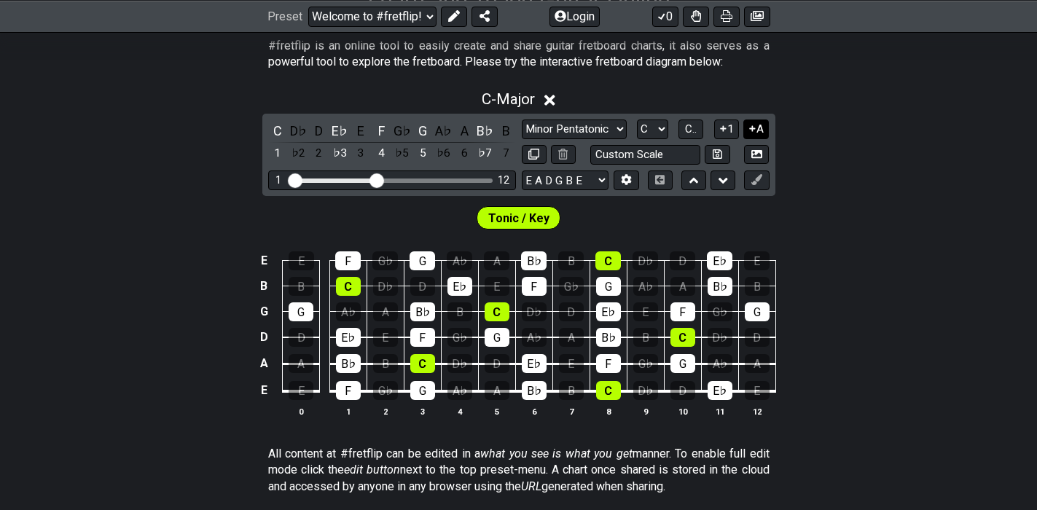
click at [759, 130] on button "A" at bounding box center [755, 129] width 25 height 20
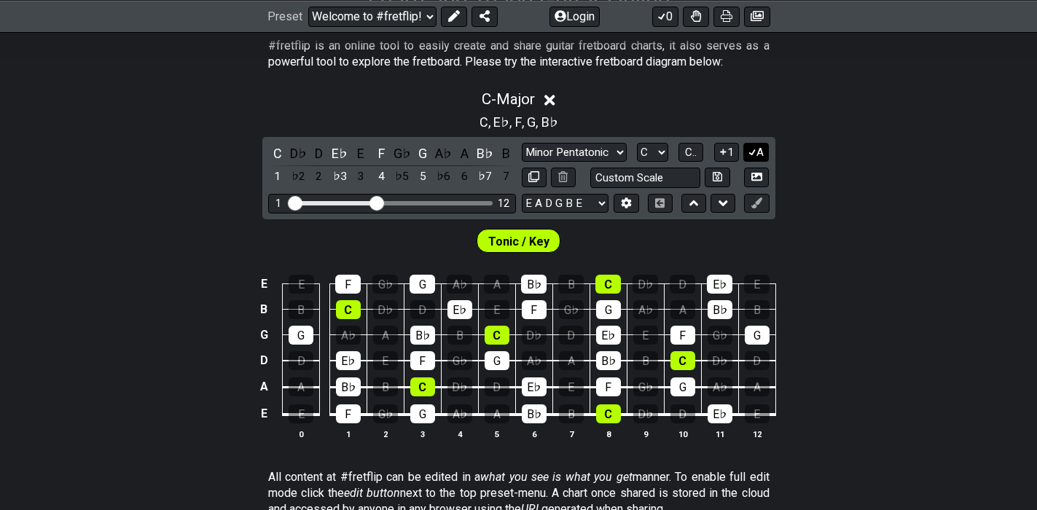
click at [761, 148] on button "A" at bounding box center [755, 153] width 25 height 20
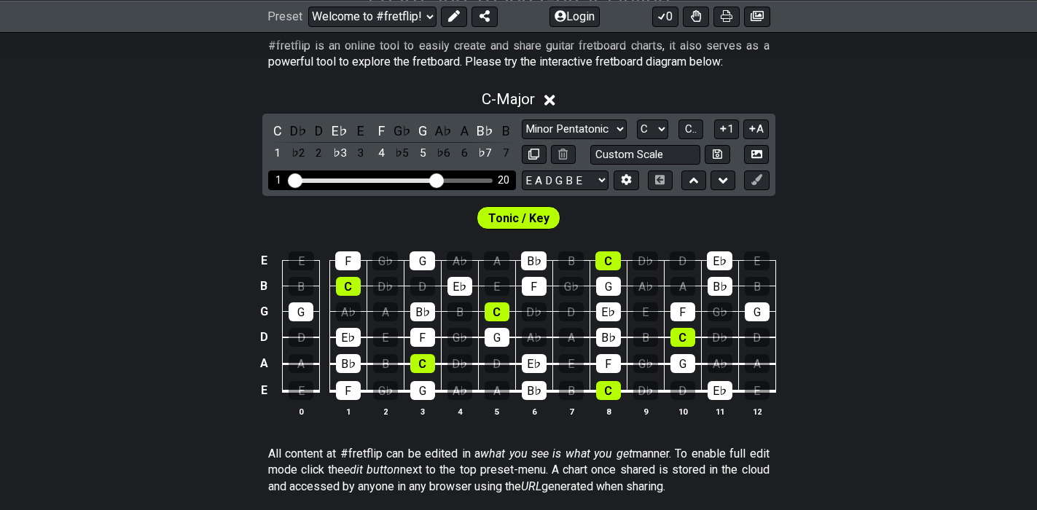
drag, startPoint x: 376, startPoint y: 184, endPoint x: 435, endPoint y: 183, distance: 59.0
click at [435, 179] on input "Visible fret range" at bounding box center [391, 179] width 207 height 0
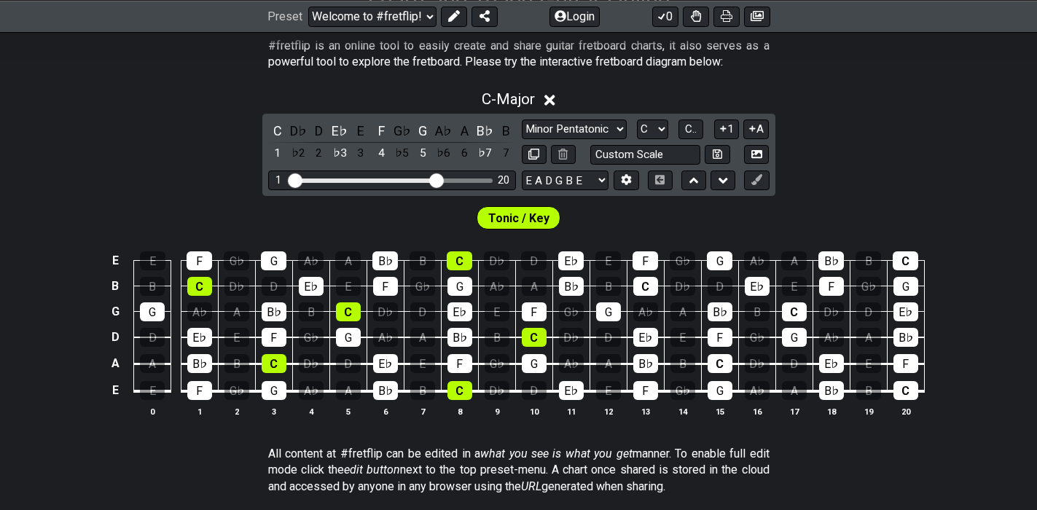
drag, startPoint x: 546, startPoint y: 302, endPoint x: 899, endPoint y: 187, distance: 371.1
click at [899, 187] on div "C - Major C D♭ D E♭ E F G♭ G A♭ A B♭ B 1 ♭2 2 ♭3 3 4 ♭5 5 ♭6 6 ♭7 7 Minor Penta…" at bounding box center [518, 260] width 1037 height 356
drag, startPoint x: 70, startPoint y: 227, endPoint x: 350, endPoint y: 321, distance: 295.1
click at [350, 321] on section "Tonic / Key E E F G♭ G A♭ A B♭ B C D♭ D E♭ E F G♭ G A♭ A B♭ B C B B C D♭ D E♭ E…" at bounding box center [518, 316] width 1037 height 241
drag, startPoint x: 283, startPoint y: 234, endPoint x: 226, endPoint y: 300, distance: 87.3
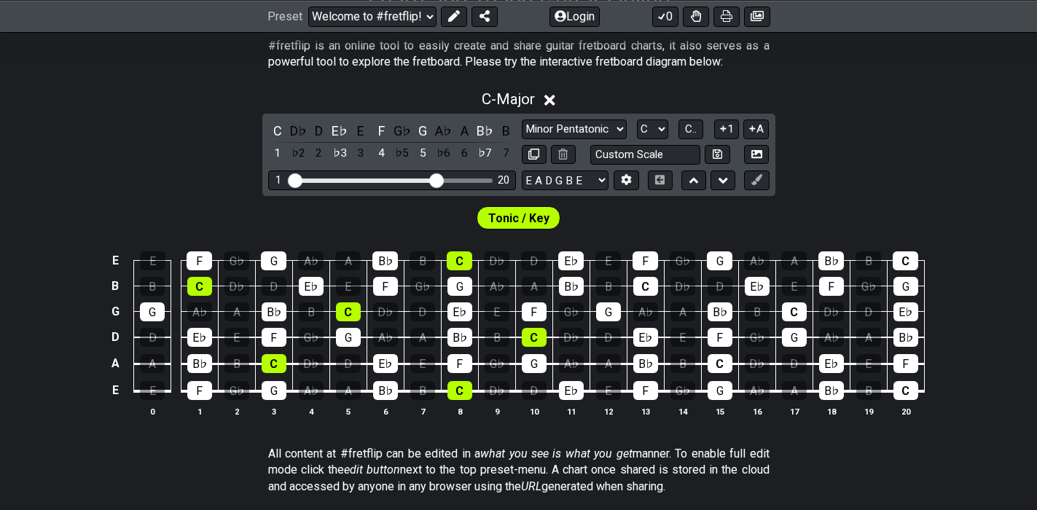
drag, startPoint x: 226, startPoint y: 300, endPoint x: 965, endPoint y: 153, distance: 753.2
click at [965, 153] on div "C - Major C D♭ D E♭ E F G♭ G A♭ A B♭ B 1 ♭2 2 ♭3 3 4 ♭5 5 ♭6 6 ♭7 7 Minor Penta…" at bounding box center [518, 260] width 1037 height 356
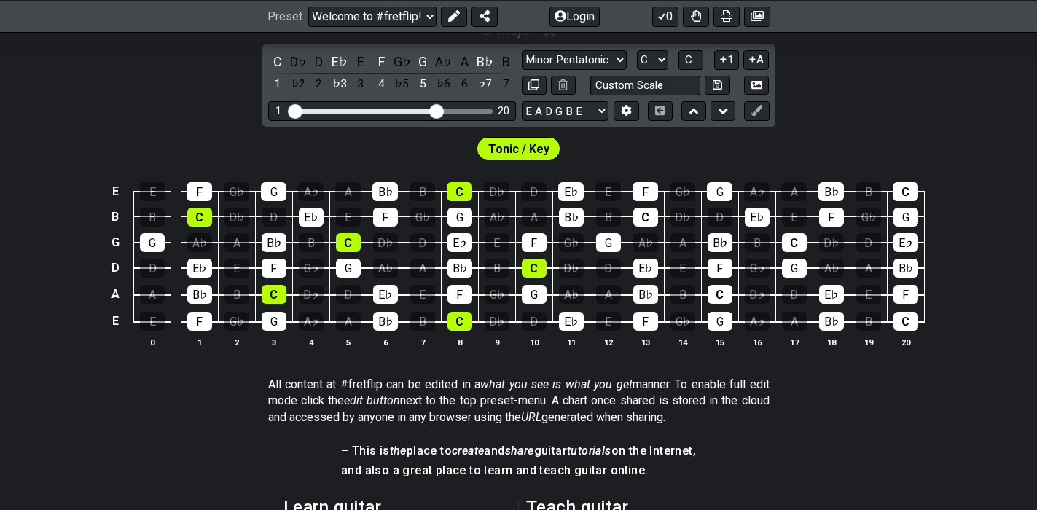
scroll to position [364, 0]
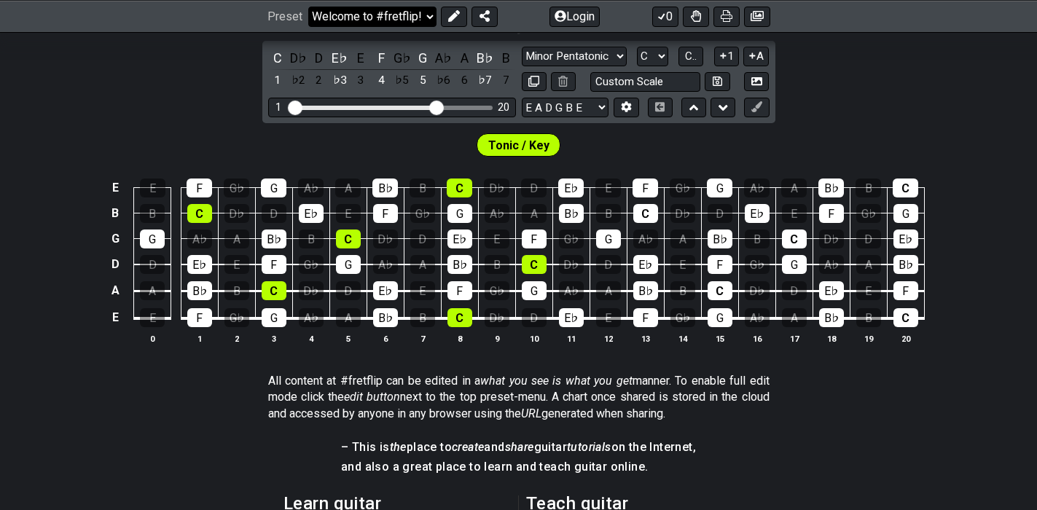
click at [429, 15] on select "Welcome to #fretflip! Initial Preset Custom Preset Minor Pentatonic Major Penta…" at bounding box center [372, 16] width 128 height 20
click at [308, 6] on select "Welcome to #fretflip! Initial Preset Custom Preset Minor Pentatonic Major Penta…" at bounding box center [372, 16] width 128 height 20
select select "/welcome"
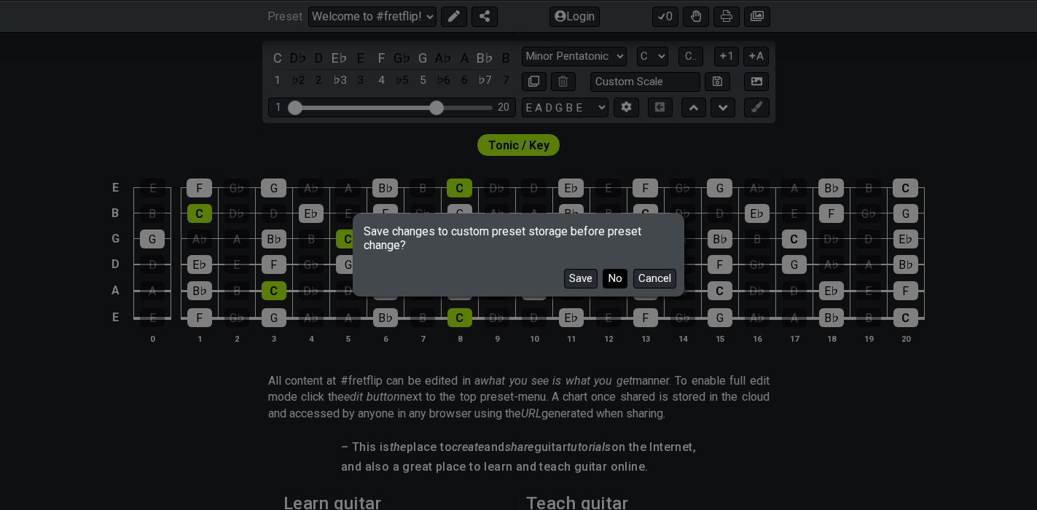
click at [616, 279] on button "No" at bounding box center [614, 279] width 25 height 20
select select "C"
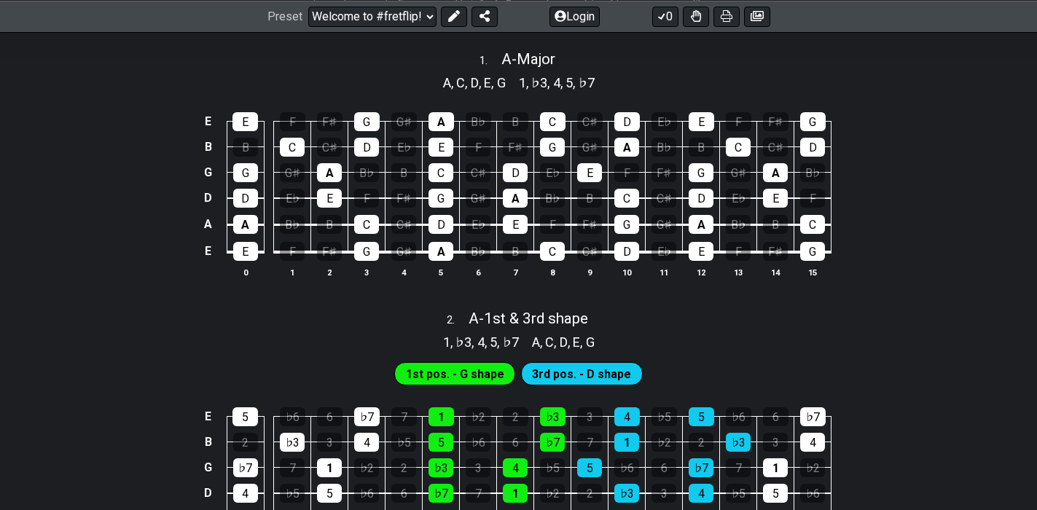
select select "/minor-pentatonic"
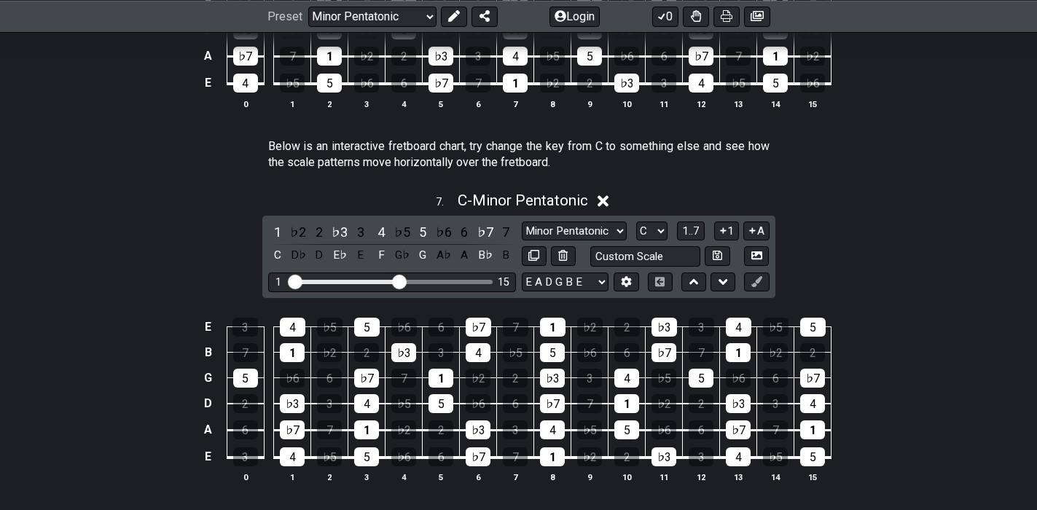
scroll to position [1967, 0]
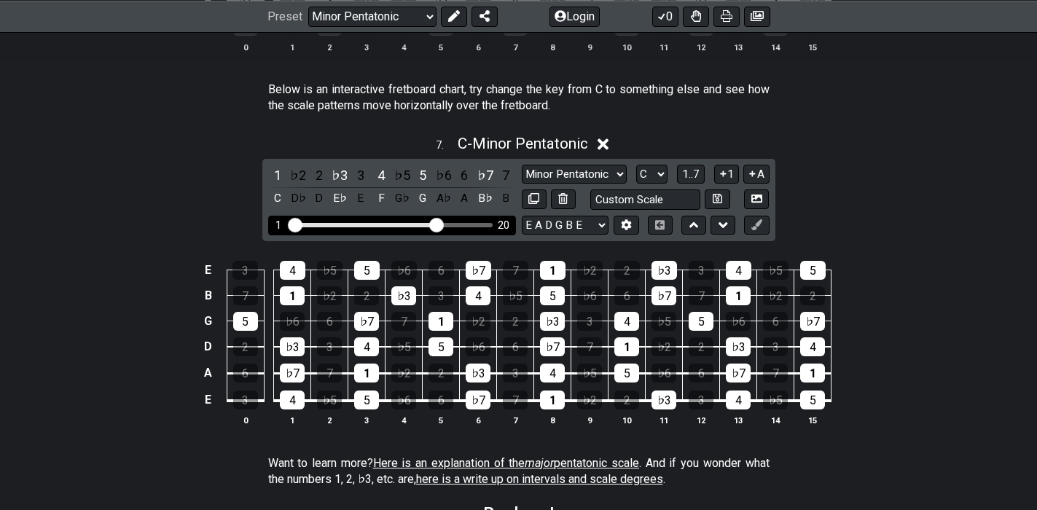
drag, startPoint x: 396, startPoint y: 227, endPoint x: 438, endPoint y: 229, distance: 41.6
click at [438, 224] on input "Visible fret range" at bounding box center [391, 224] width 207 height 0
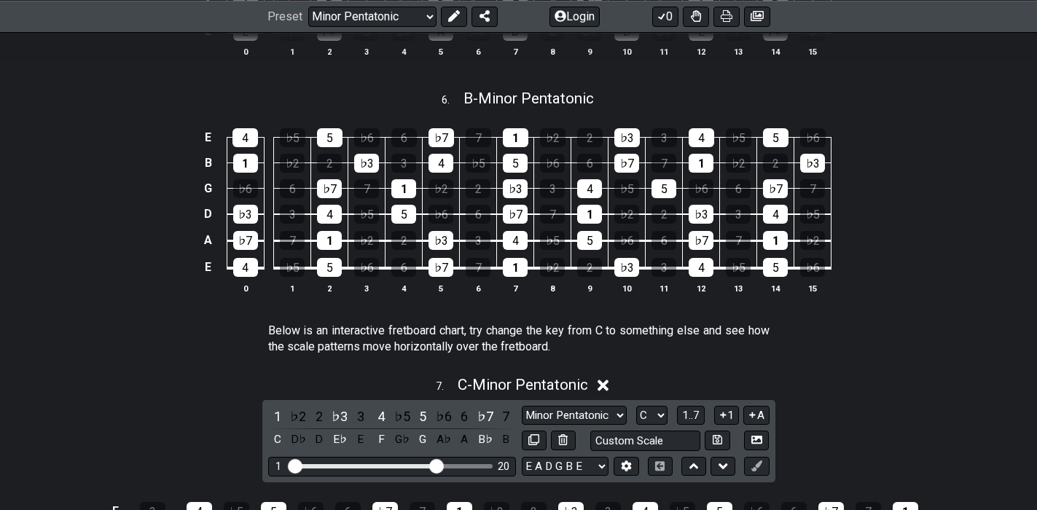
scroll to position [1967, 0]
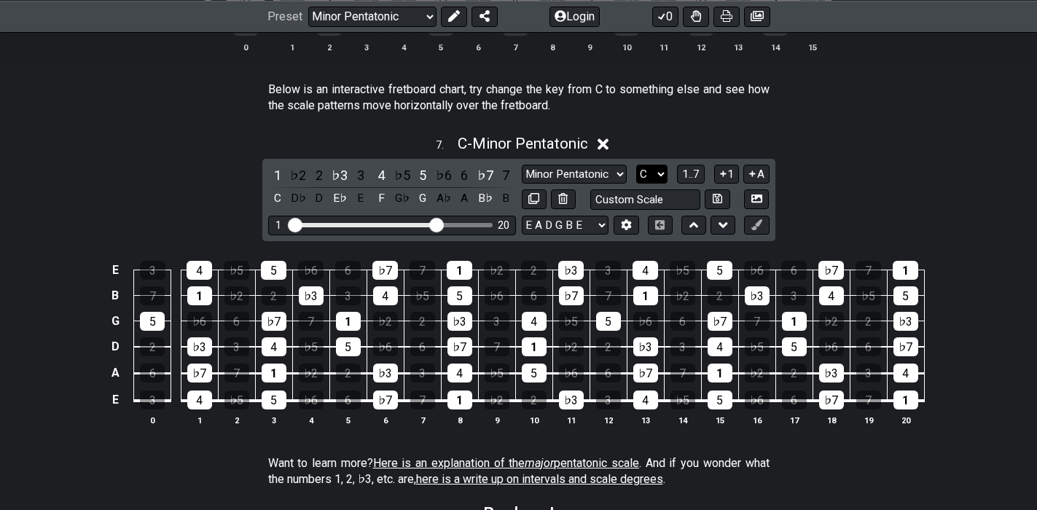
click at [656, 177] on select "A♭ A A♯ B♭ B C C♯ D♭ D D♯ E♭ E F F♯ G♭ G G♯" at bounding box center [651, 175] width 31 height 20
select select "A"
click at [636, 165] on select "A♭ A A♯ B♭ B C C♯ D♭ D D♯ E♭ E F F♯ G♭ G G♯" at bounding box center [651, 175] width 31 height 20
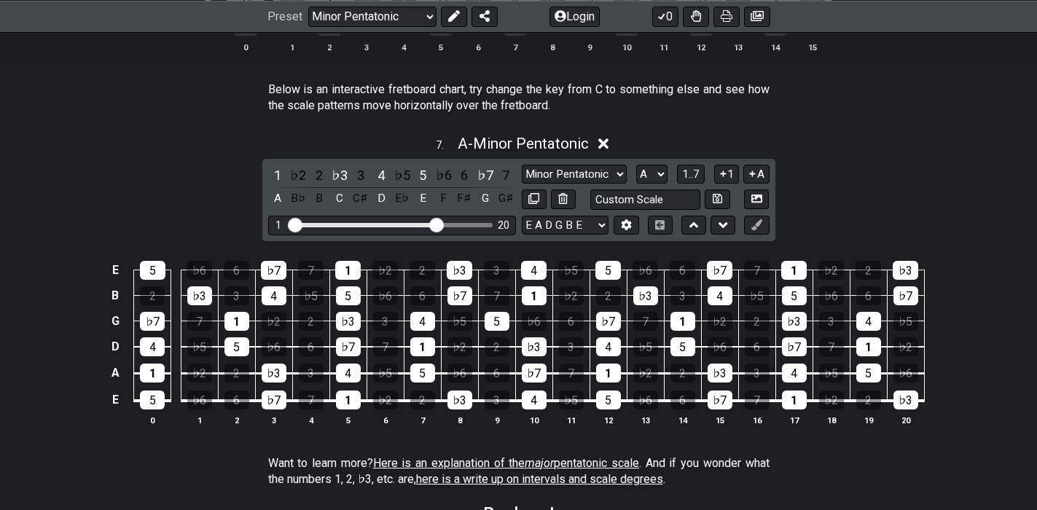
click at [968, 145] on div "7 . A - Minor Pentatonic" at bounding box center [518, 140] width 1037 height 28
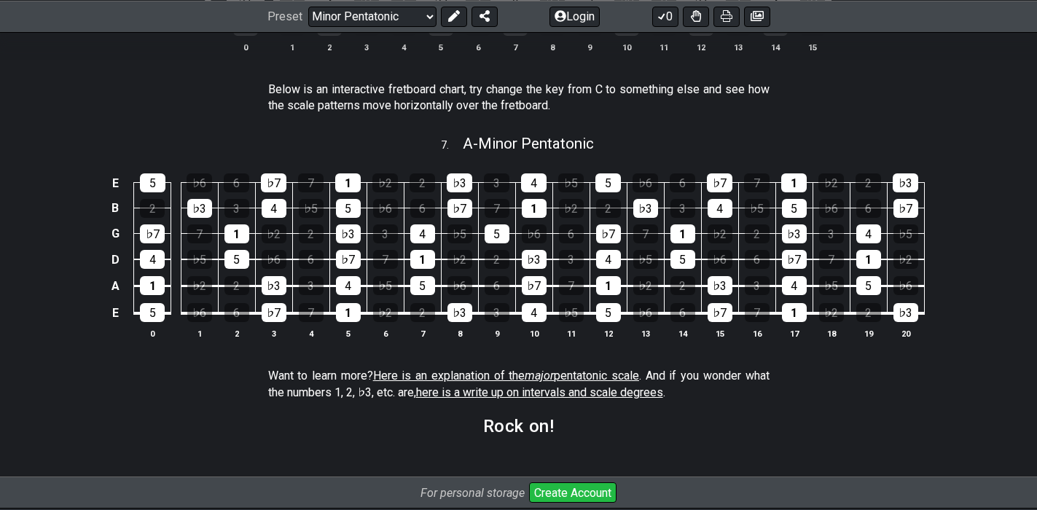
click at [795, 120] on section "Below is an interactive fretboard chart, try change the key from C to something…" at bounding box center [518, 101] width 1037 height 50
click at [565, 143] on span "A - Minor Pentatonic" at bounding box center [528, 143] width 131 height 17
select select "A"
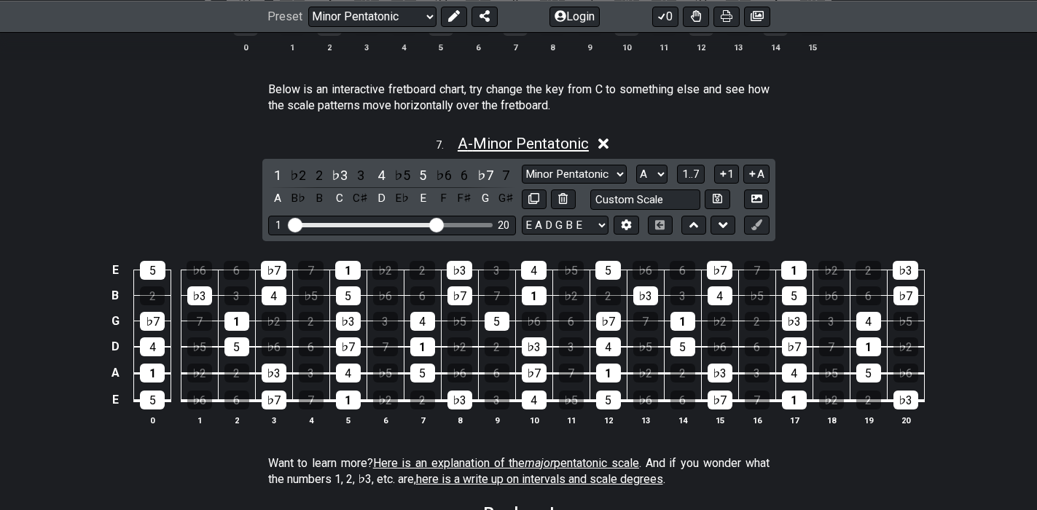
click at [565, 143] on span "A - Minor Pentatonic" at bounding box center [523, 143] width 131 height 17
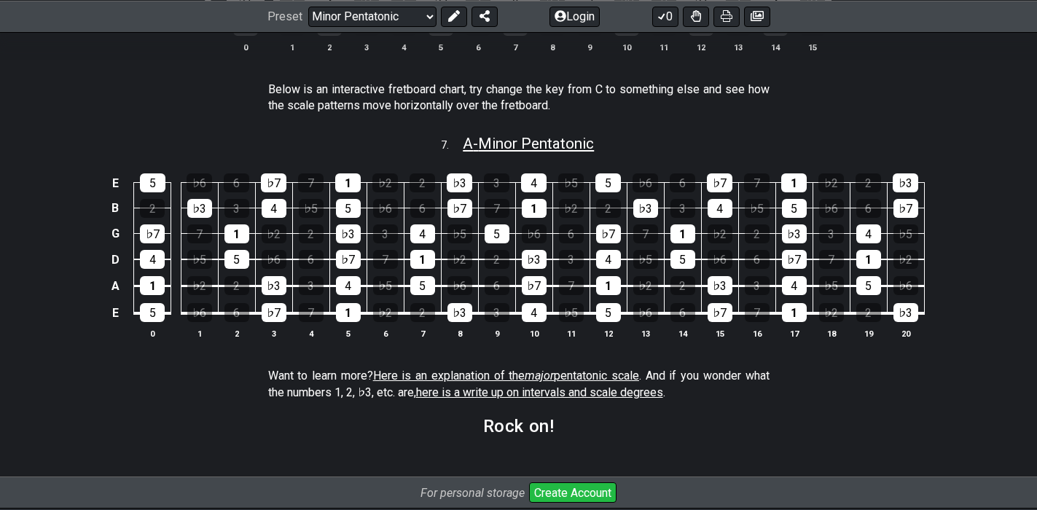
click at [565, 143] on span "A - Minor Pentatonic" at bounding box center [528, 143] width 131 height 17
select select "A"
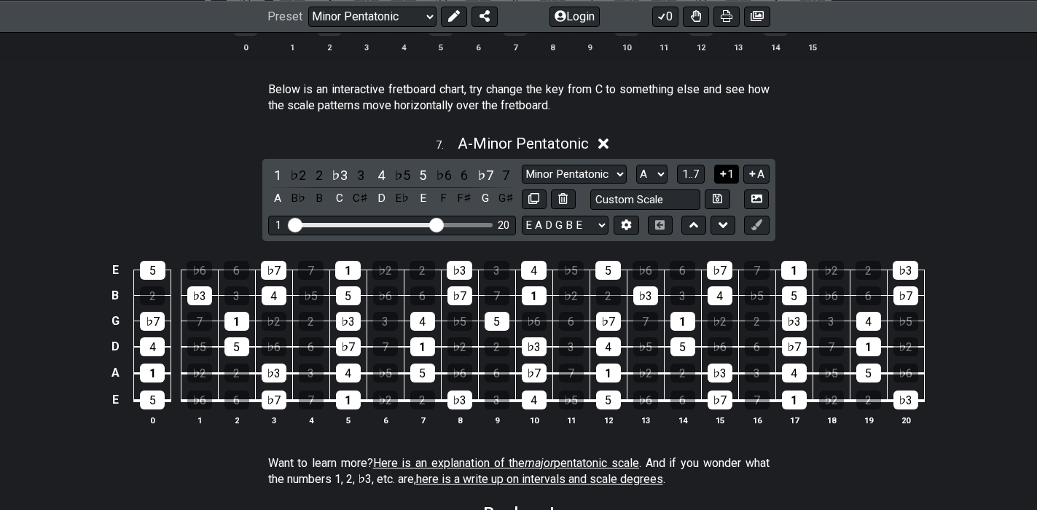
click at [729, 173] on button "1" at bounding box center [726, 175] width 25 height 20
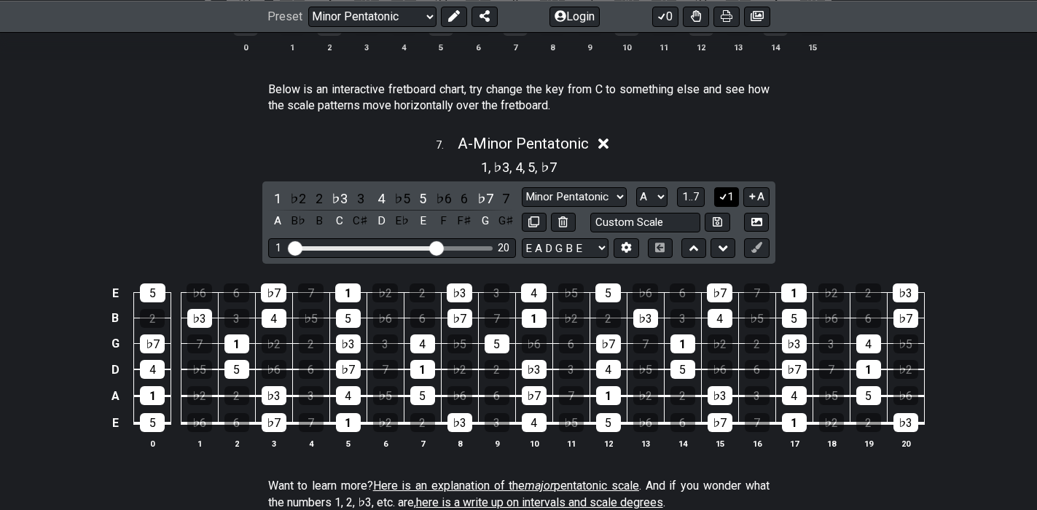
click at [723, 198] on icon at bounding box center [723, 197] width 8 height 7
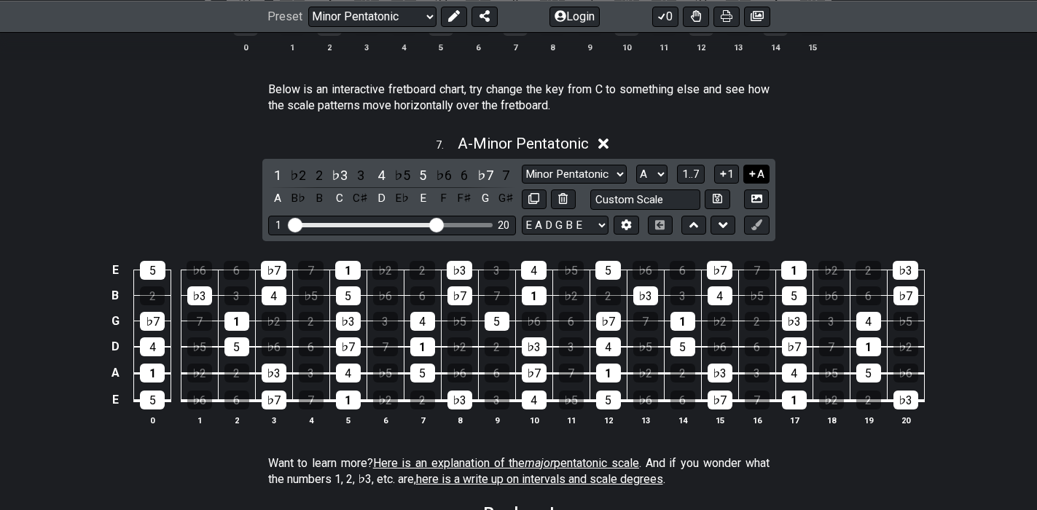
click at [761, 170] on button "A" at bounding box center [755, 175] width 25 height 20
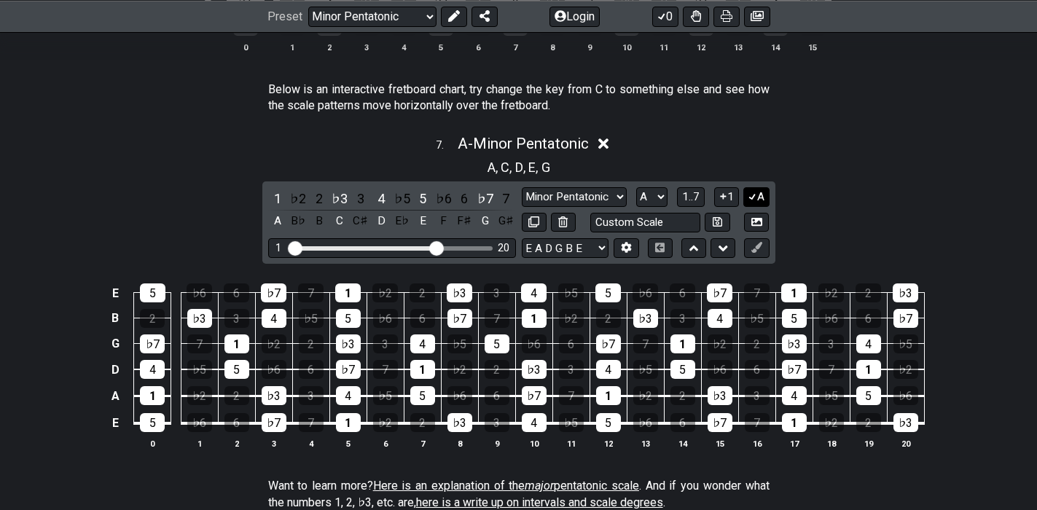
click at [756, 198] on button "A" at bounding box center [755, 197] width 25 height 20
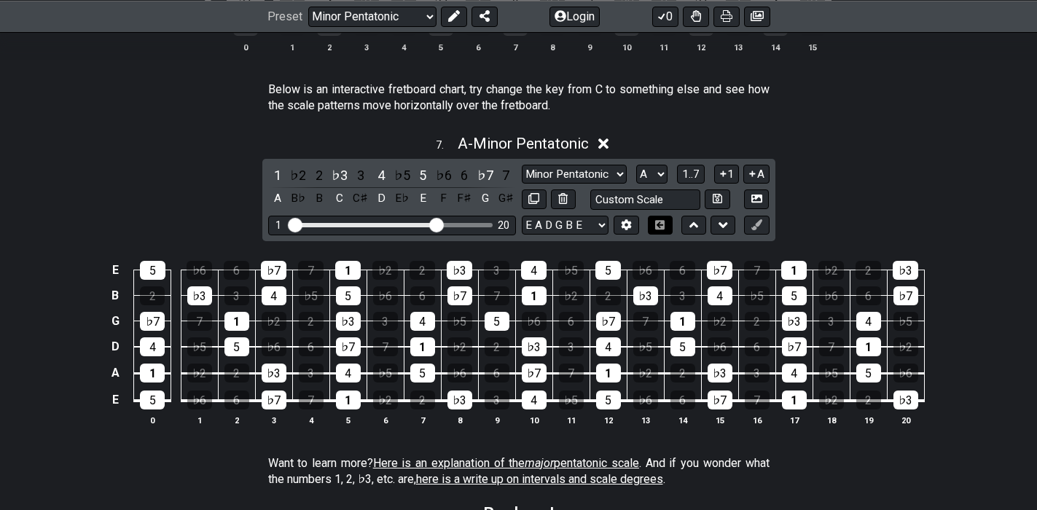
click at [659, 226] on icon at bounding box center [659, 224] width 9 height 9
click at [686, 176] on span "1..7" at bounding box center [690, 174] width 17 height 13
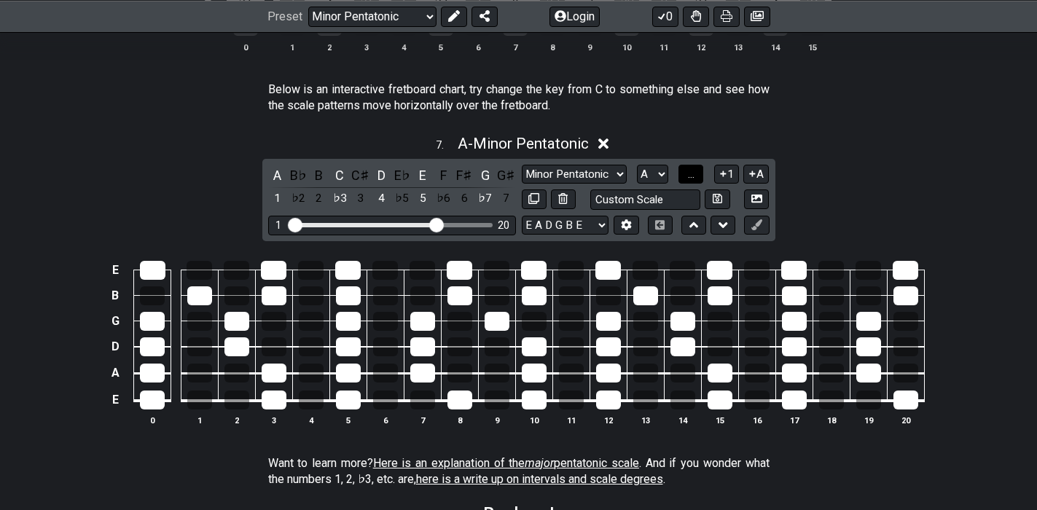
click at [686, 176] on button "..." at bounding box center [690, 175] width 25 height 20
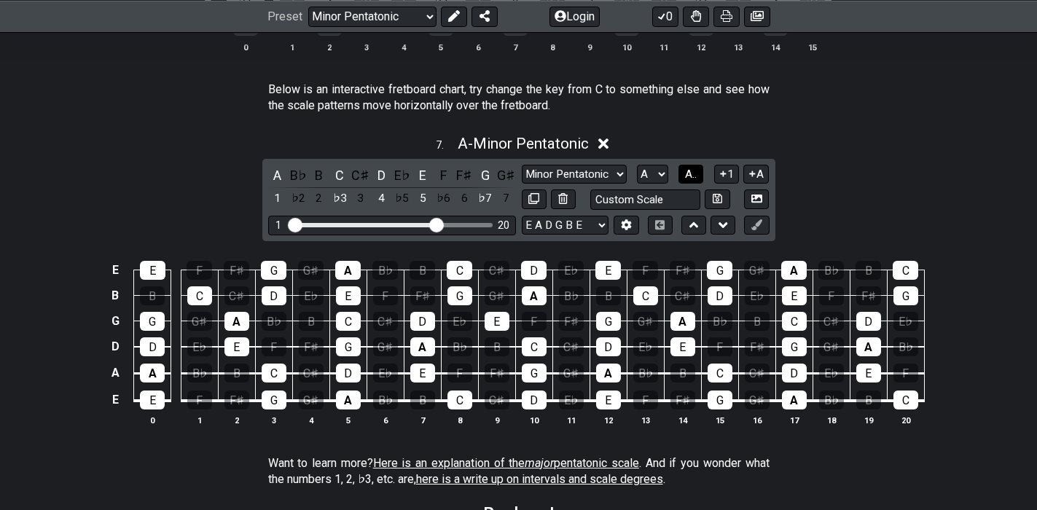
click at [686, 176] on span "A.." at bounding box center [691, 174] width 12 height 13
click at [686, 176] on span "1..7" at bounding box center [690, 174] width 17 height 13
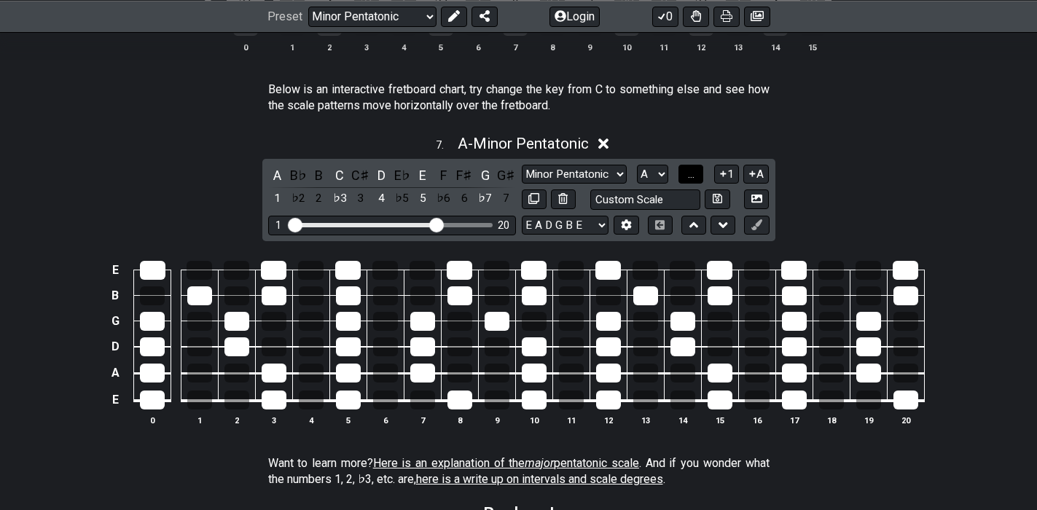
click at [686, 176] on button "..." at bounding box center [690, 175] width 25 height 20
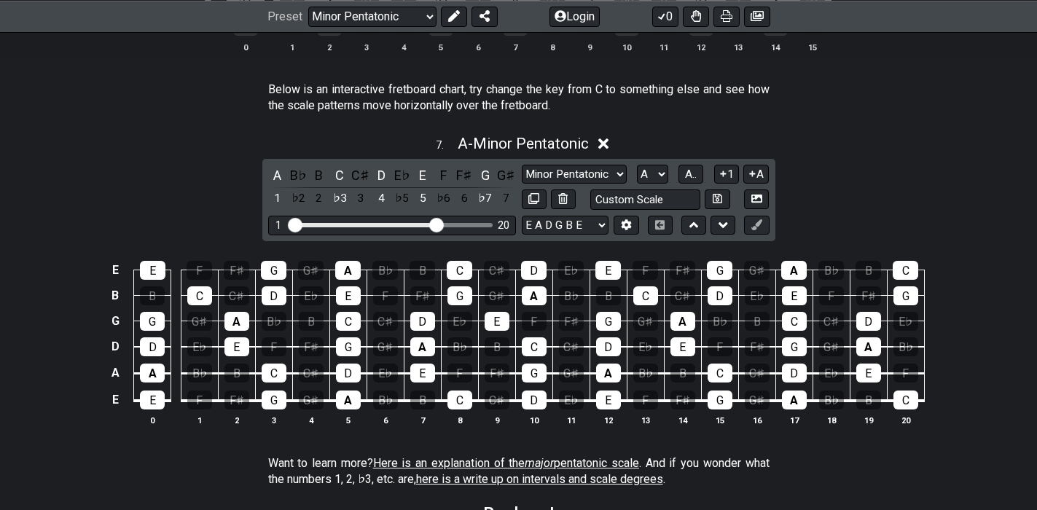
click at [833, 168] on div "7 . A - Minor Pentatonic A B♭ B C C♯ D E♭ E F F♯ G G♯ 1 ♭2 2 ♭3 3 4 ♭5 5 ♭6 6 ♭…" at bounding box center [518, 286] width 1037 height 321
click at [744, 134] on div "7 . A - Minor Pentatonic" at bounding box center [518, 140] width 1037 height 28
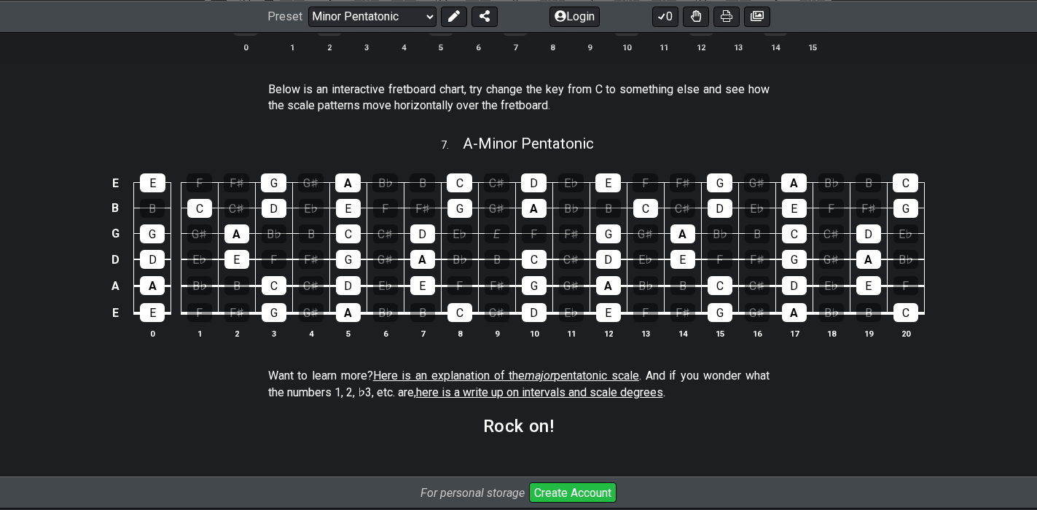
drag, startPoint x: 495, startPoint y: 239, endPoint x: 475, endPoint y: 254, distance: 25.5
click at [517, 138] on span "A - Minor Pentatonic" at bounding box center [528, 143] width 131 height 17
select select "A"
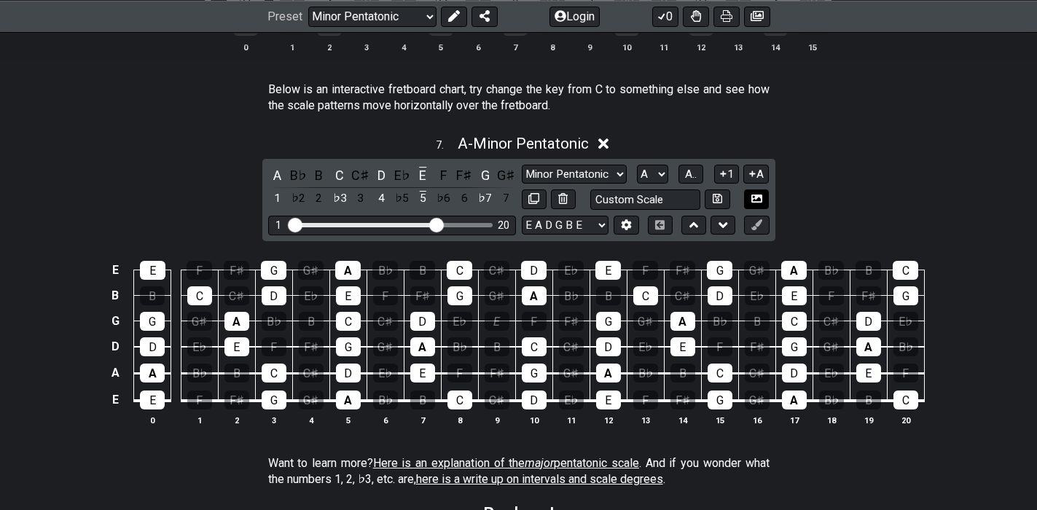
click at [759, 197] on icon at bounding box center [756, 198] width 11 height 11
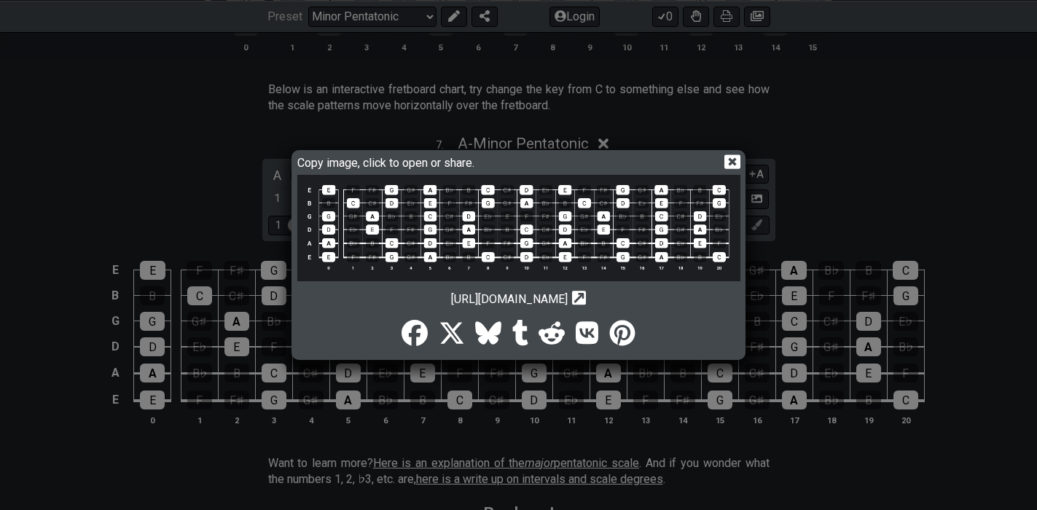
click at [603, 218] on img at bounding box center [518, 228] width 443 height 106
